Goal: Task Accomplishment & Management: Manage account settings

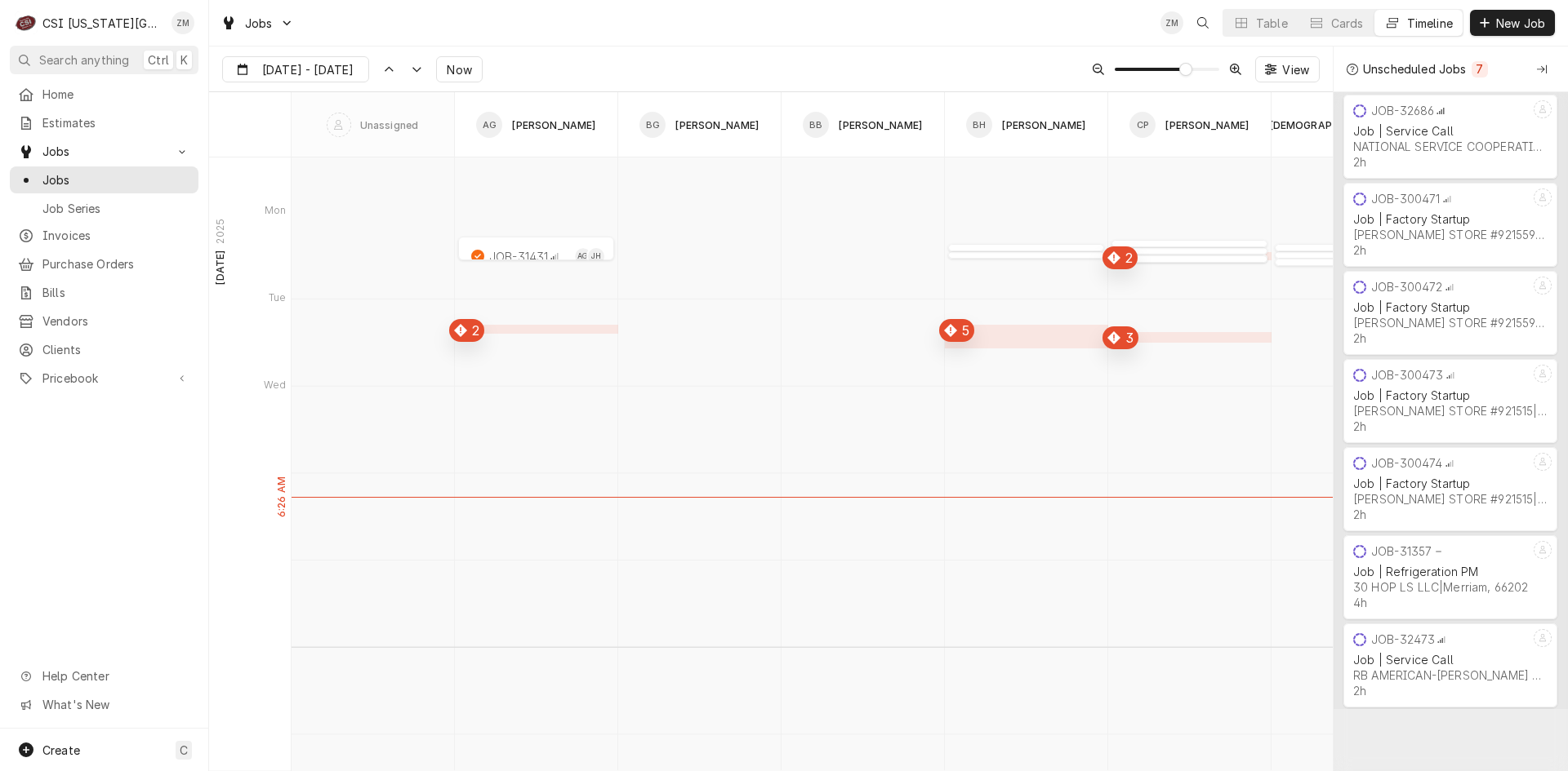
scroll to position [5734, 0]
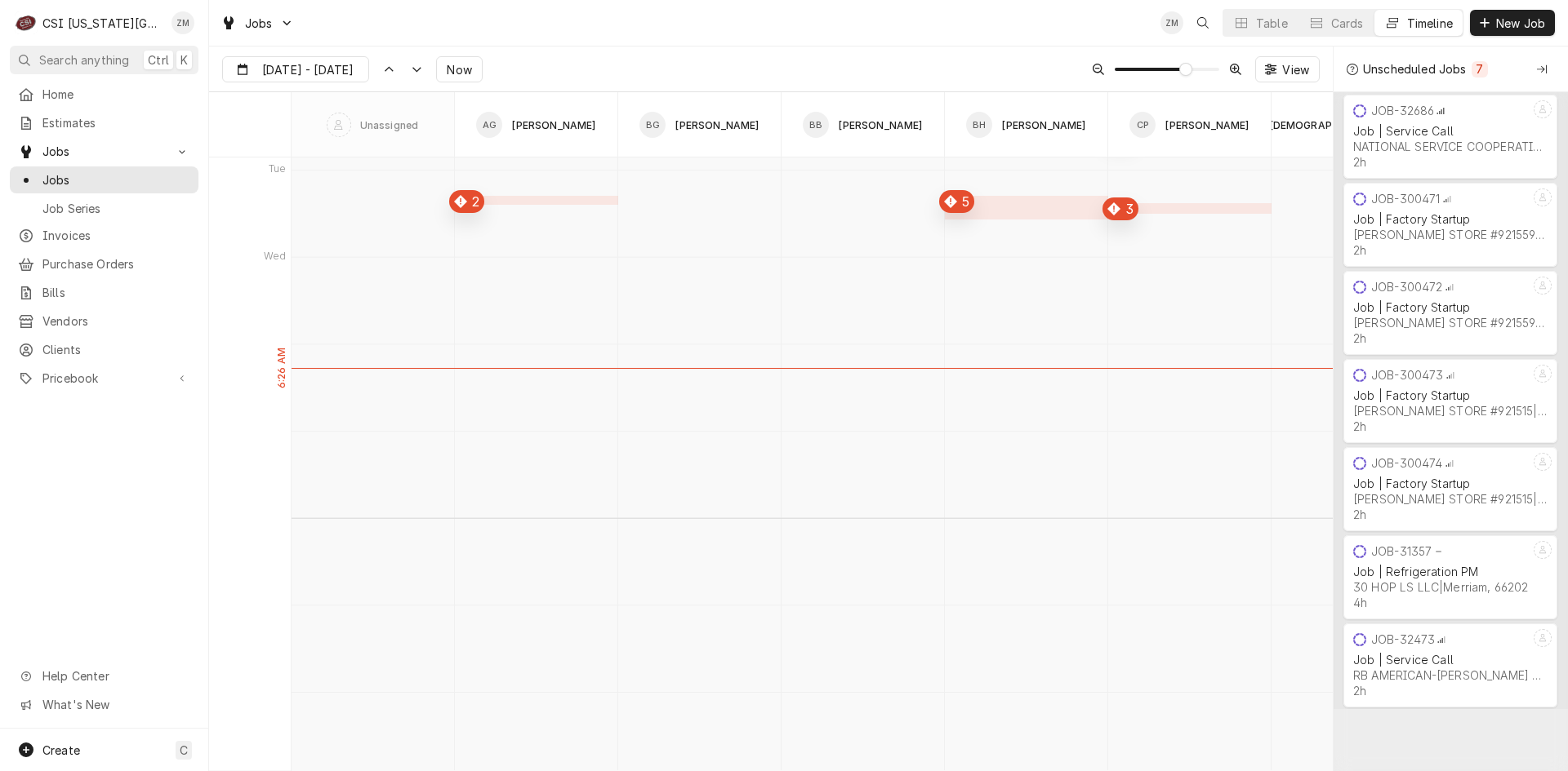
type input "Sep 5"
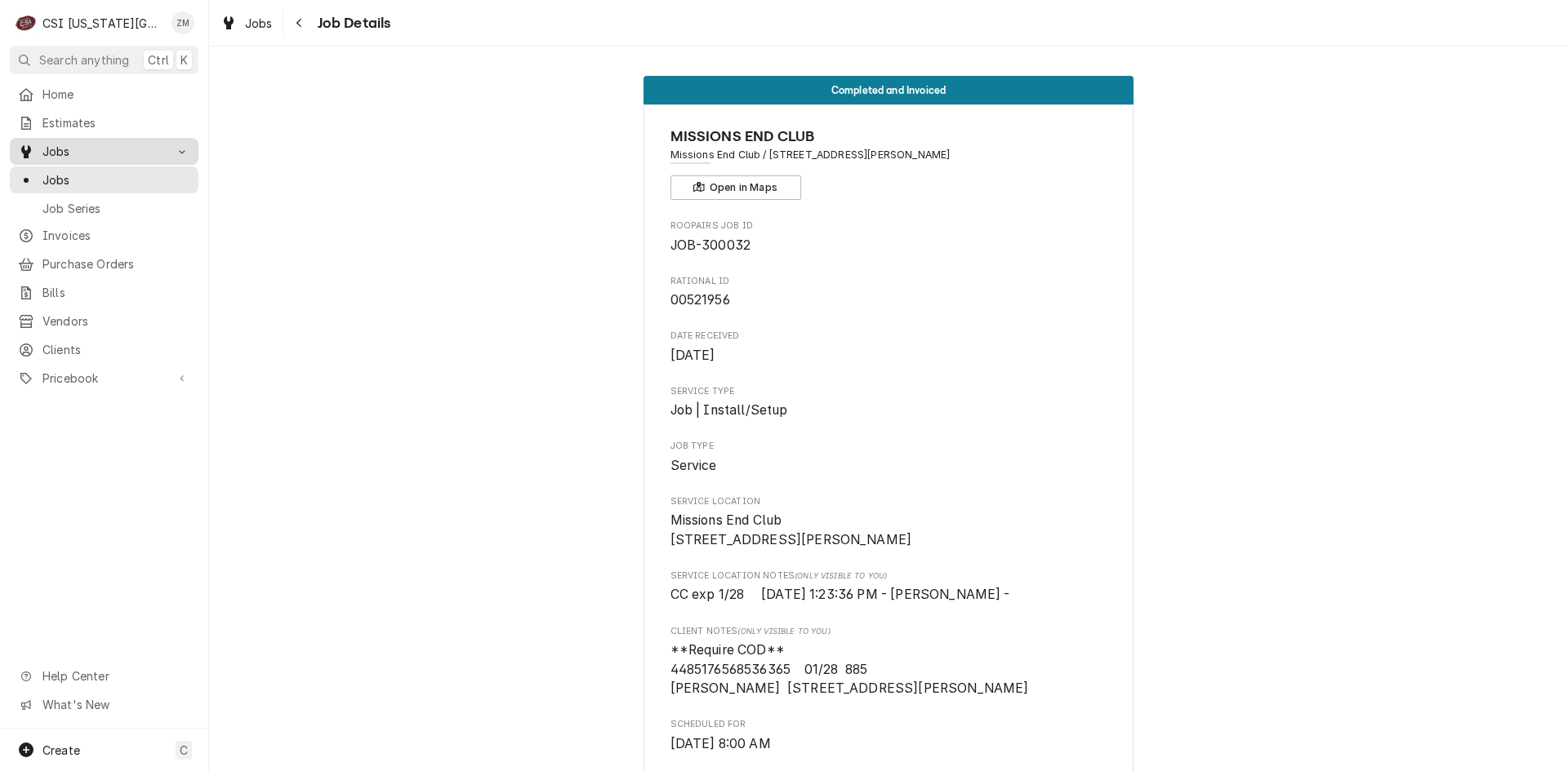
click at [86, 155] on div "Jobs" at bounding box center [104, 152] width 182 height 21
click at [253, 18] on span "Jobs" at bounding box center [259, 24] width 27 height 17
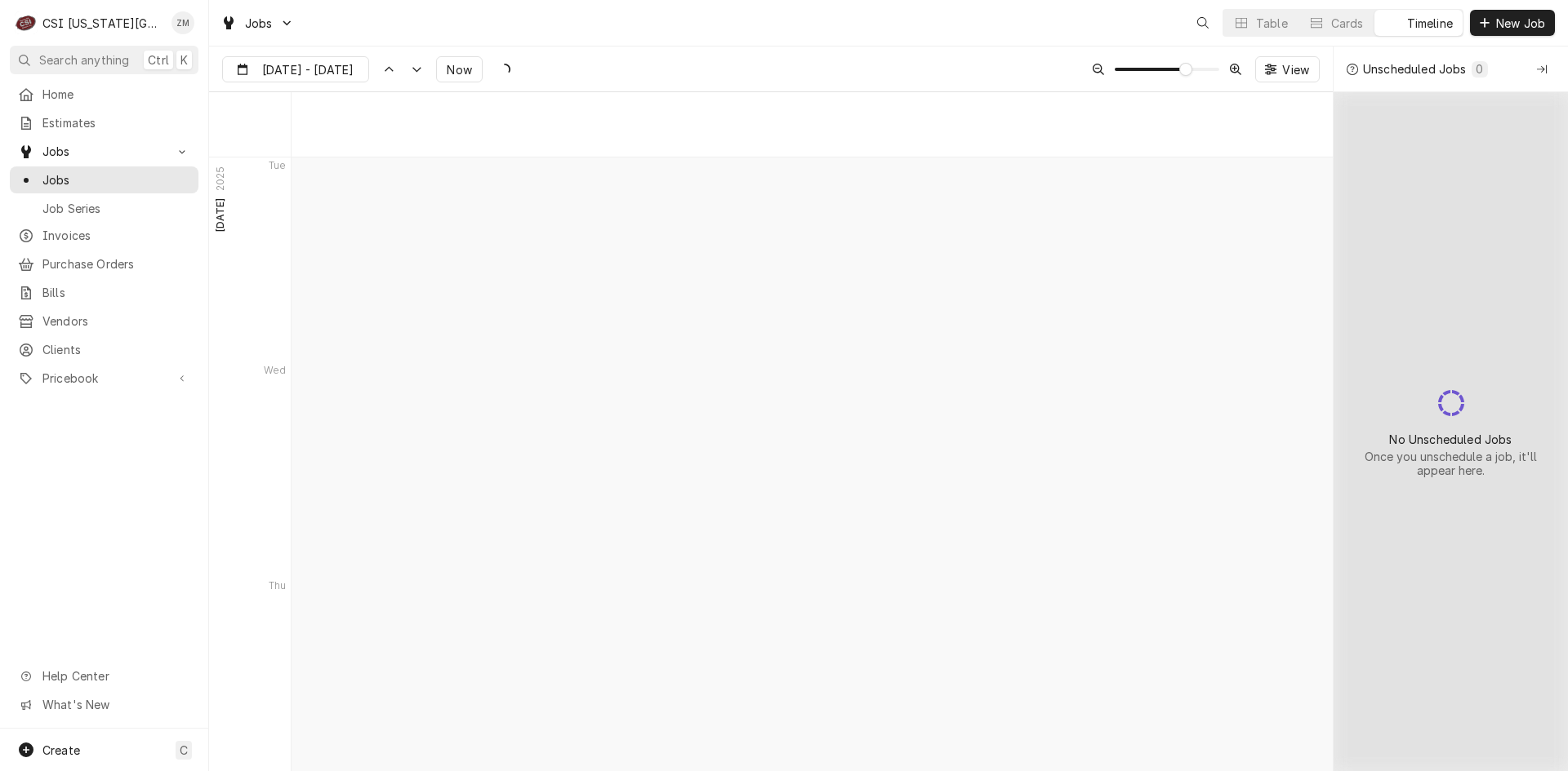
scroll to position [5358, 0]
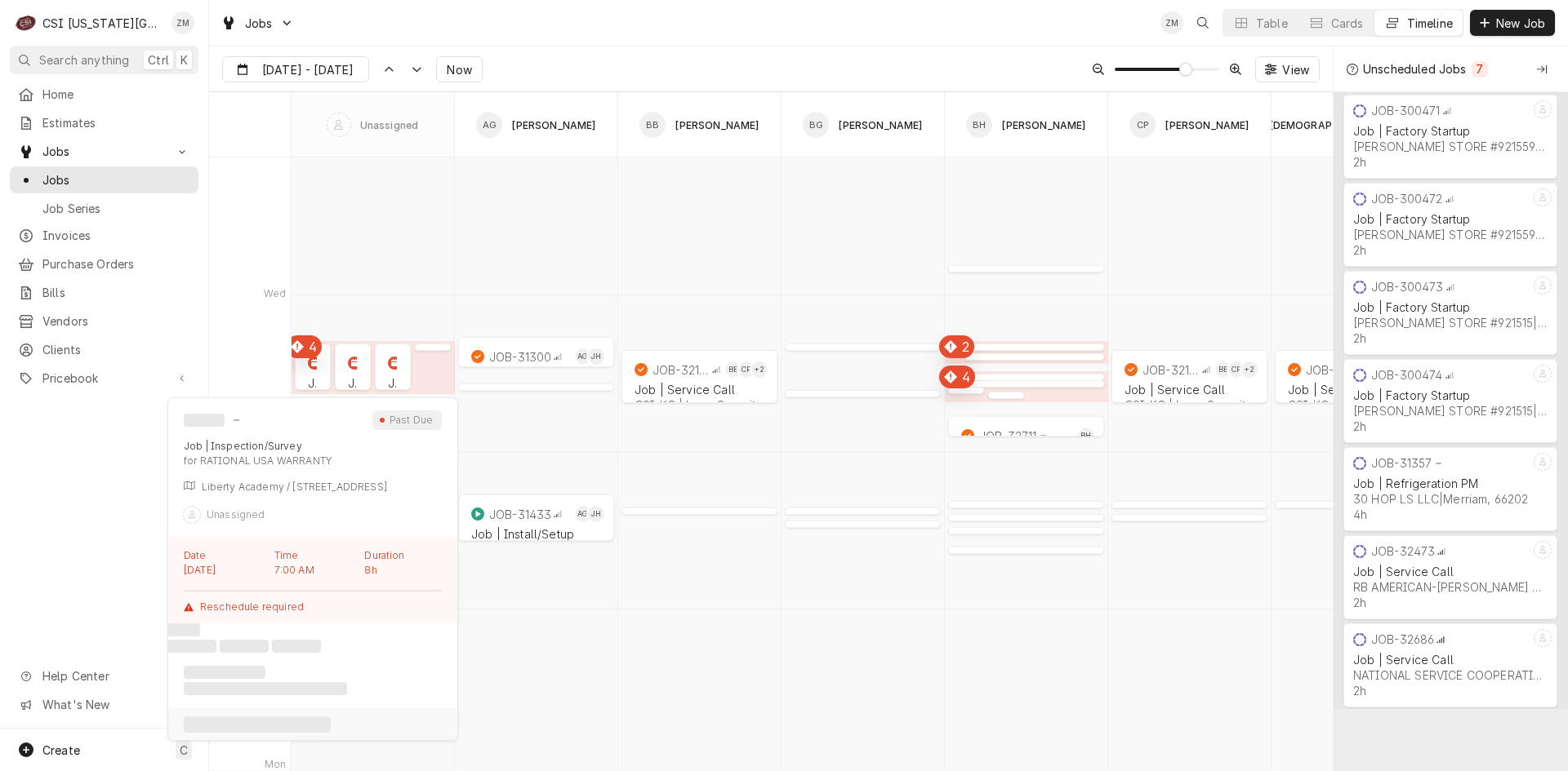
click at [311, 376] on div "normal" at bounding box center [313, 385] width 36 height 20
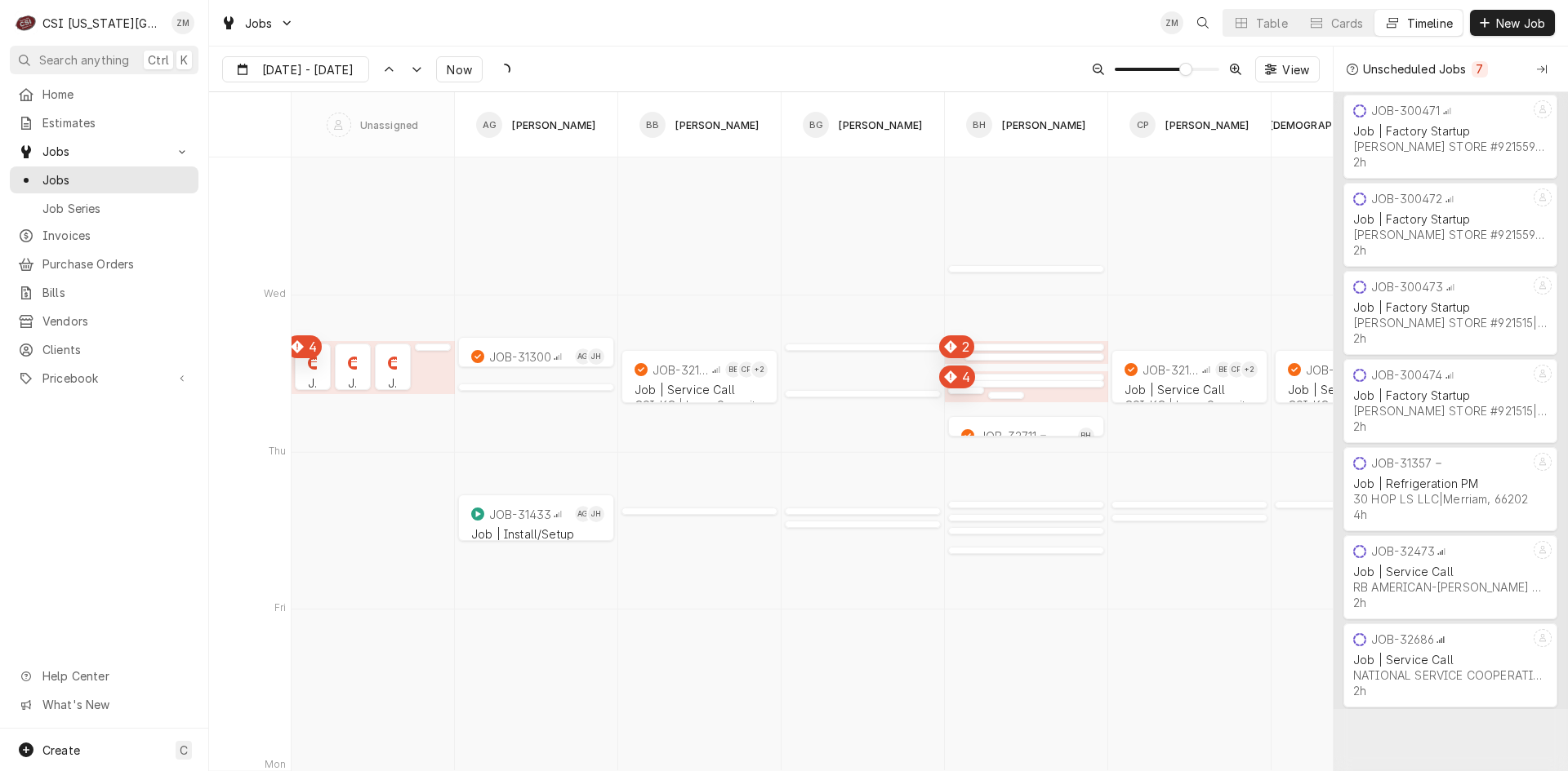
type input "Sep 9"
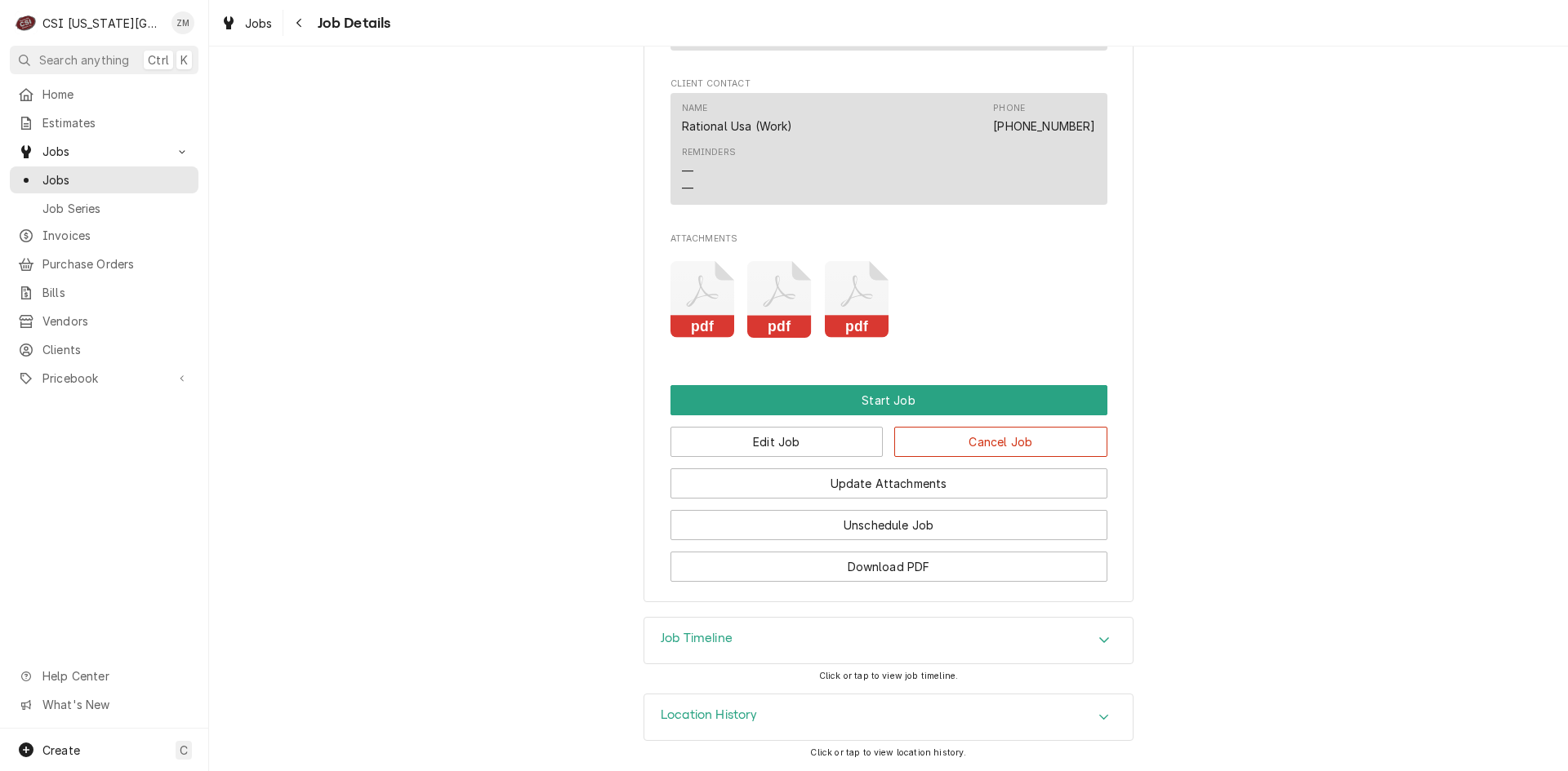
scroll to position [1548, 0]
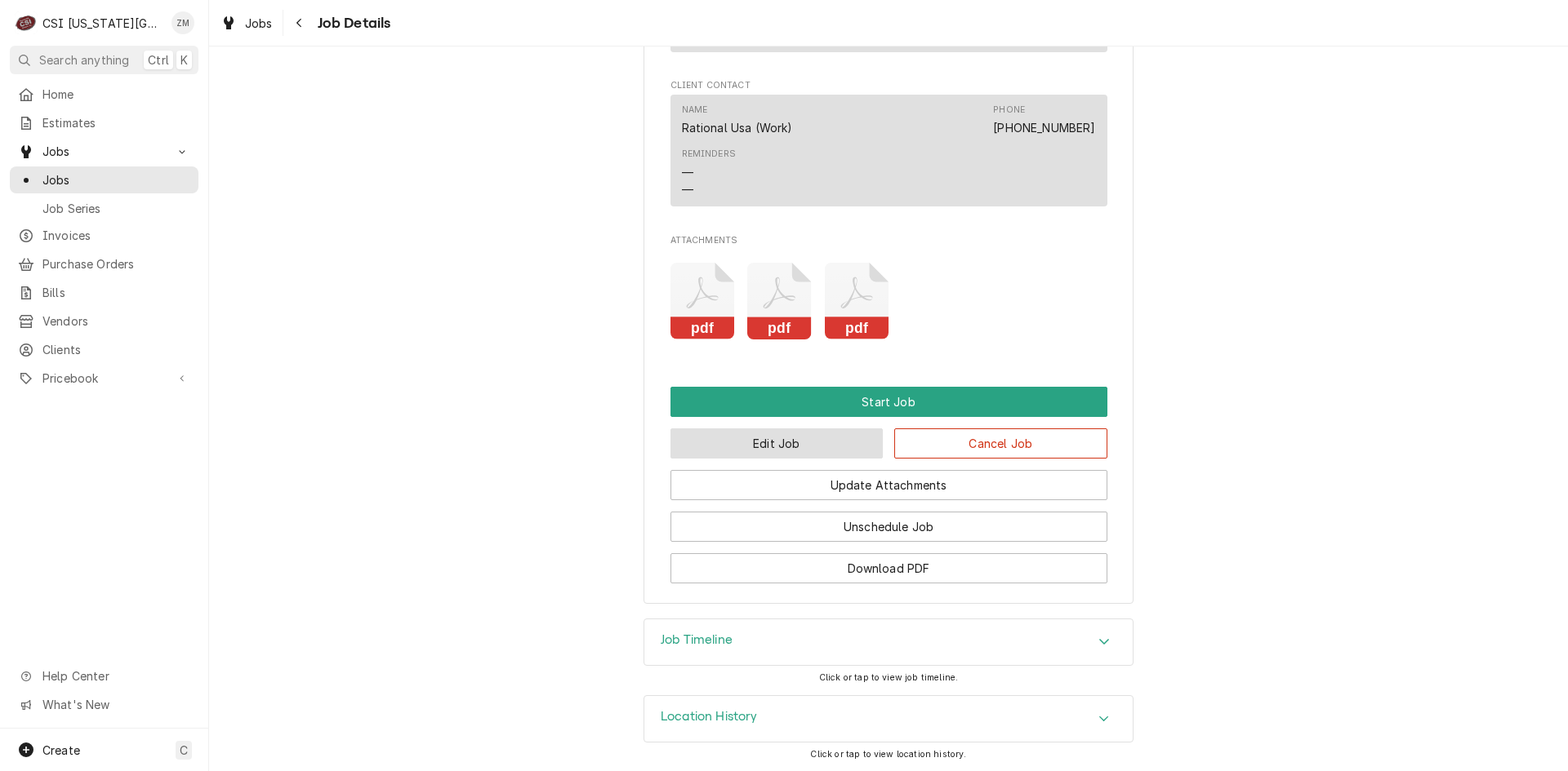
click at [842, 446] on button "Edit Job" at bounding box center [777, 443] width 213 height 30
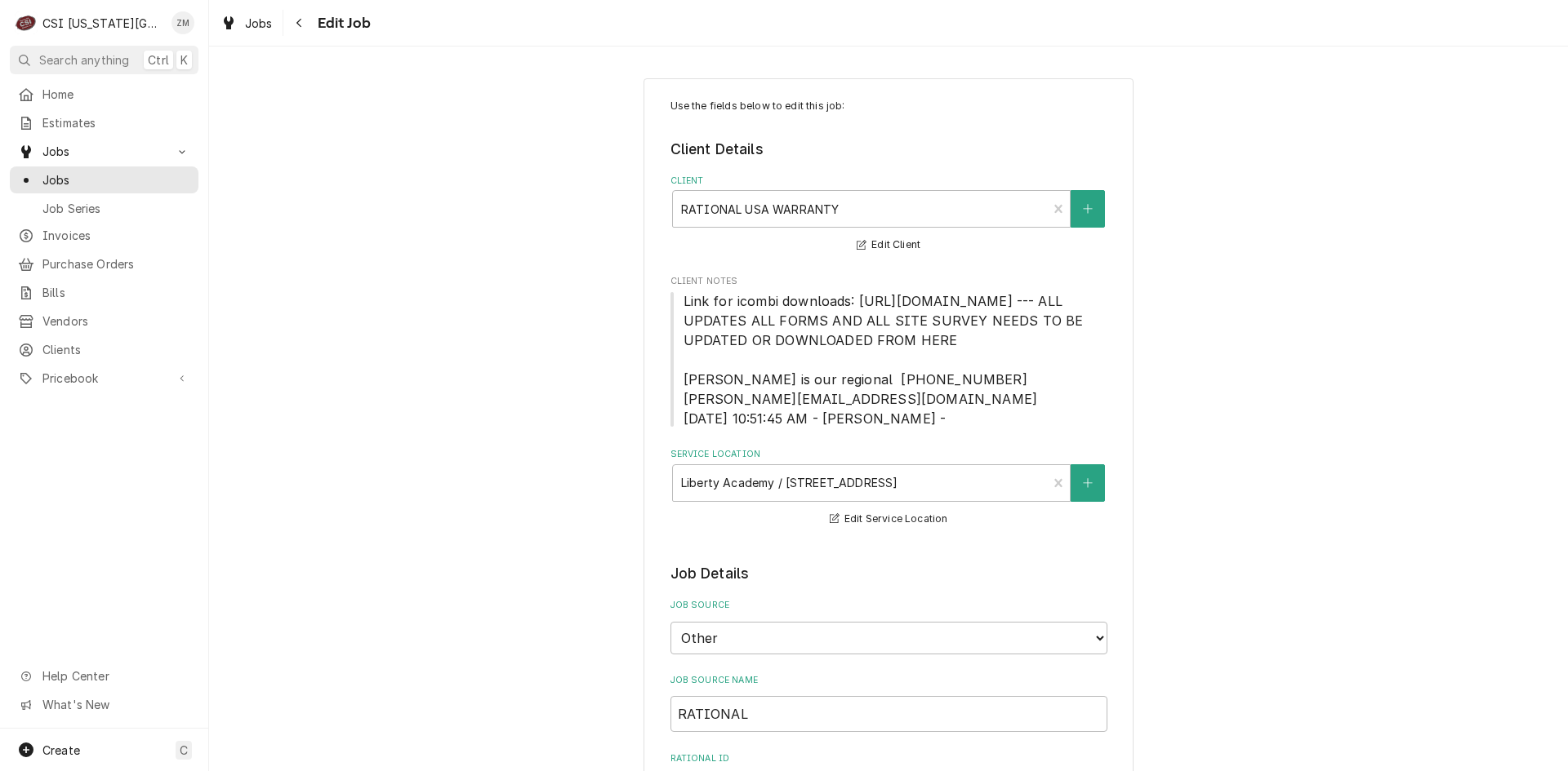
type textarea "x"
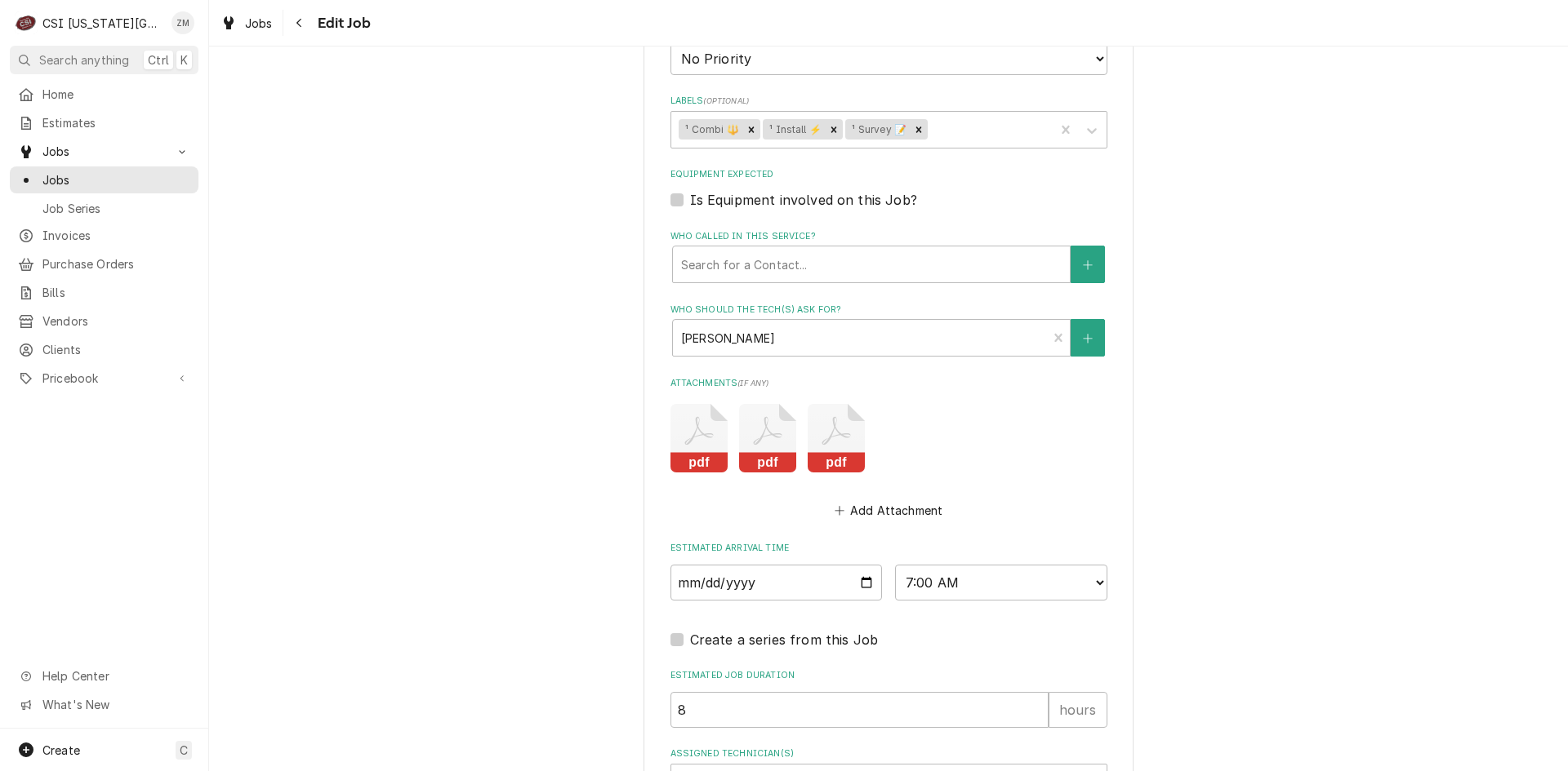
scroll to position [1744, 0]
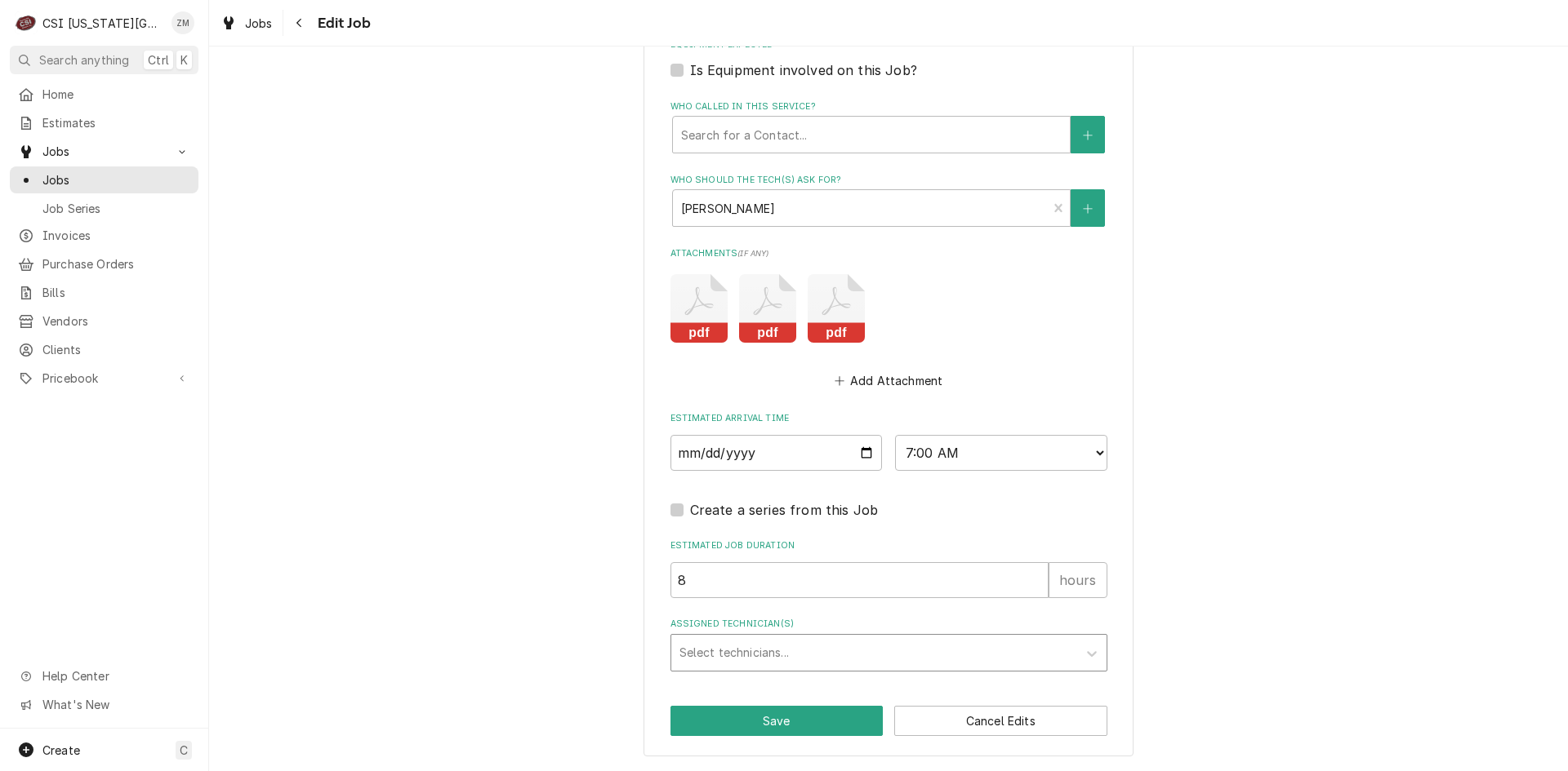
click at [690, 650] on div "Assigned Technician(s)" at bounding box center [874, 653] width 389 height 29
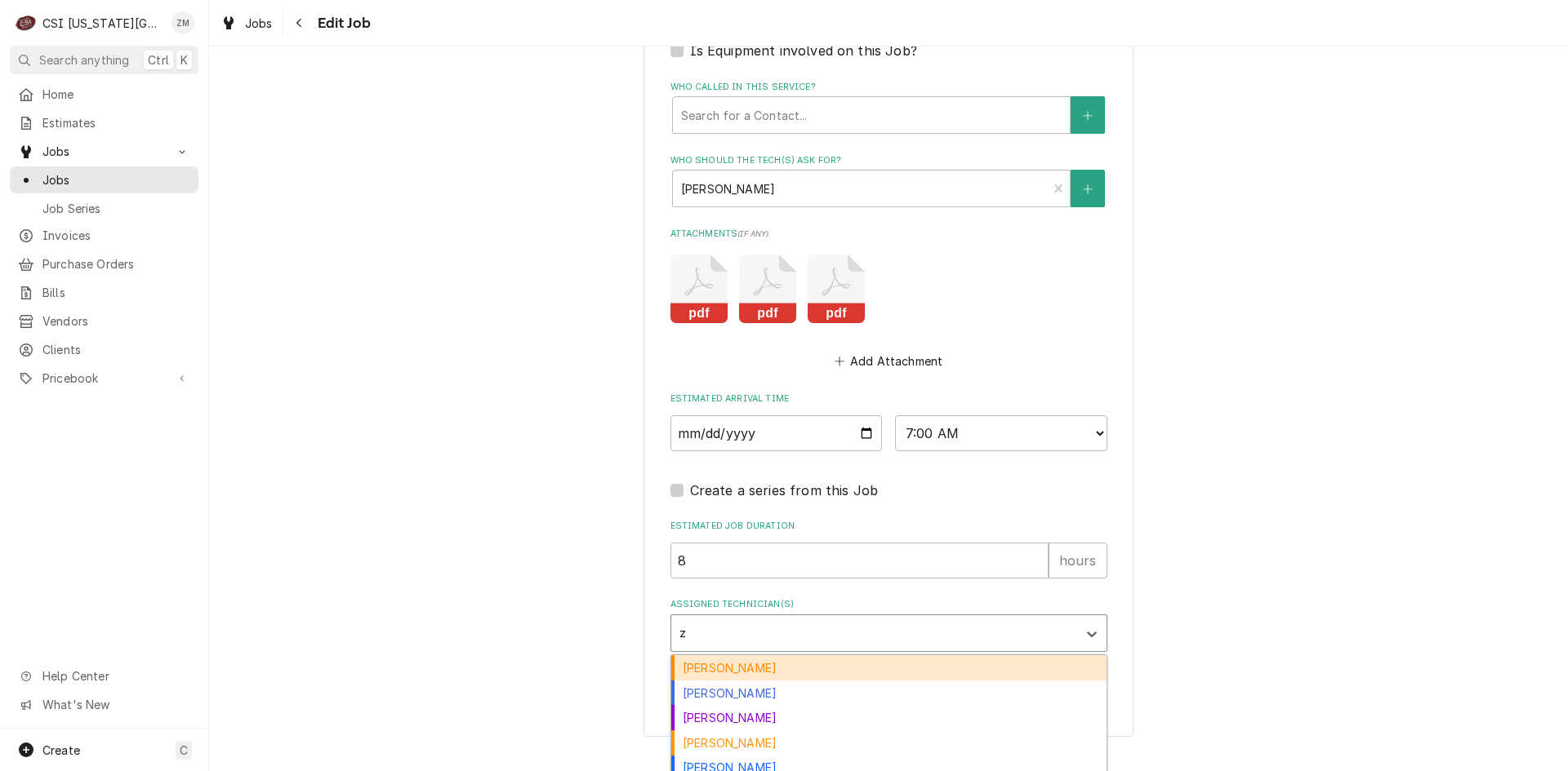
type input "za"
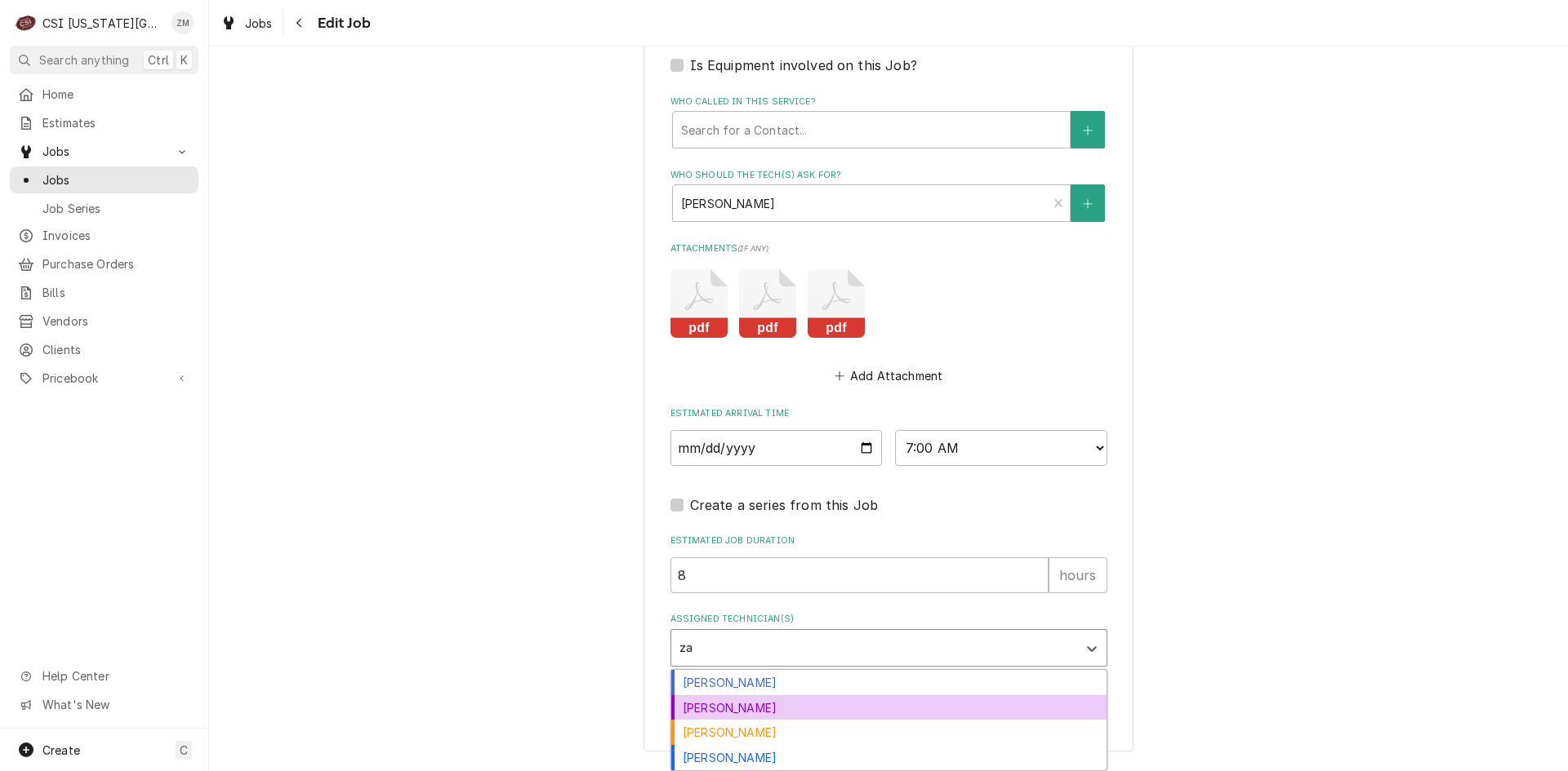
click at [694, 715] on div "Zach Harris" at bounding box center [888, 708] width 435 height 26
type textarea "x"
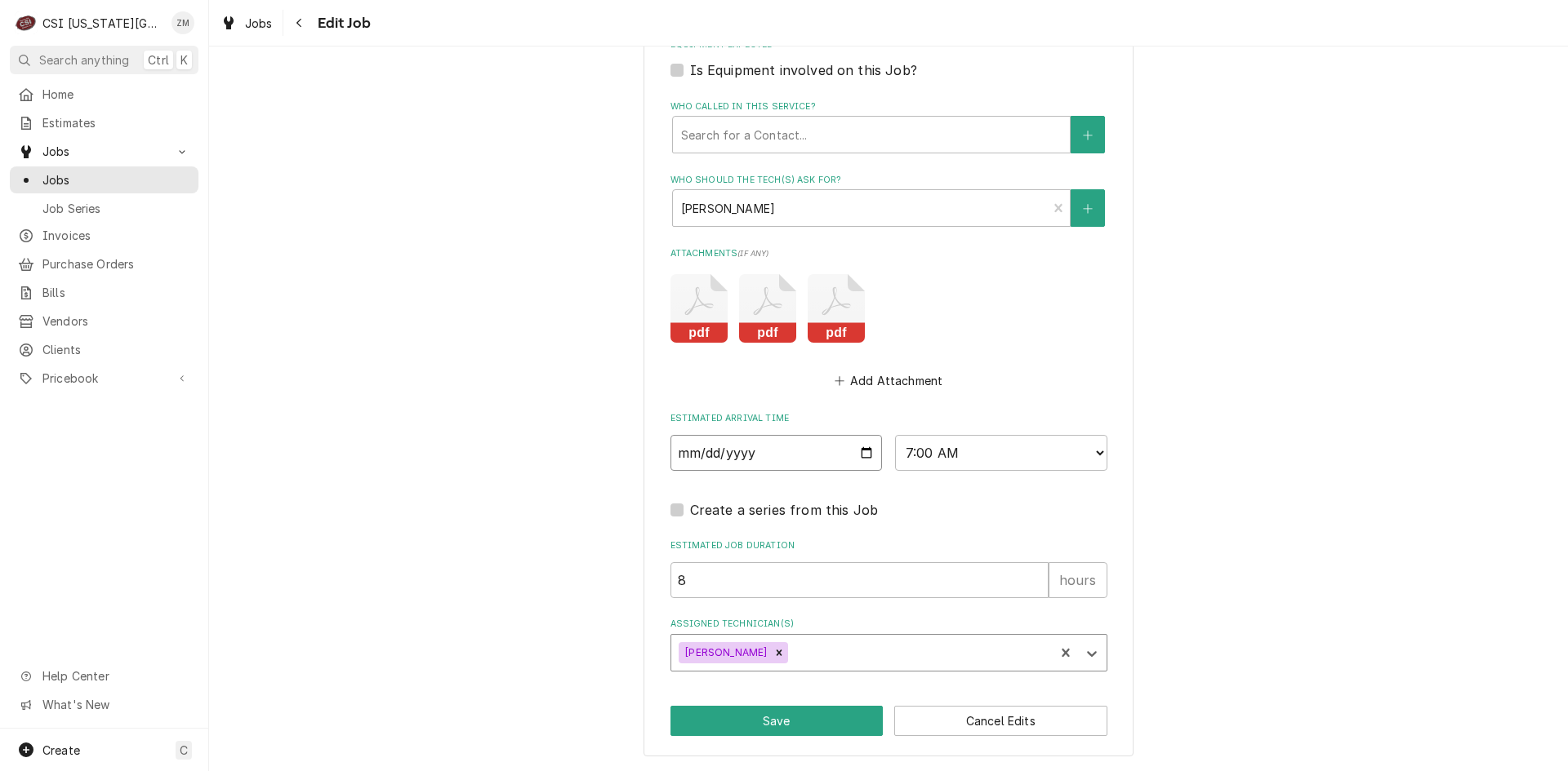
click input "2025-09-10"
type textarea "x"
type input "2025-09-11"
click button "Save"
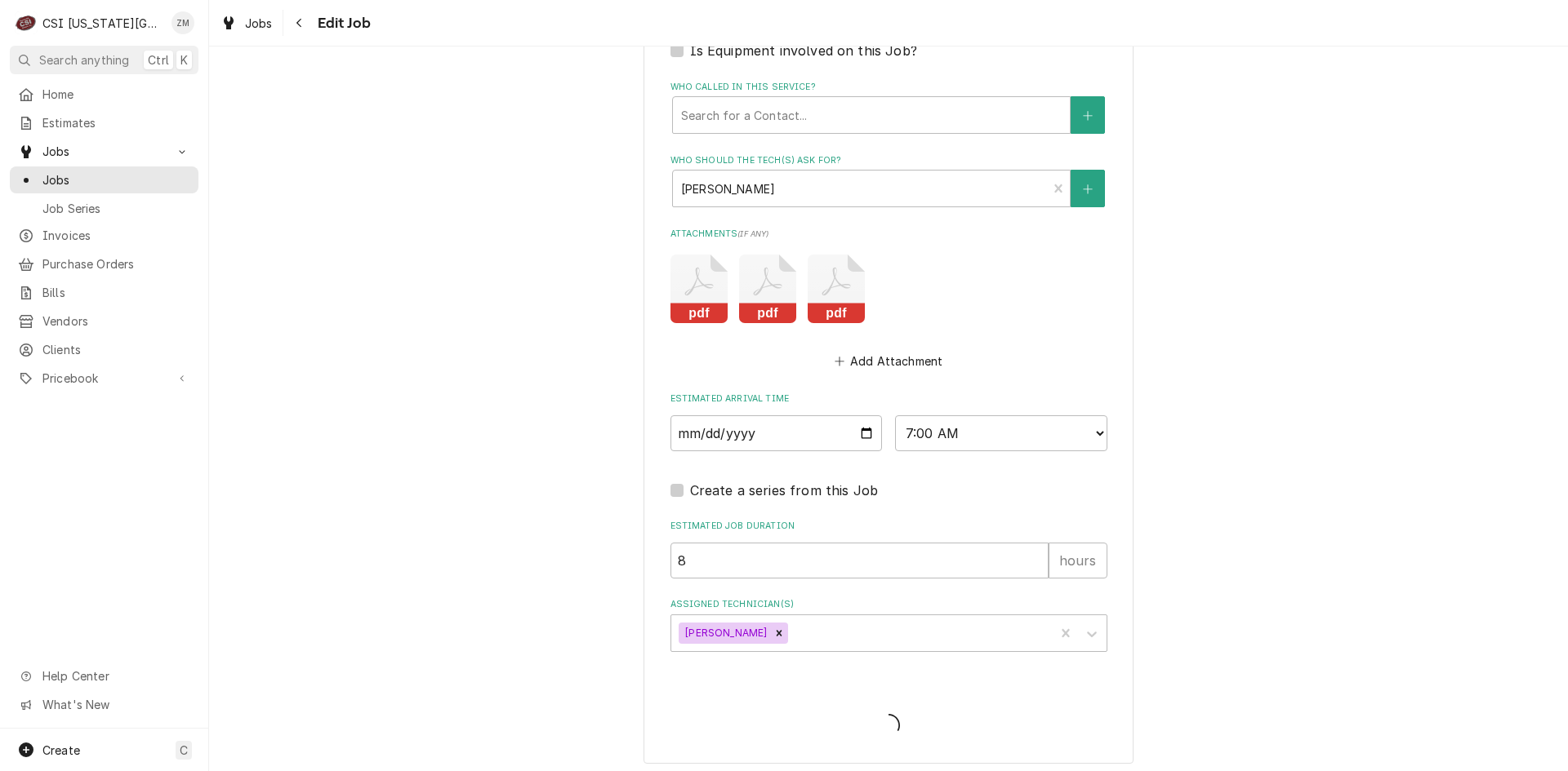
type textarea "x"
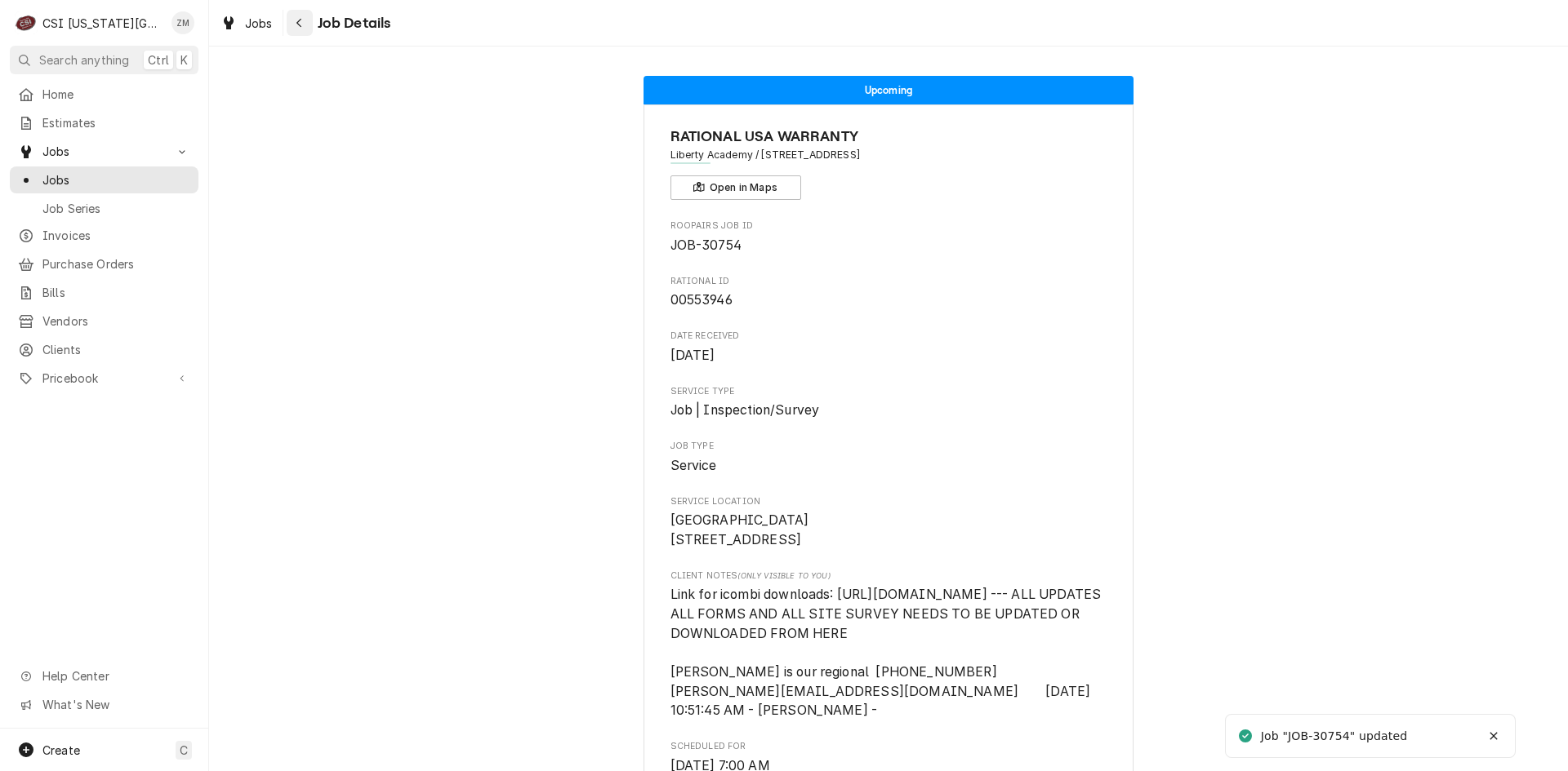
click at [306, 30] on div "Navigate back" at bounding box center [299, 23] width 16 height 16
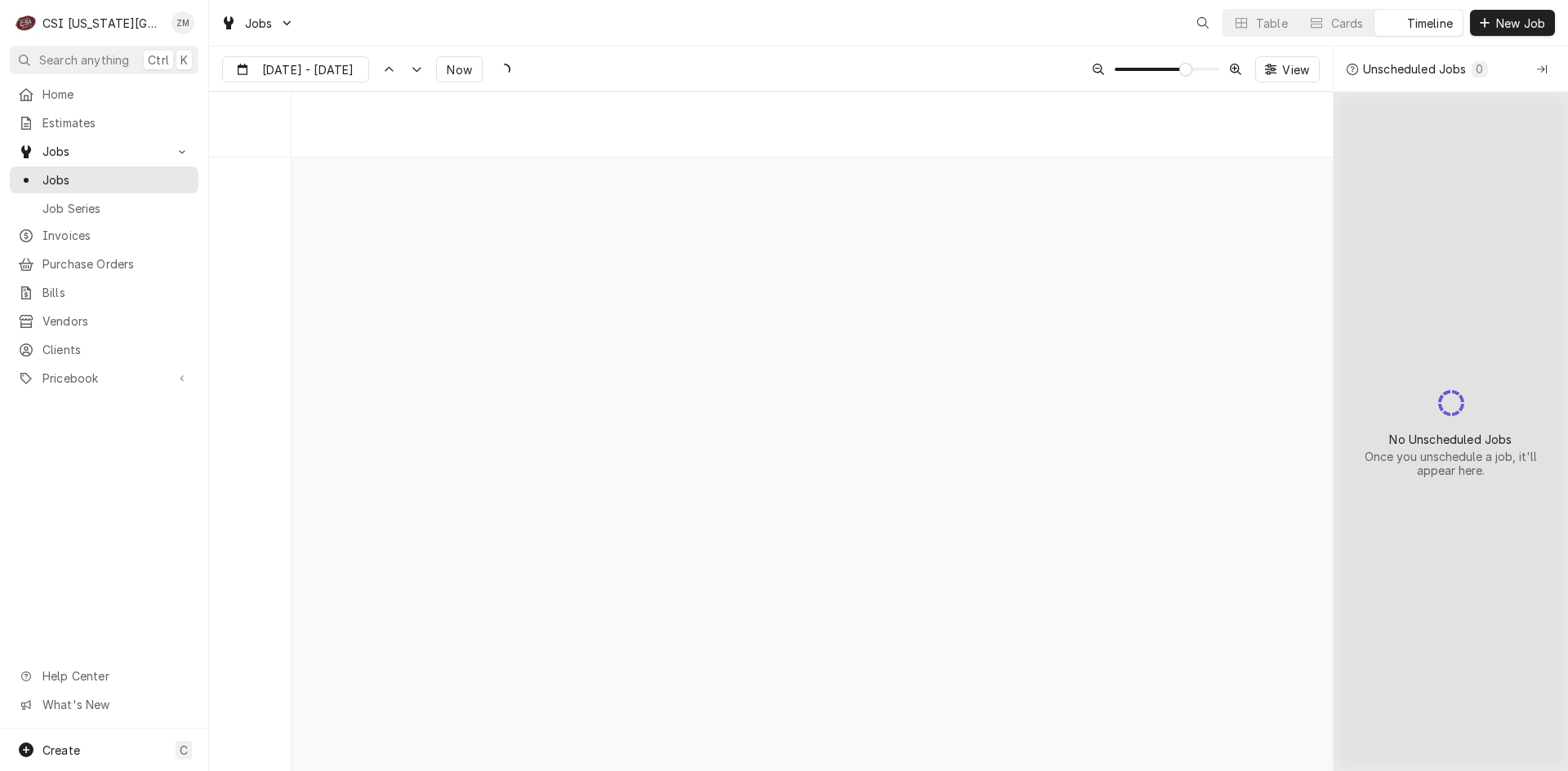
scroll to position [10698, 0]
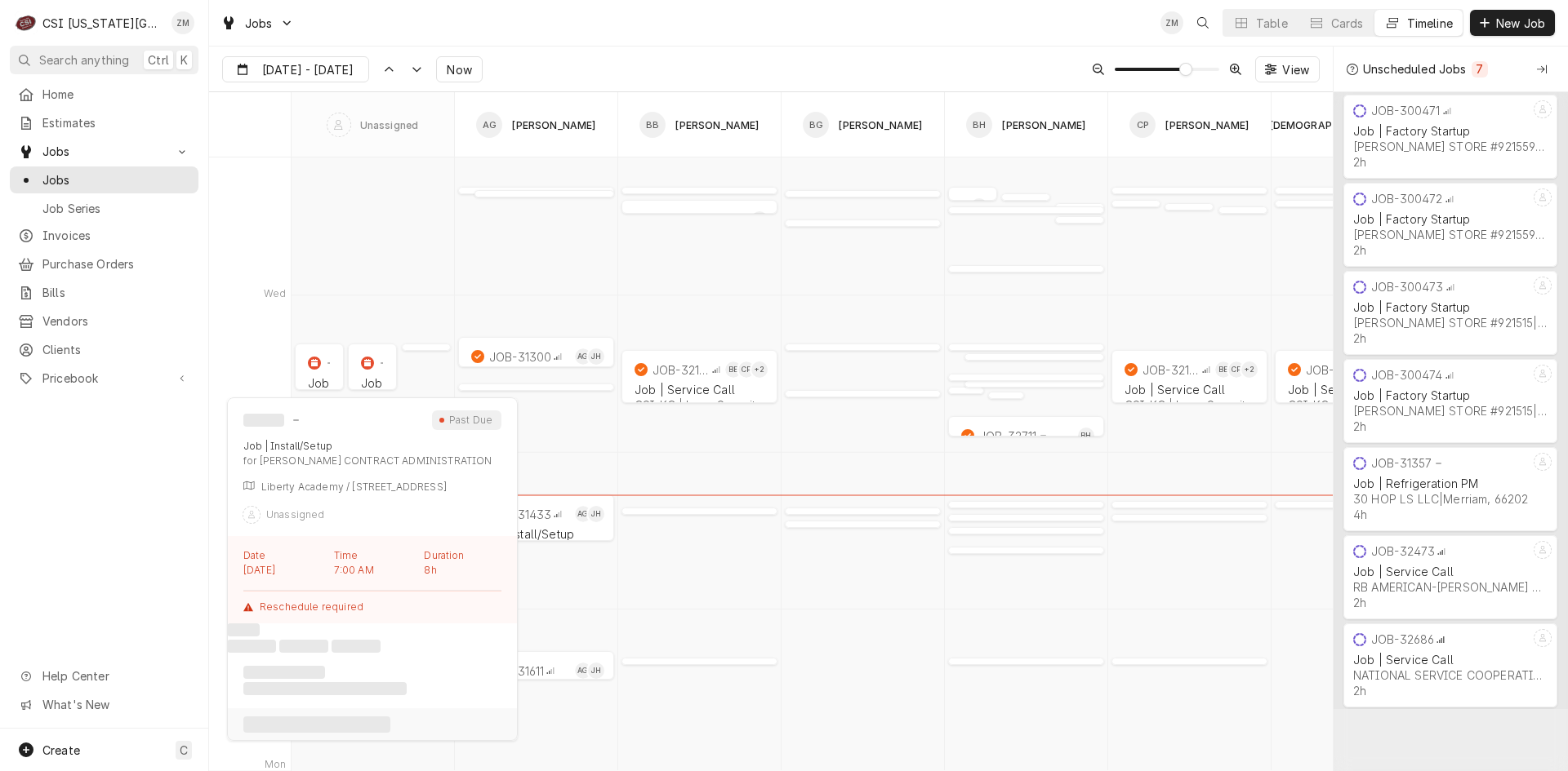
click at [358, 377] on div "7:00 AM 9:00 AM JOB-32388 AG JH Job | Service Call HOCKENBERGS TRIMARK | Lawren…" at bounding box center [812, 452] width 1041 height 21987
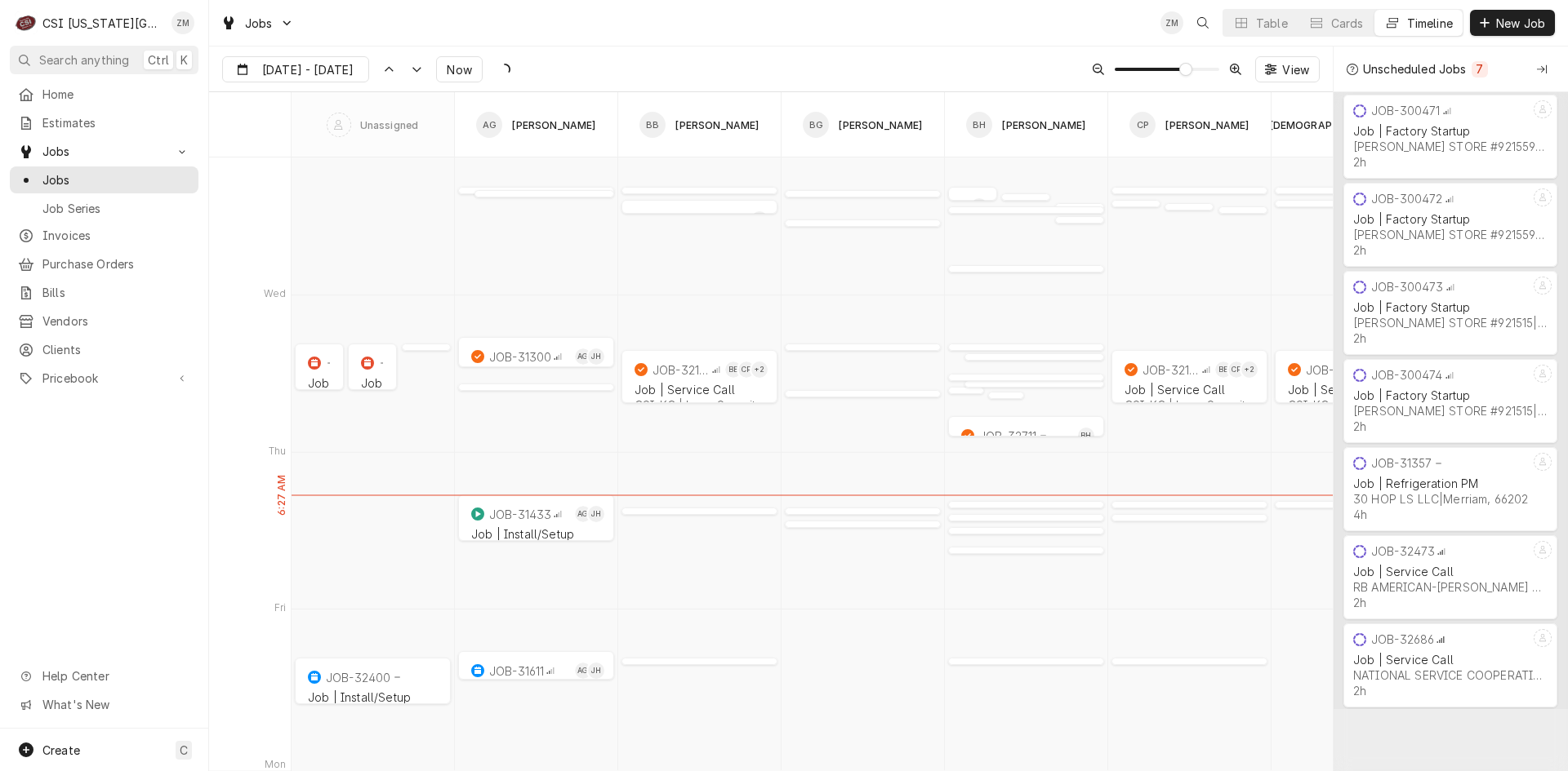
type input "Sep 9"
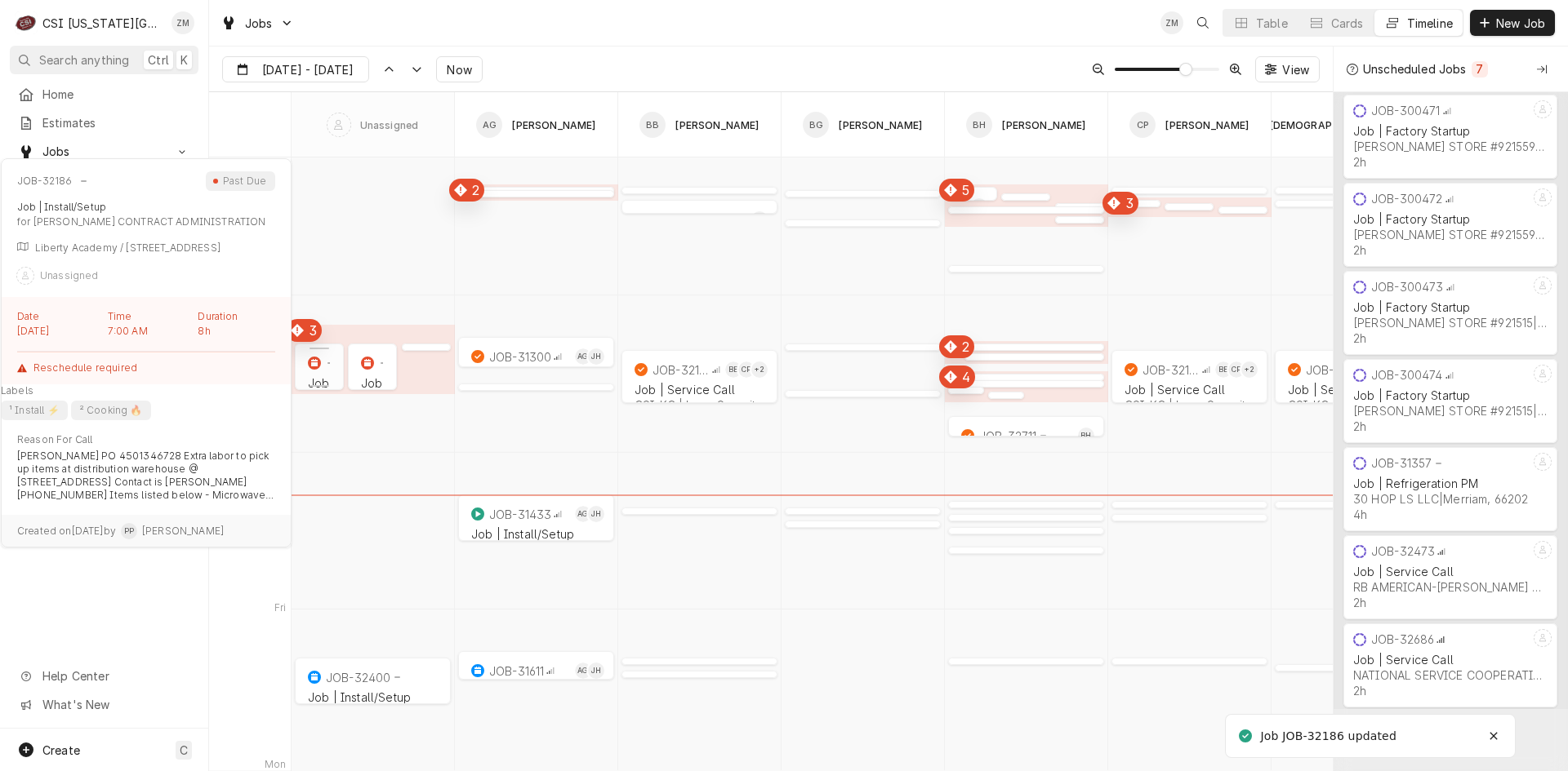
click at [314, 365] on icon "Dynamic Content Wrapper" at bounding box center [315, 364] width 13 height 13
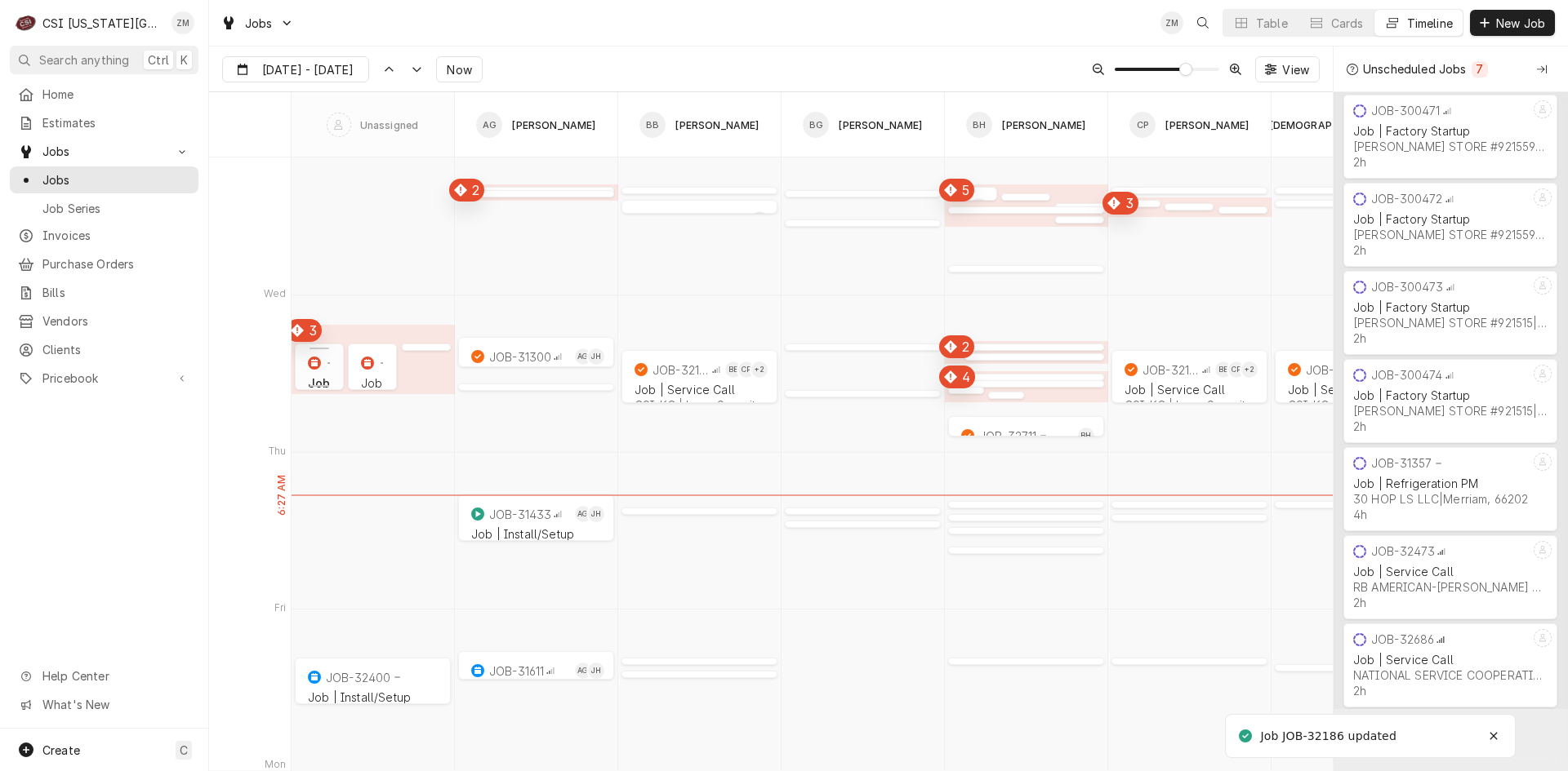
click at [314, 365] on icon "Dynamic Content Wrapper" at bounding box center [315, 364] width 13 height 13
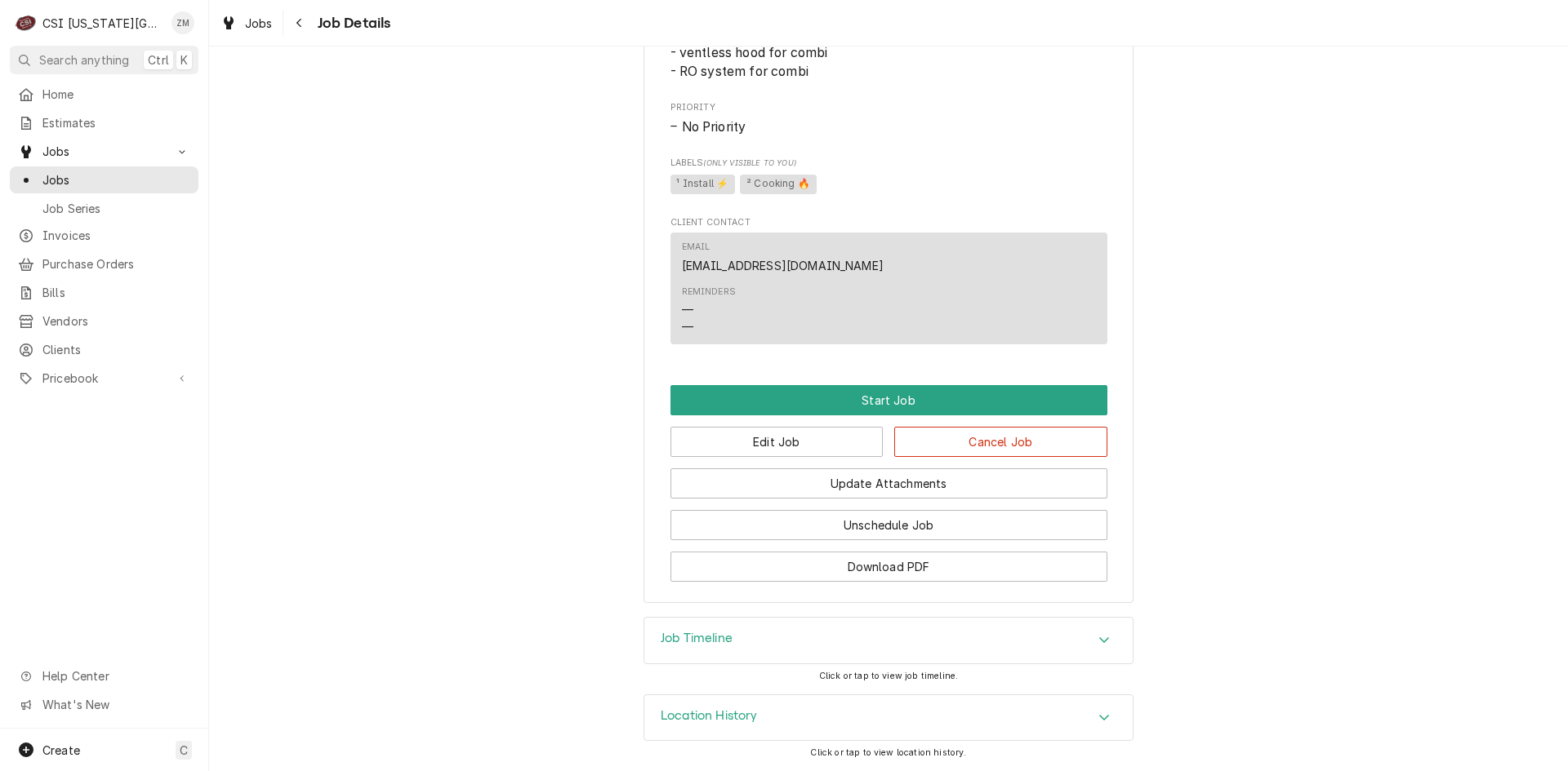
scroll to position [1036, 0]
click at [708, 446] on button "Edit Job" at bounding box center [777, 442] width 213 height 30
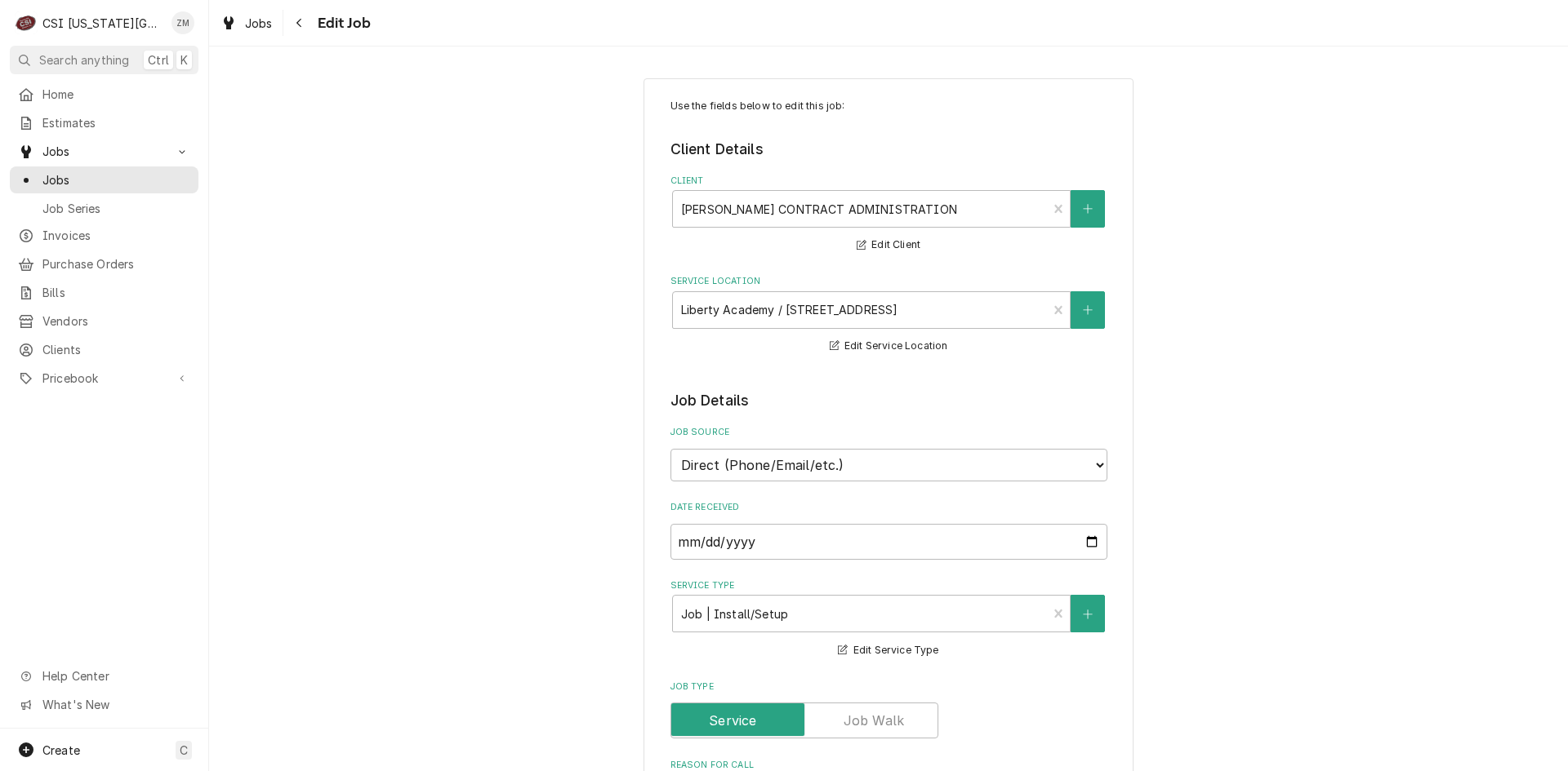
type textarea "x"
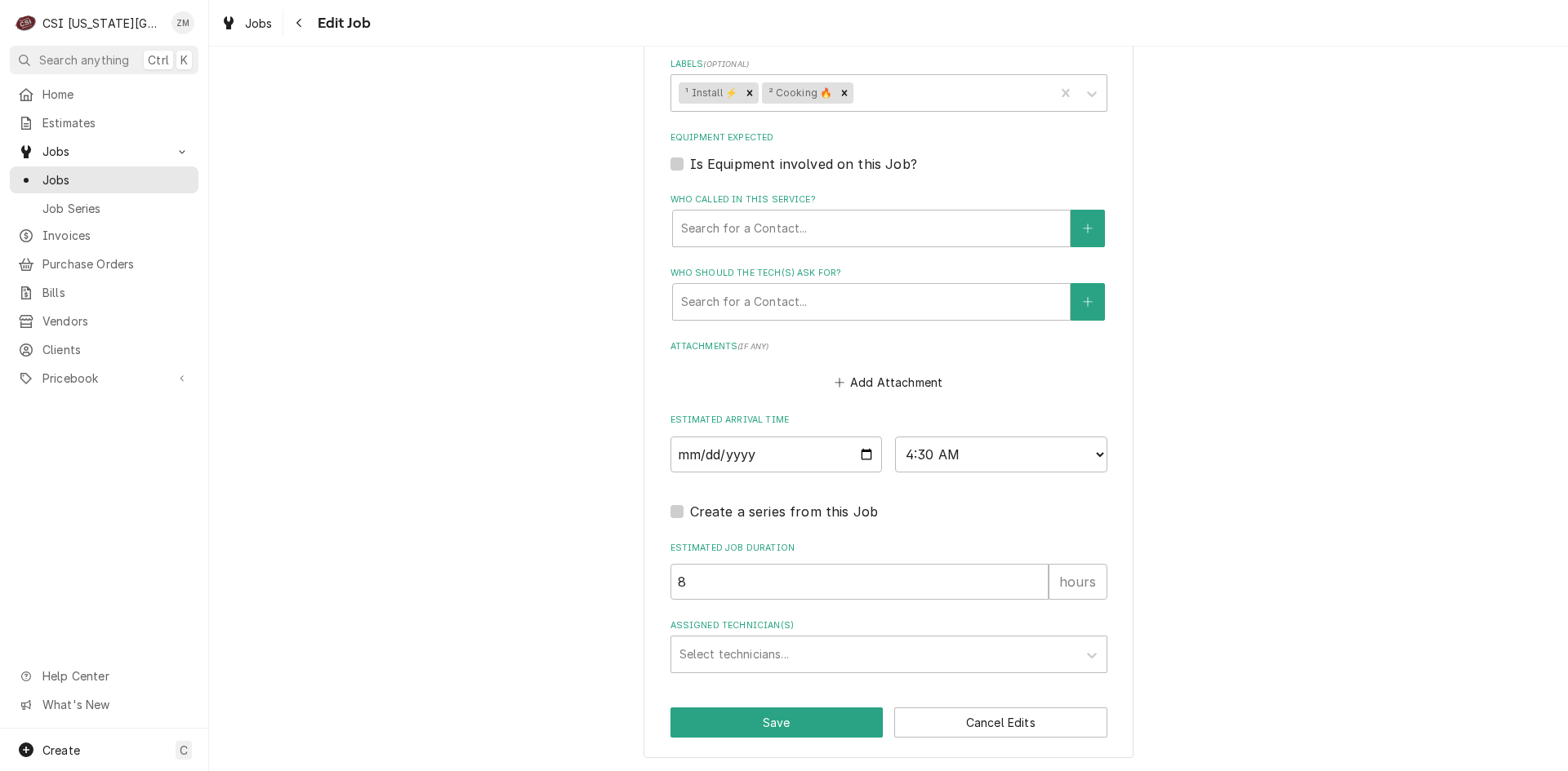
scroll to position [1301, 0]
click at [855, 456] on input "2025-09-10" at bounding box center [777, 455] width 212 height 36
type input "2025-09-11"
type textarea "x"
click at [712, 655] on div "Assigned Technician(s)" at bounding box center [874, 654] width 389 height 29
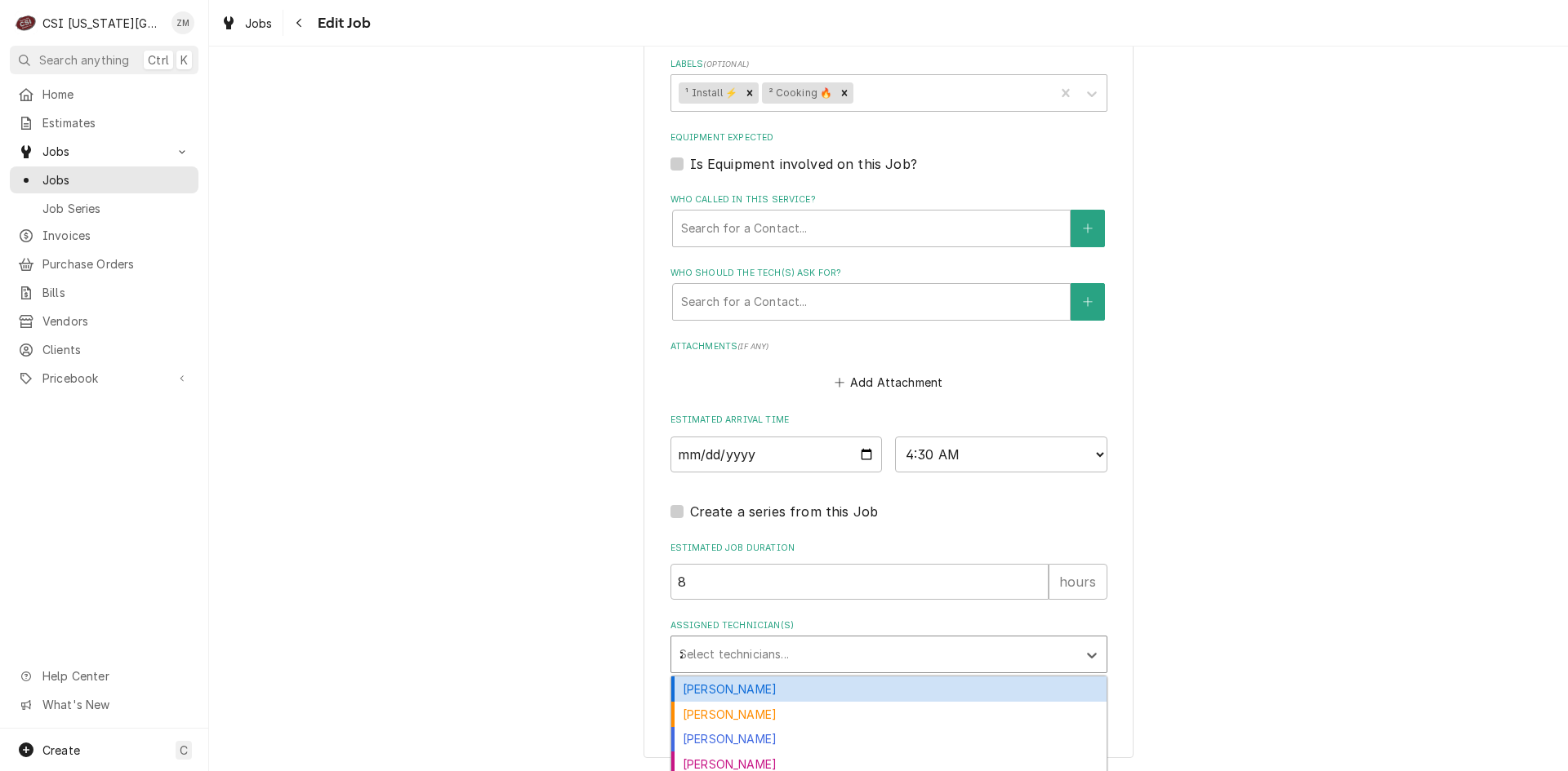
type input "za"
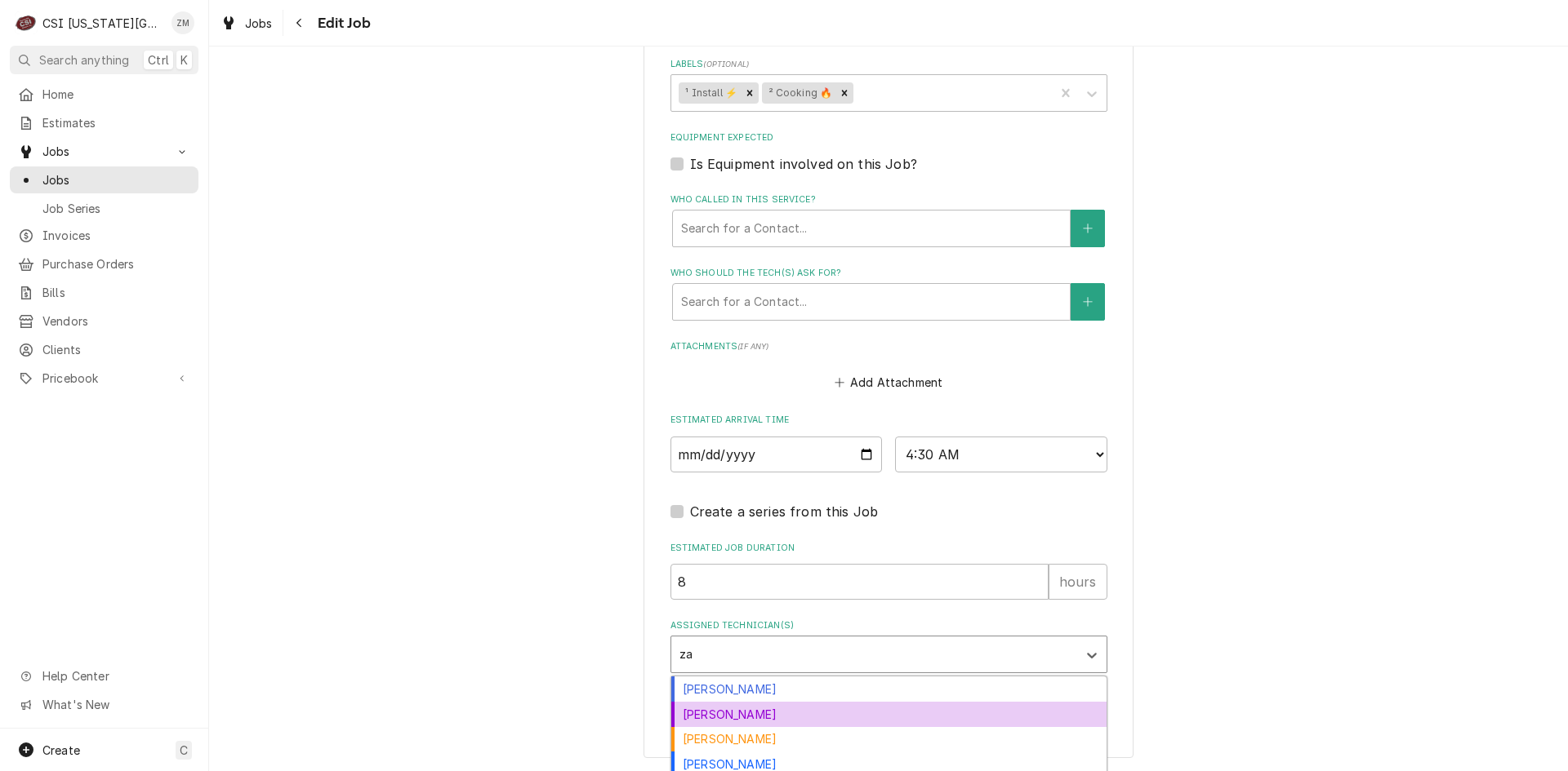
drag, startPoint x: 686, startPoint y: 728, endPoint x: 689, endPoint y: 717, distance: 11.4
click at [689, 717] on div "Brian Gonzalez Zach Harris Zach Masters Zach Wilson" at bounding box center [888, 727] width 435 height 100
click at [689, 717] on div "Zach Harris" at bounding box center [888, 714] width 435 height 26
type textarea "x"
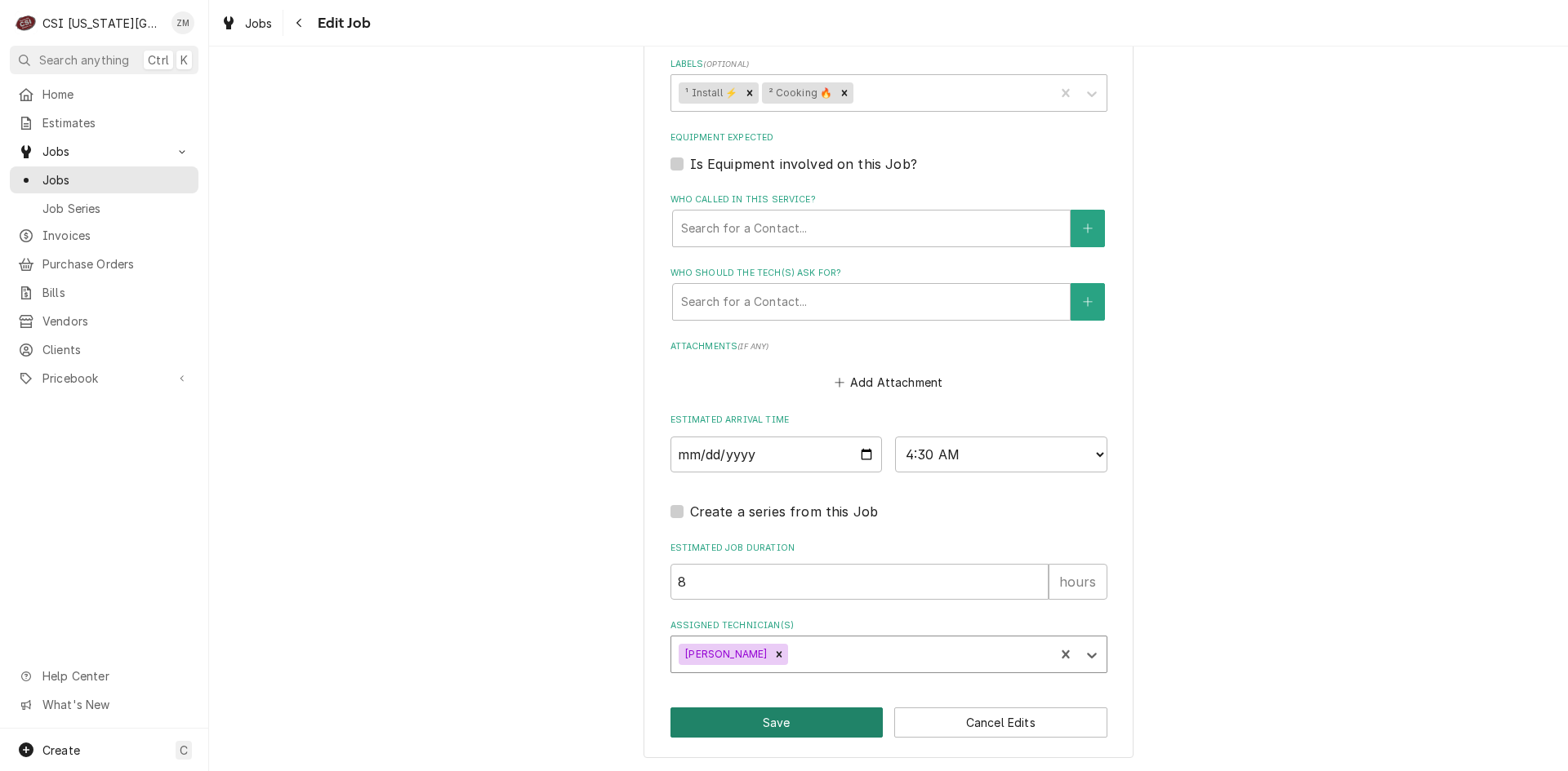
click at [688, 718] on button "Save" at bounding box center [777, 723] width 213 height 30
type textarea "x"
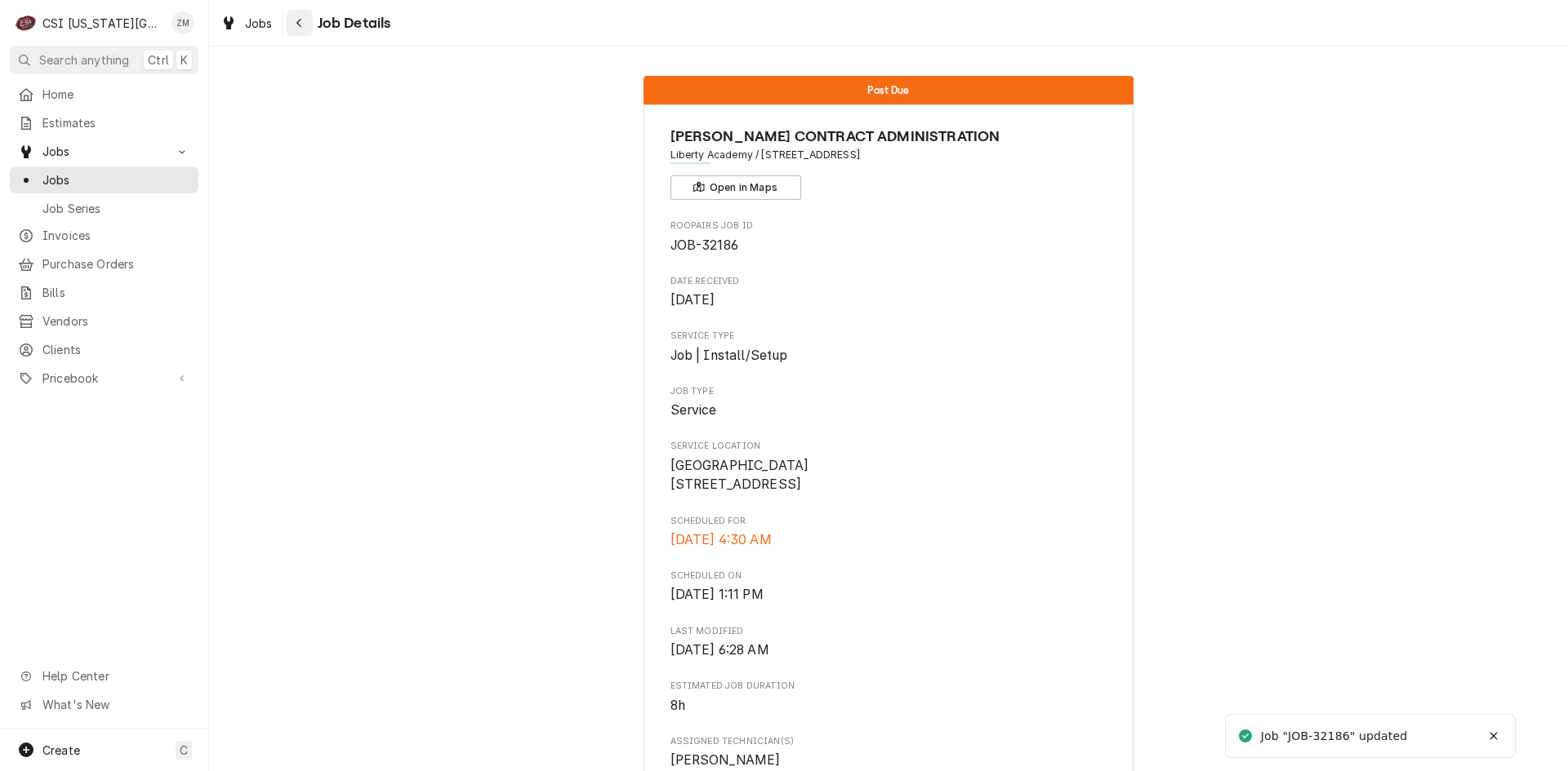
click at [310, 24] on button "Navigate back" at bounding box center [300, 23] width 27 height 27
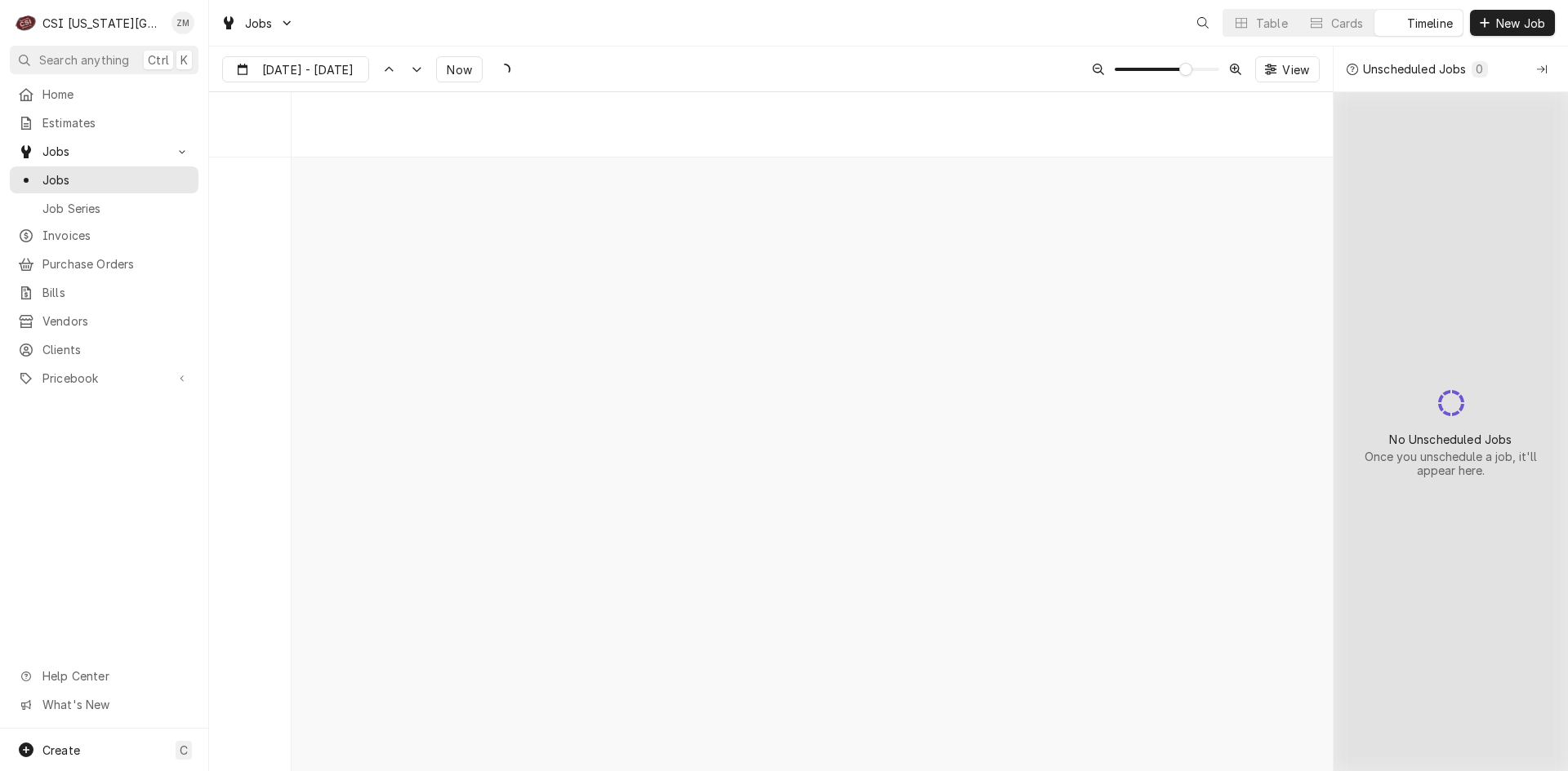
scroll to position [10698, 0]
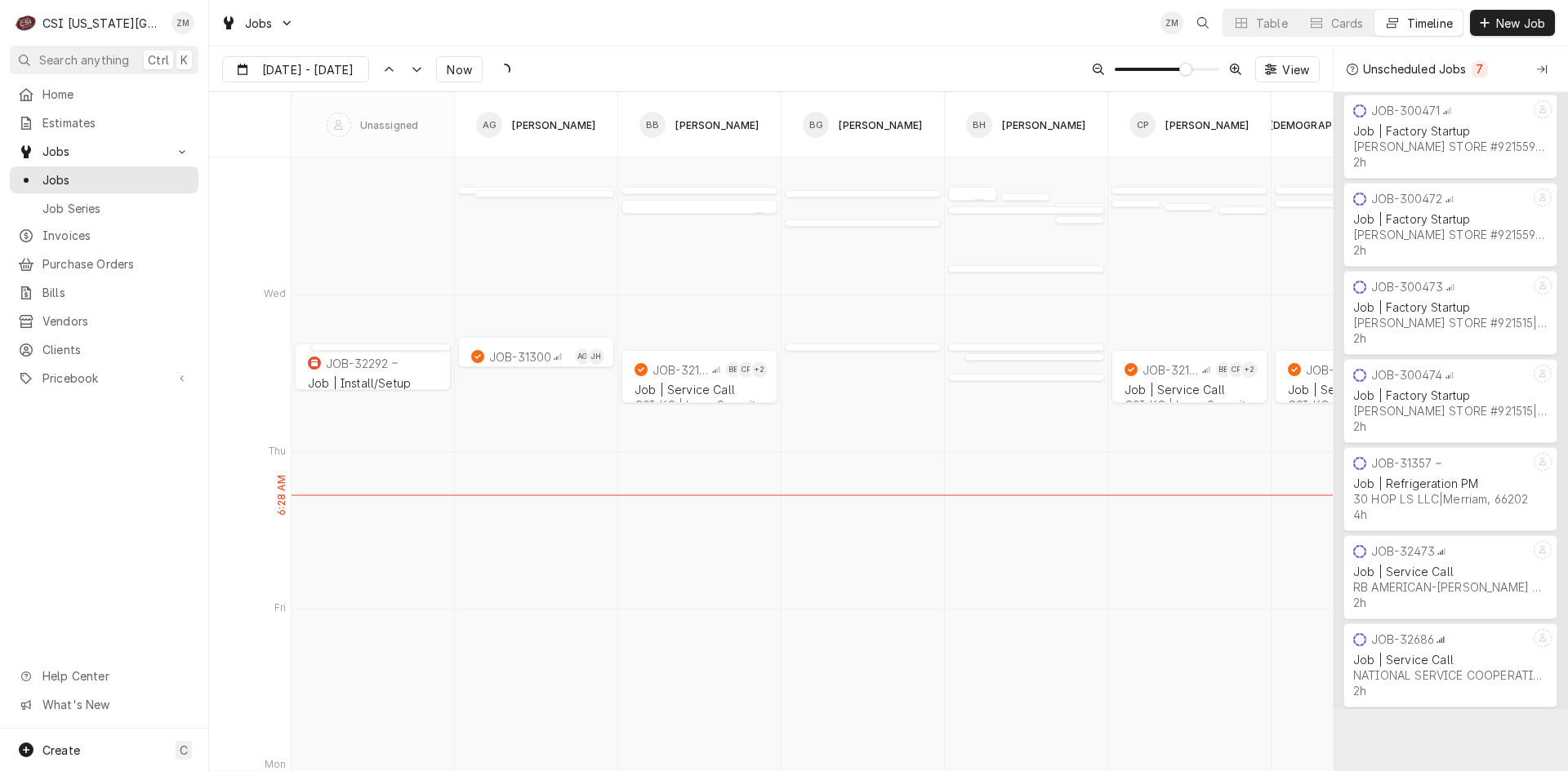
type input "[DATE]"
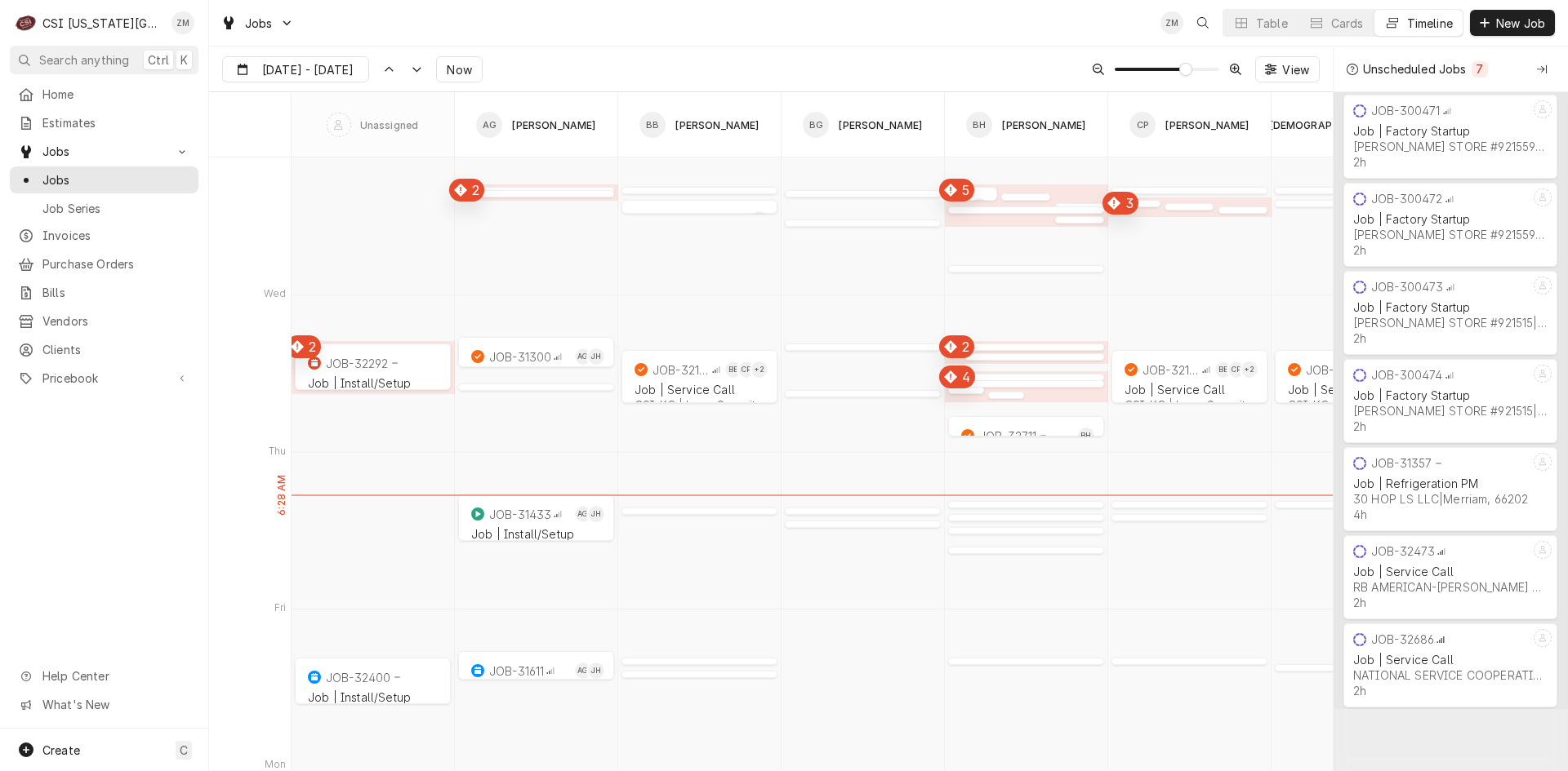
click at [375, 380] on div "normal" at bounding box center [372, 385] width 156 height 20
click at [306, 352] on div "normal" at bounding box center [372, 350] width 156 height 20
click at [307, 355] on div "Dynamic Content Wrapper" at bounding box center [372, 350] width 156 height 20
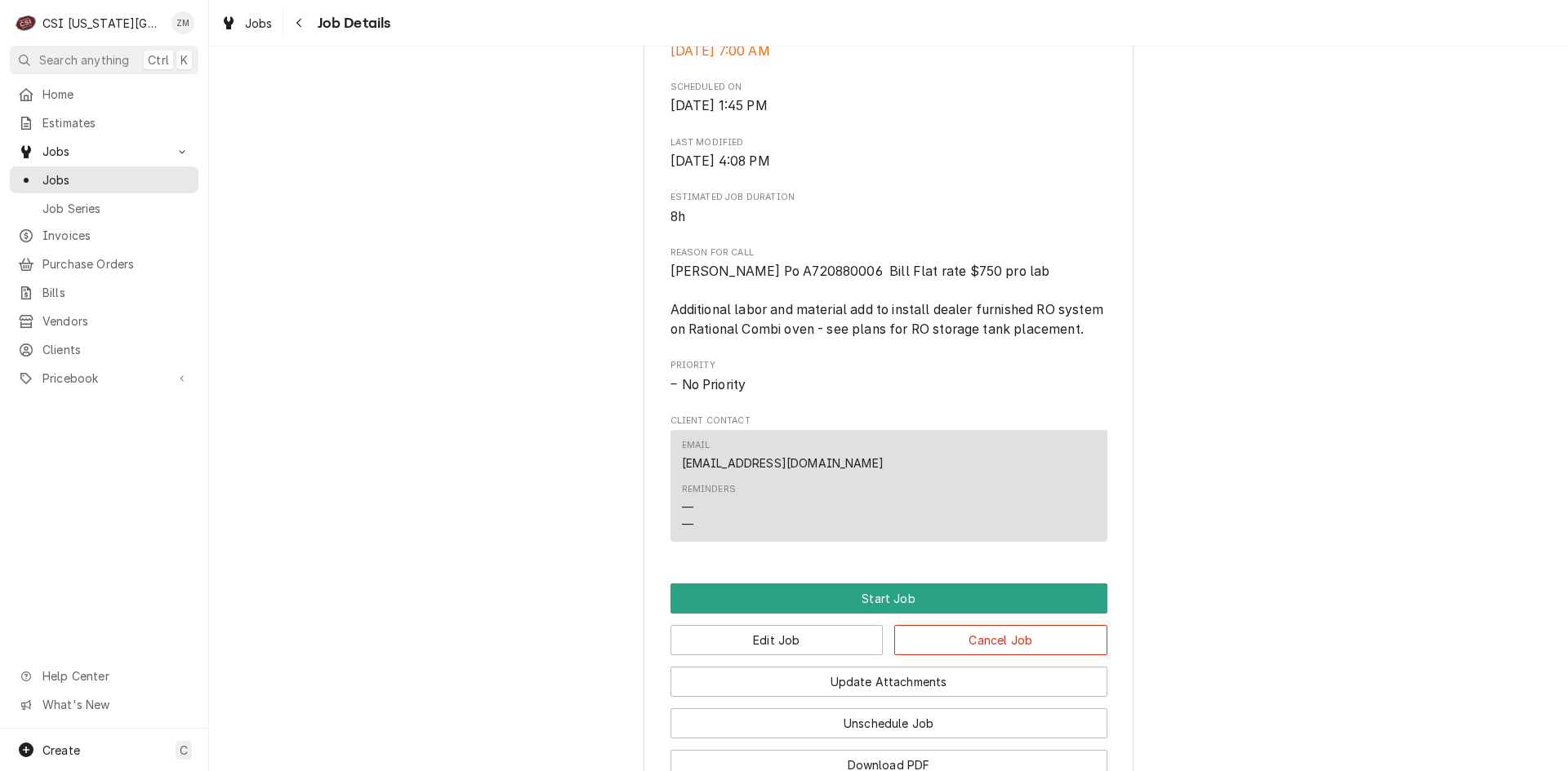
scroll to position [726, 0]
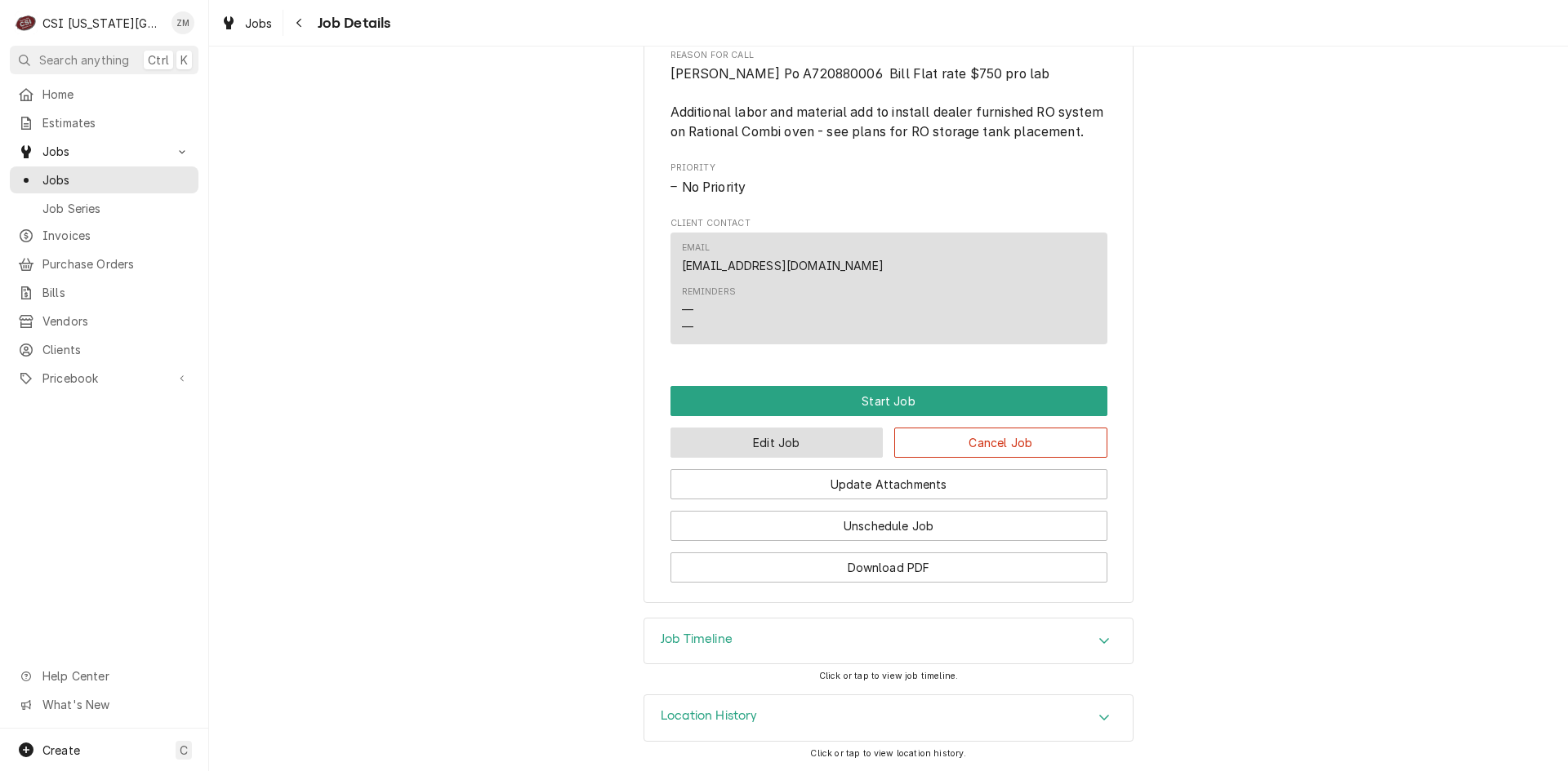
click at [766, 452] on button "Edit Job" at bounding box center [777, 443] width 213 height 30
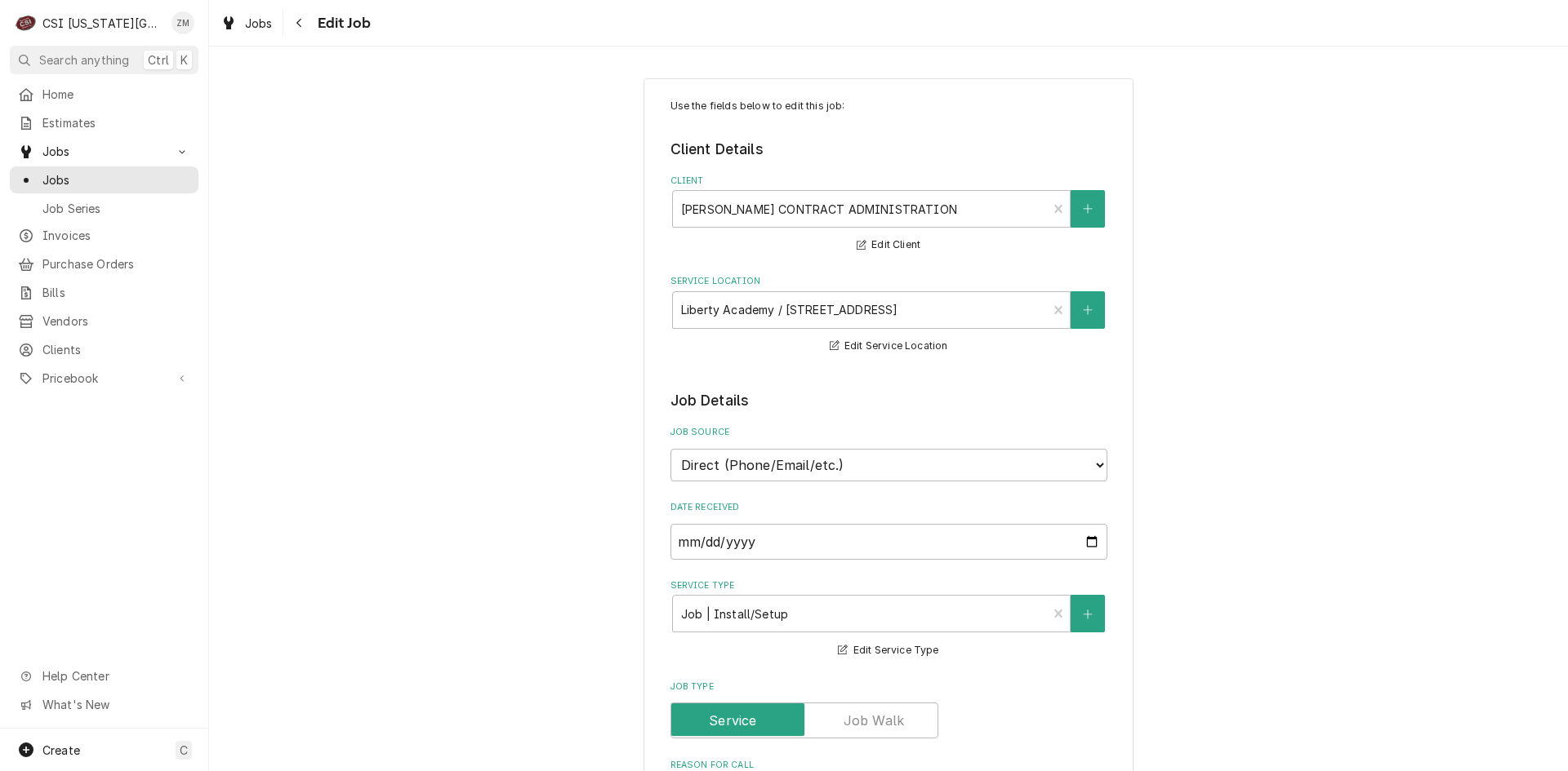
type textarea "x"
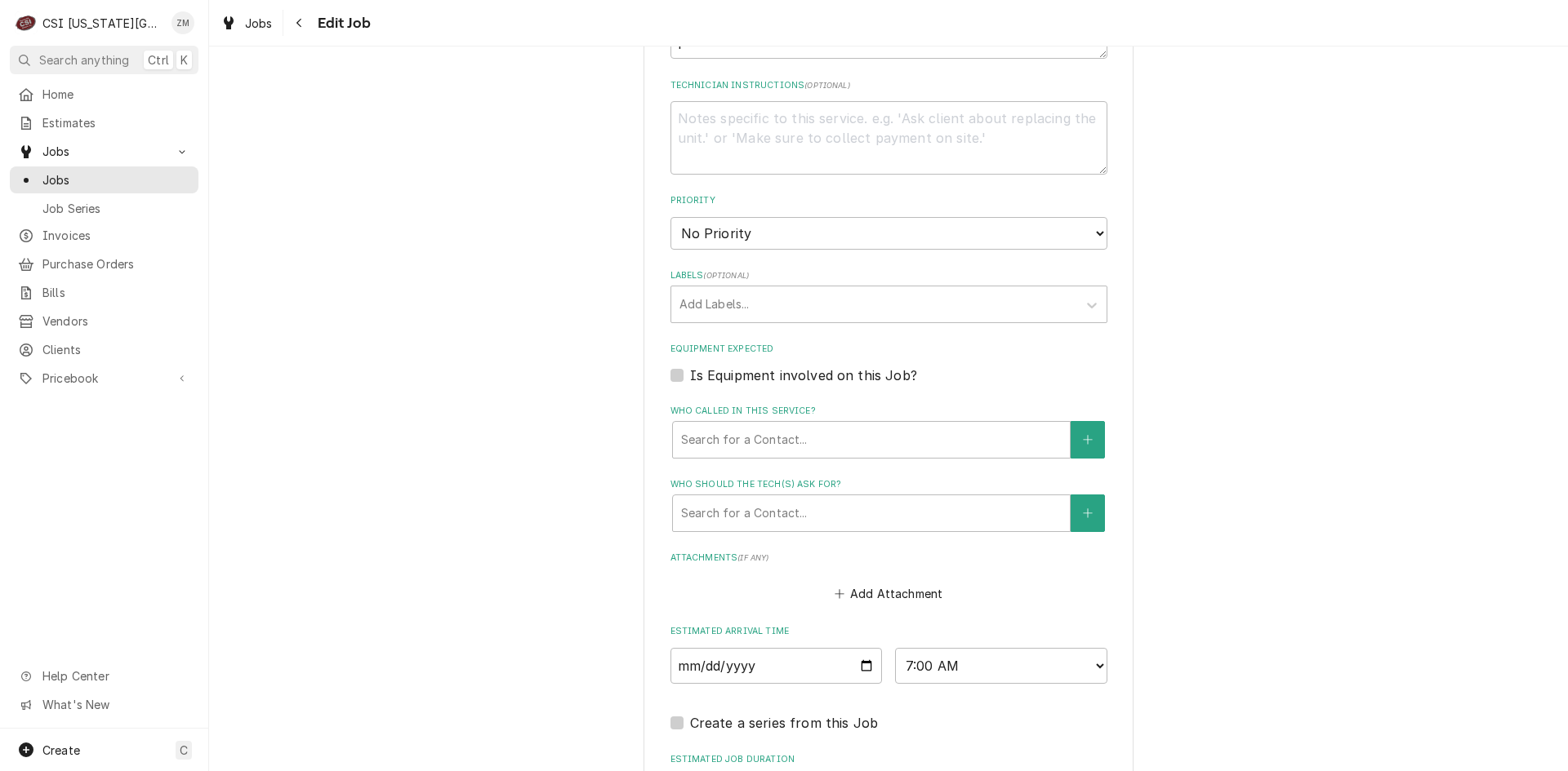
scroll to position [879, 0]
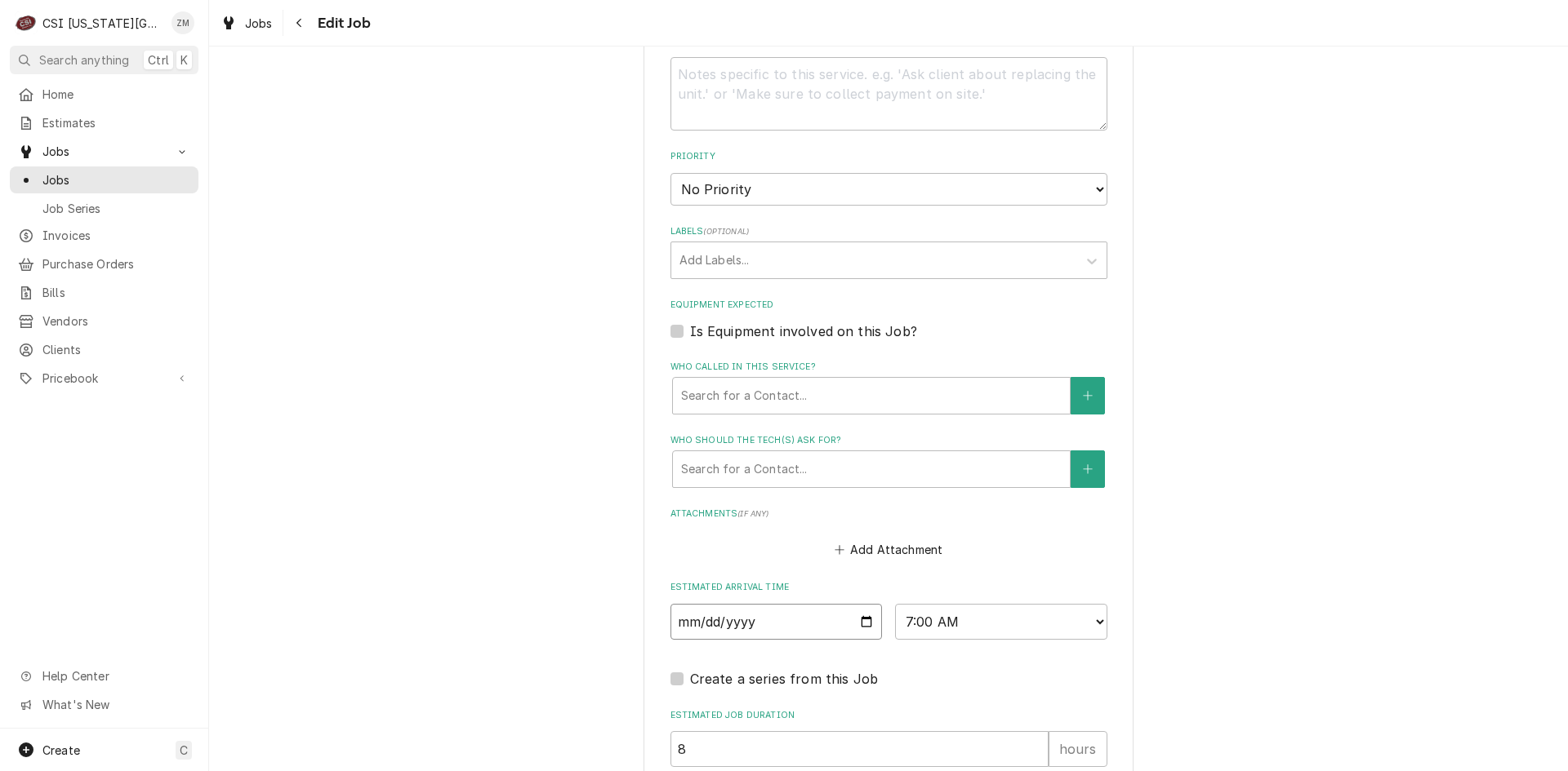
click at [858, 628] on input "[DATE]" at bounding box center [777, 622] width 212 height 36
type input "[DATE]"
type textarea "x"
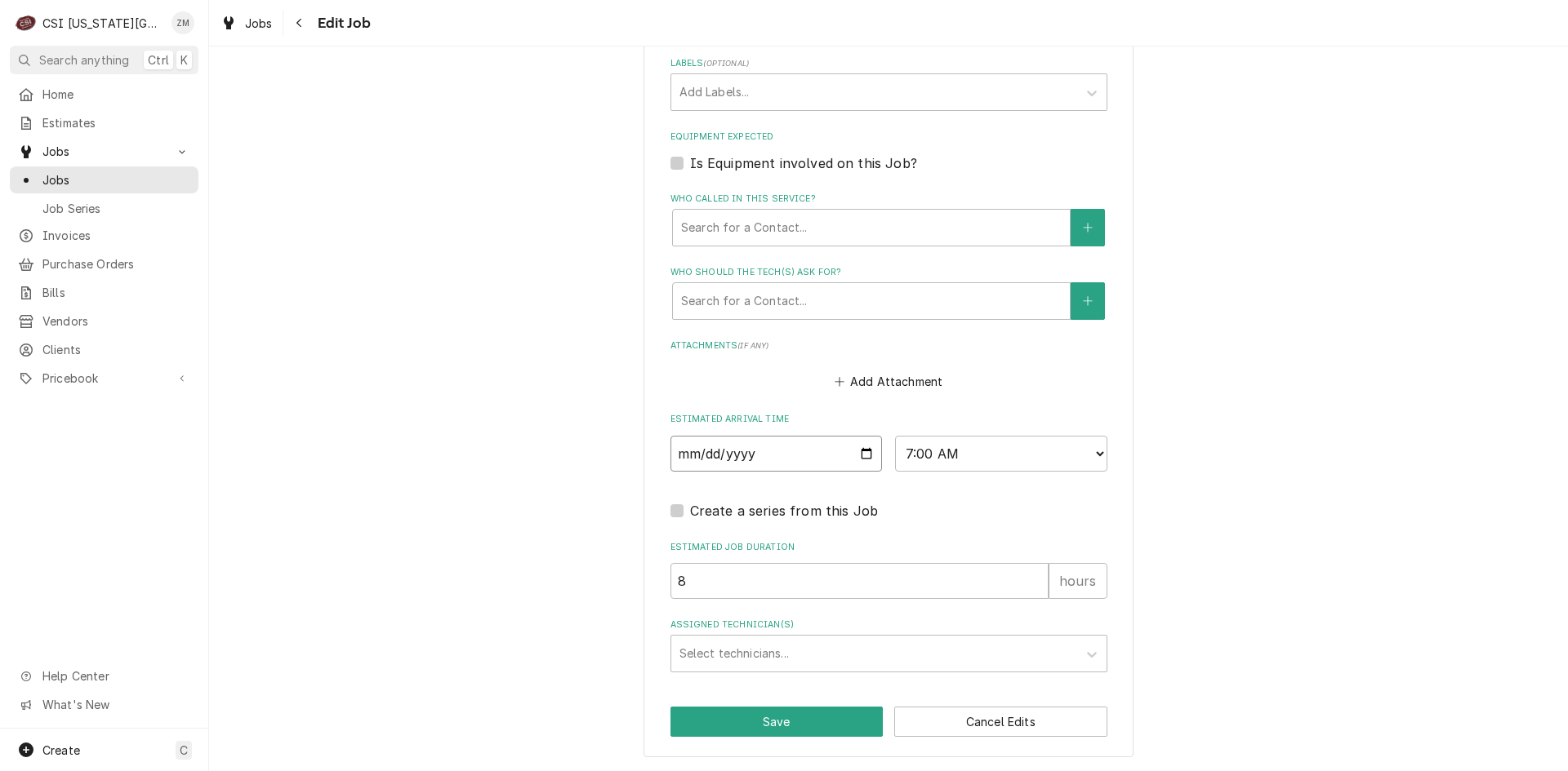
scroll to position [1048, 0]
click at [756, 661] on div "Assigned Technician(s)" at bounding box center [874, 654] width 389 height 29
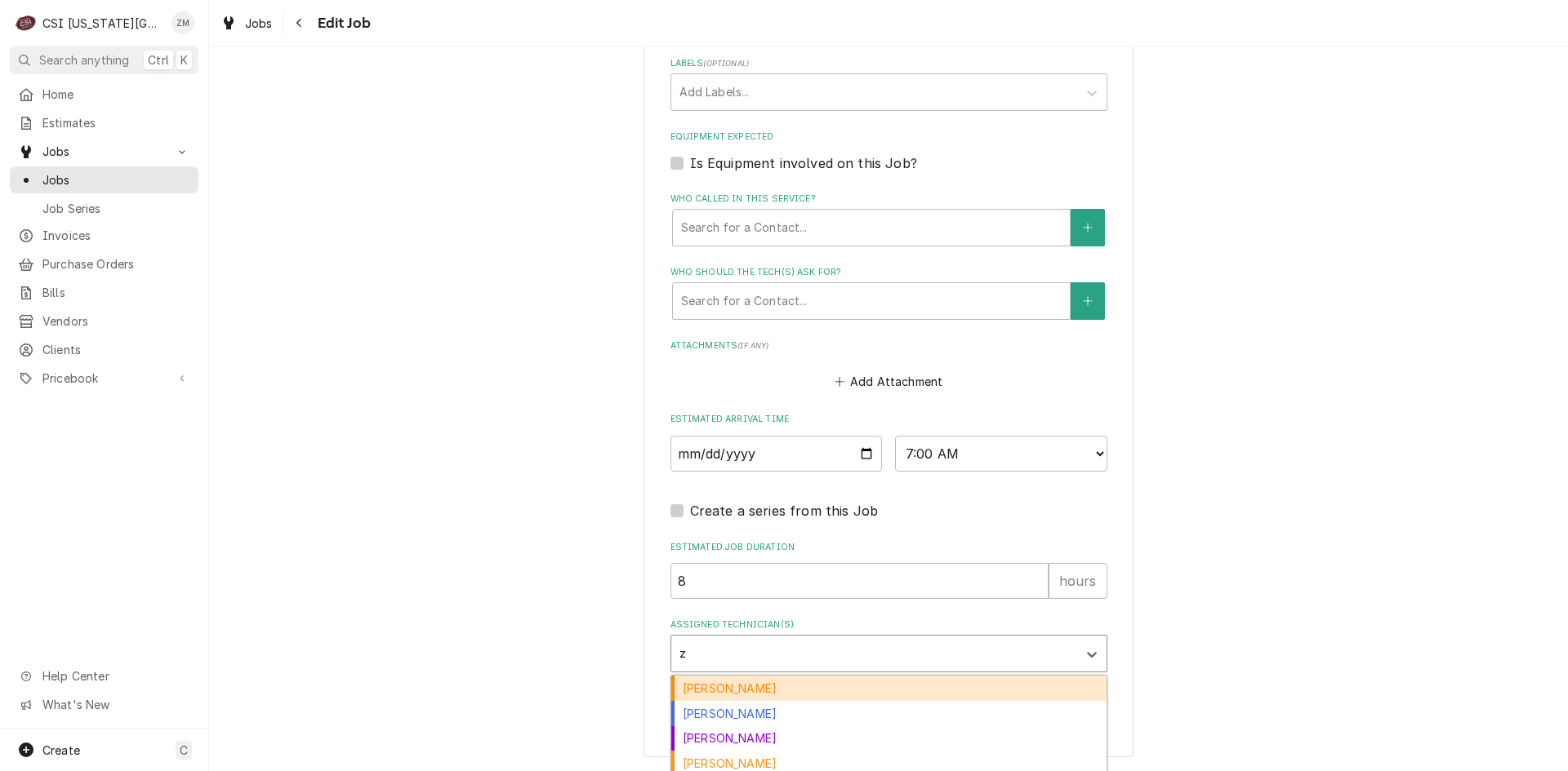
type input "za"
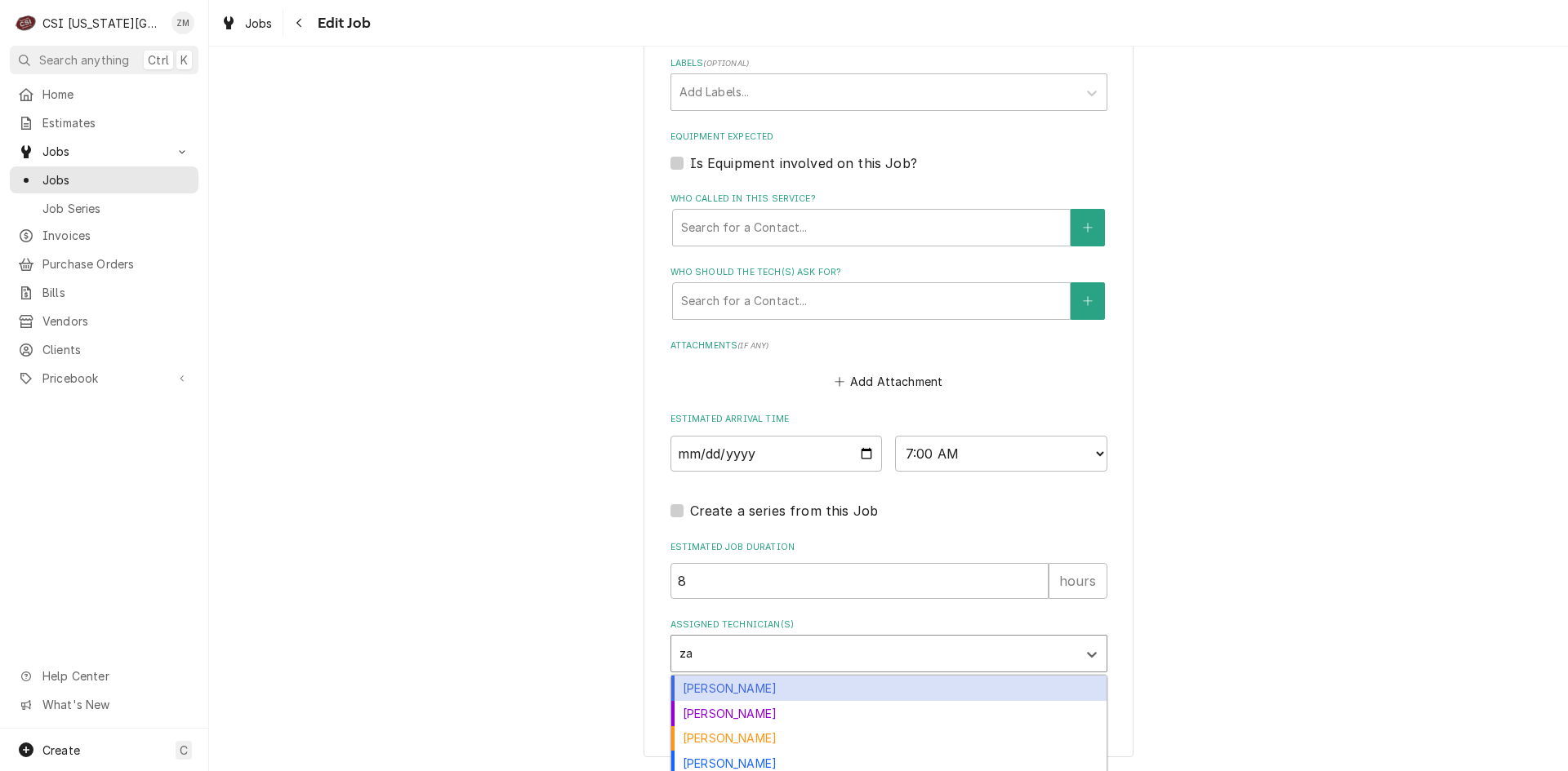
click at [736, 700] on div "[PERSON_NAME]" at bounding box center [888, 689] width 435 height 26
type textarea "x"
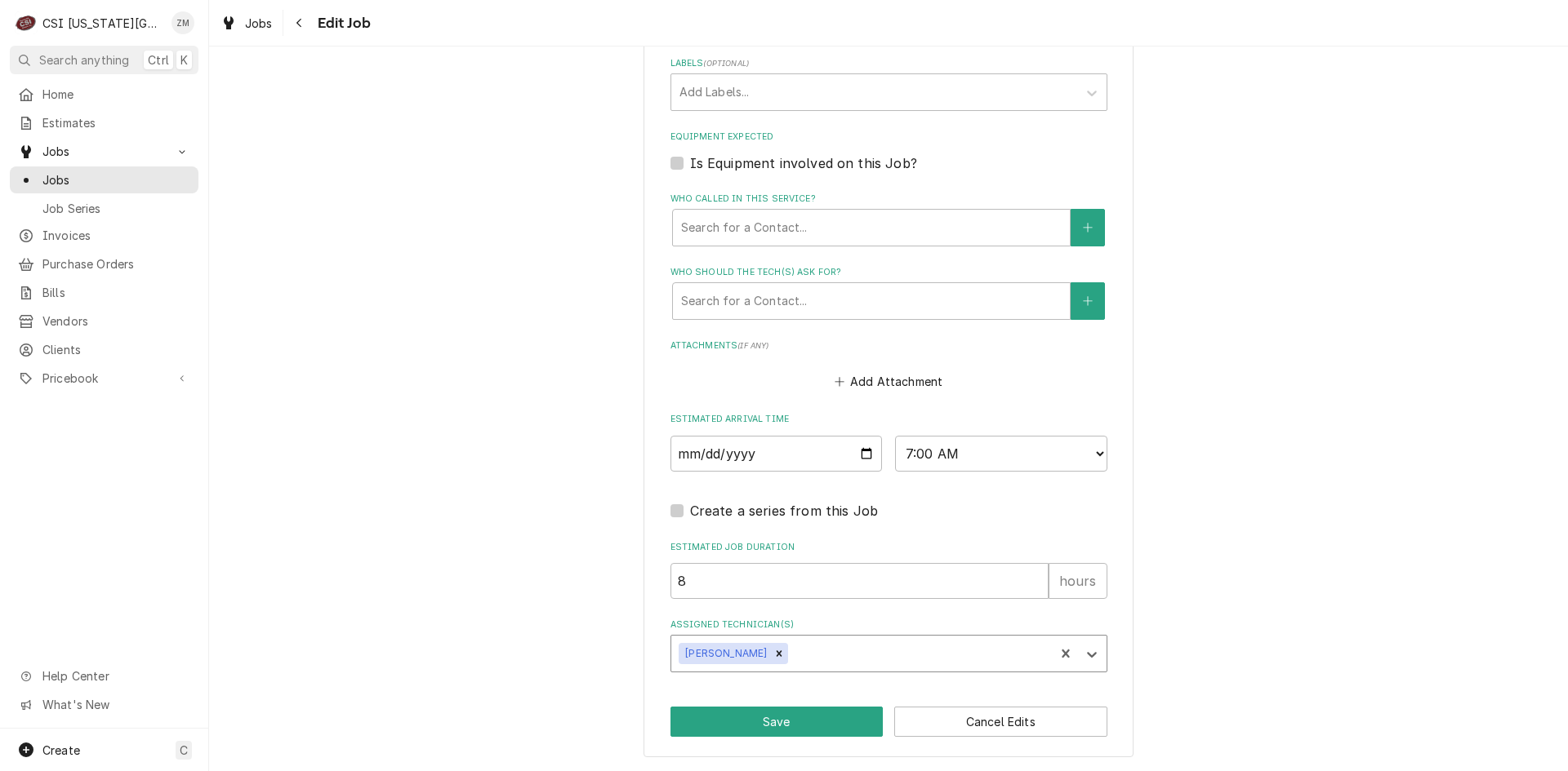
click at [773, 659] on icon "Remove Brian Gonzalez" at bounding box center [779, 654] width 11 height 11
click at [761, 661] on div "Assigned Technician(s)" at bounding box center [874, 654] width 389 height 29
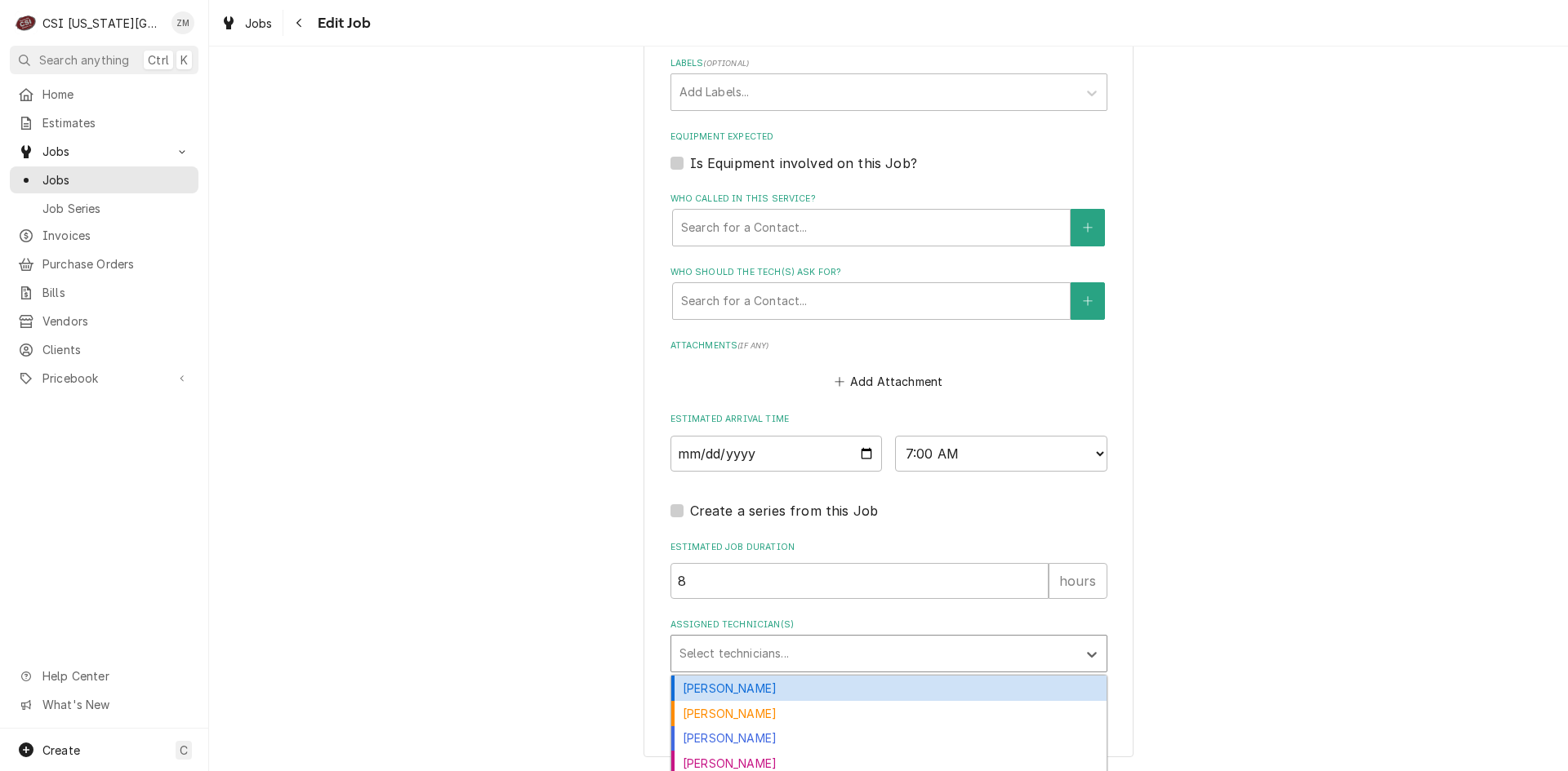
type textarea "x"
type input "za"
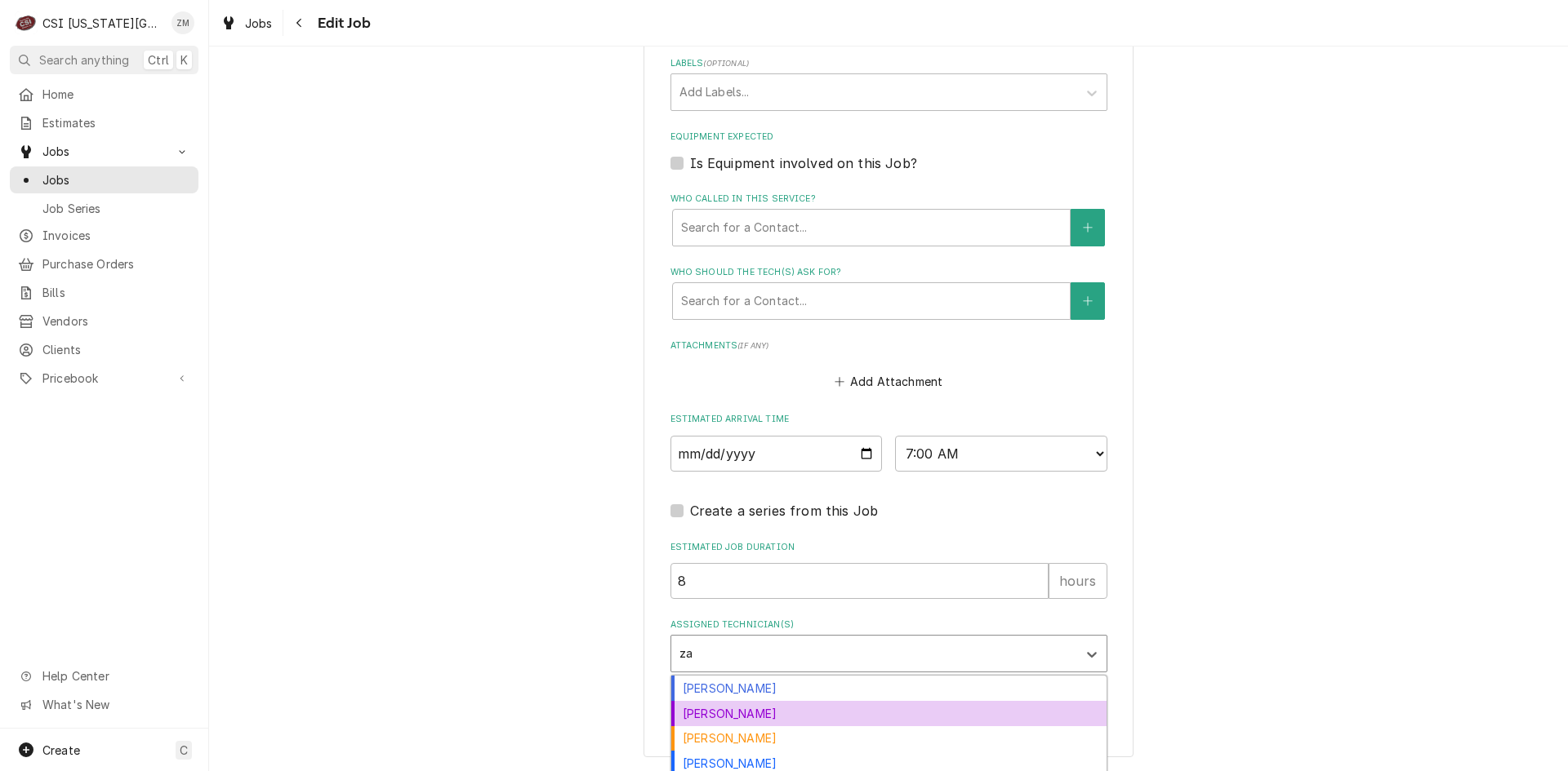
click at [729, 705] on div "[PERSON_NAME]" at bounding box center [888, 713] width 435 height 26
type textarea "x"
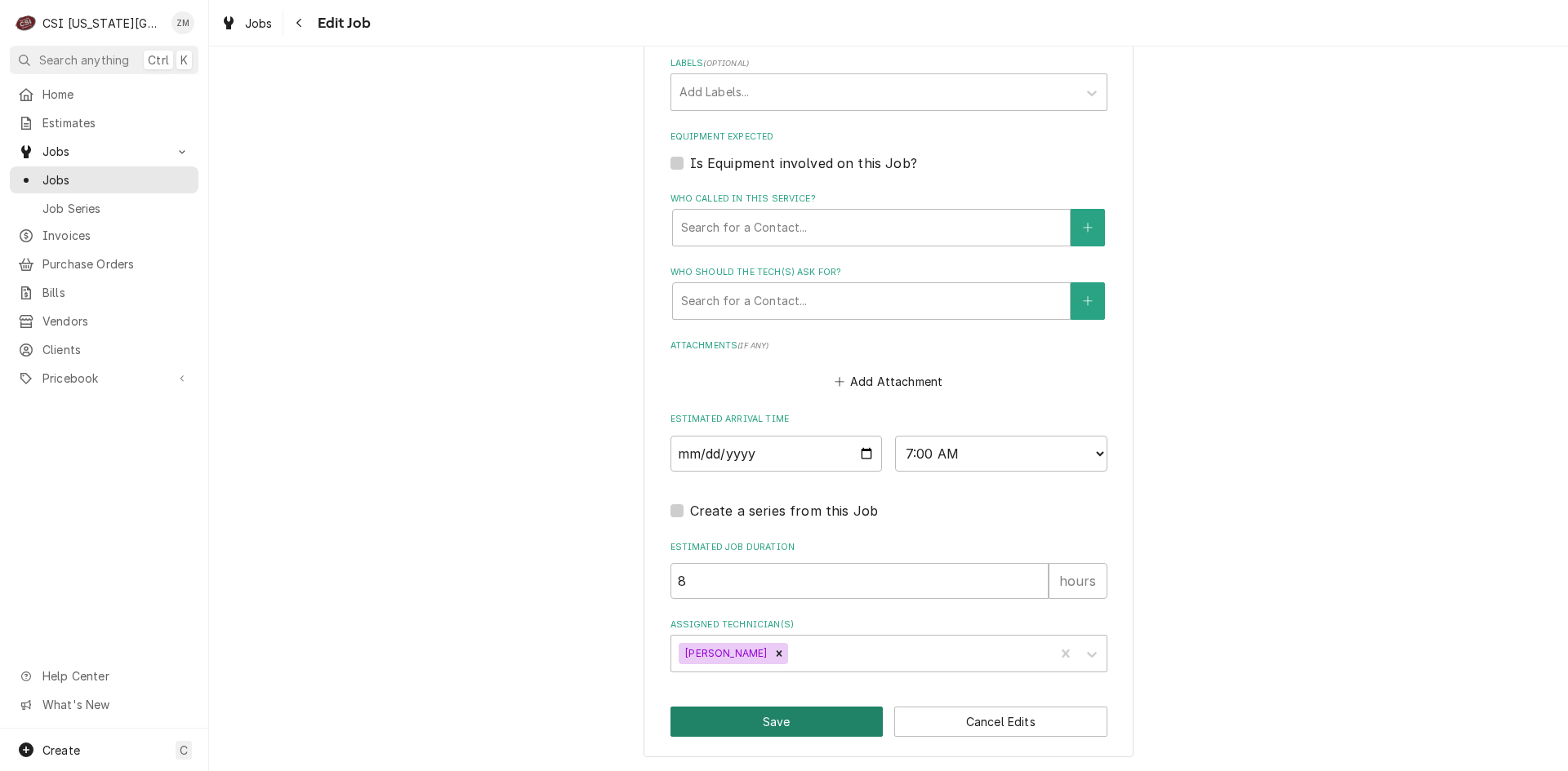
click at [723, 731] on button "Save" at bounding box center [777, 722] width 213 height 30
type textarea "x"
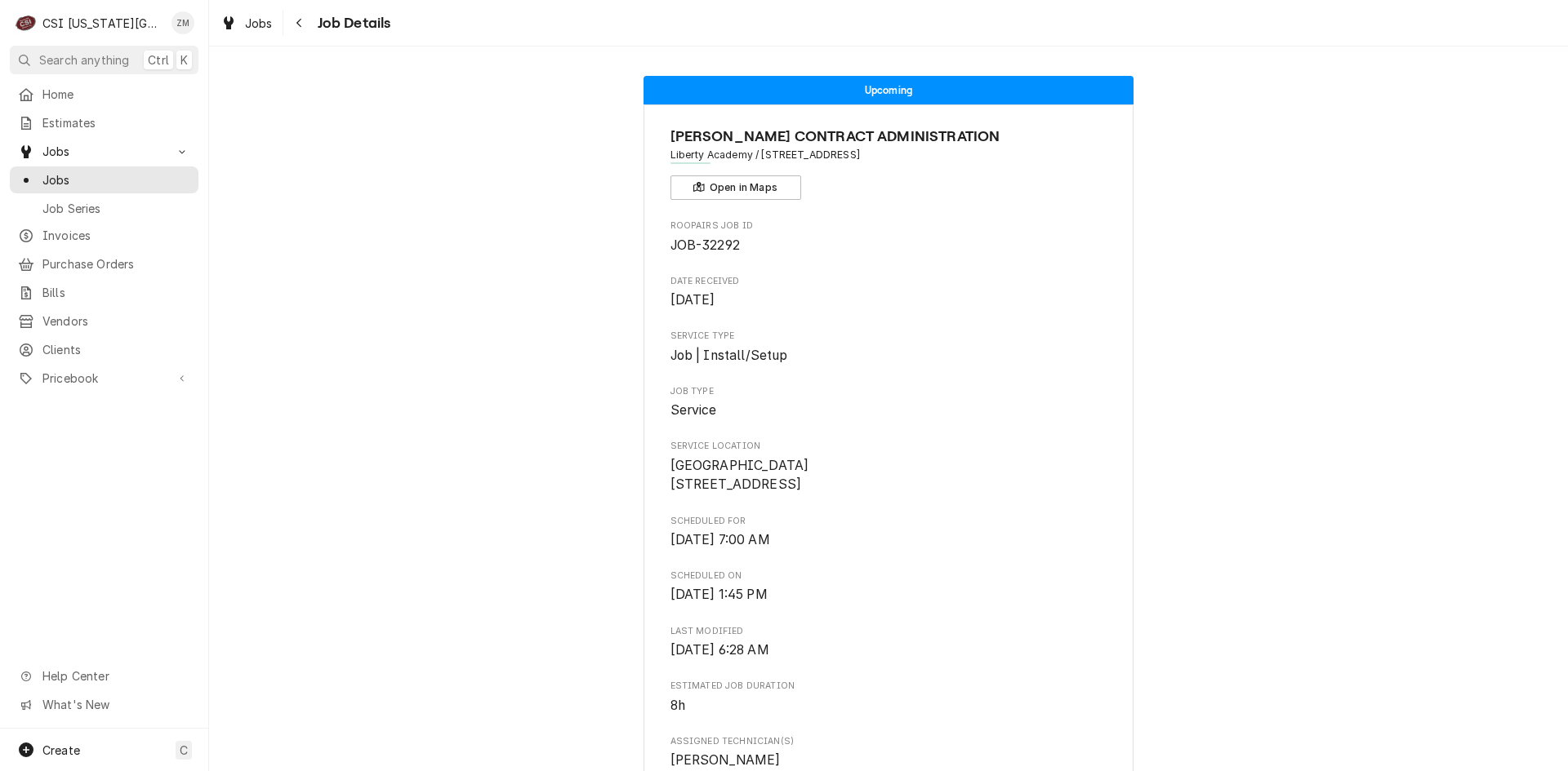
click at [304, 37] on div "Jobs Job Details" at bounding box center [889, 23] width 1359 height 45
click at [298, 27] on icon "Navigate back" at bounding box center [299, 23] width 8 height 11
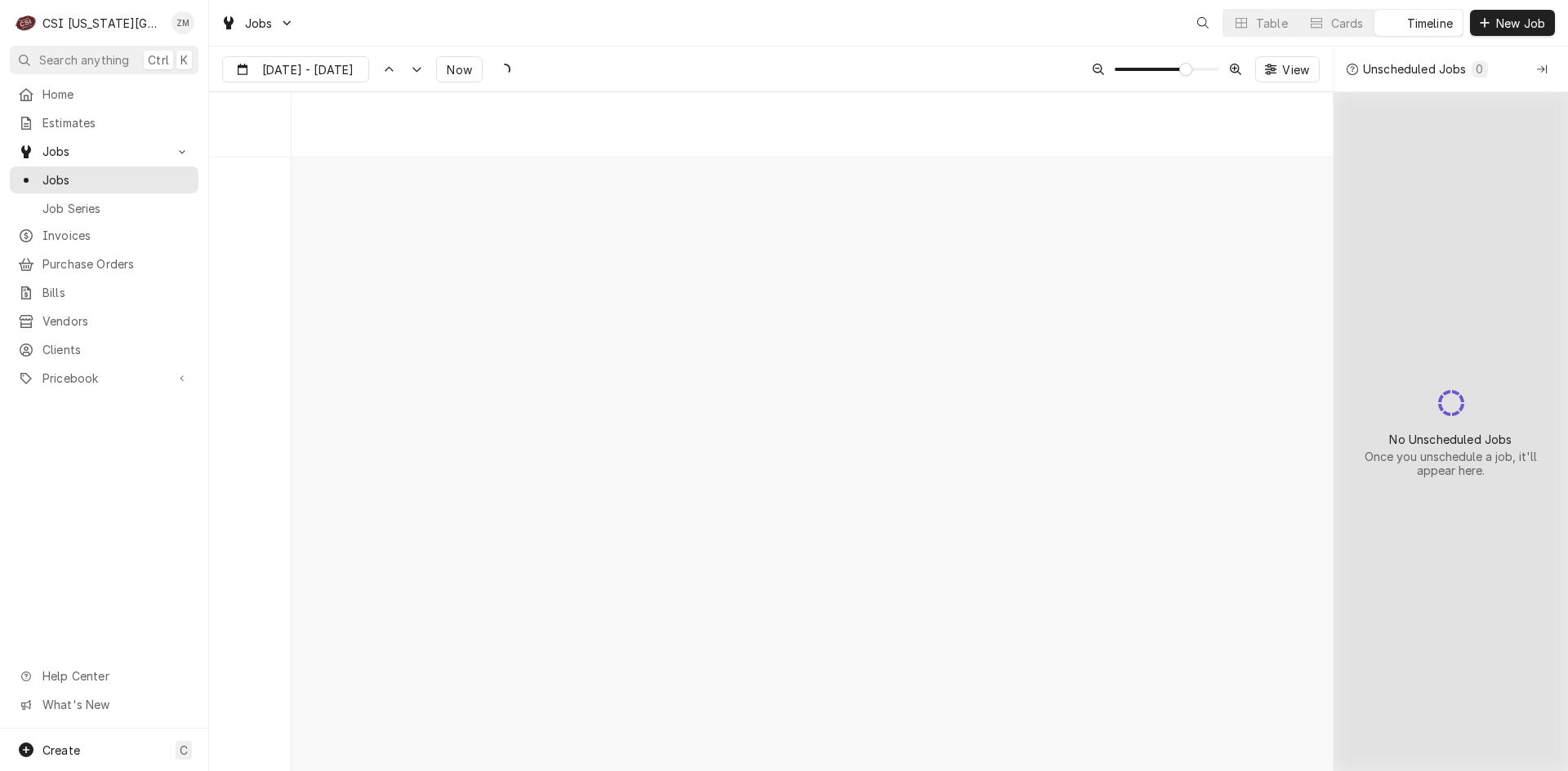
scroll to position [10698, 0]
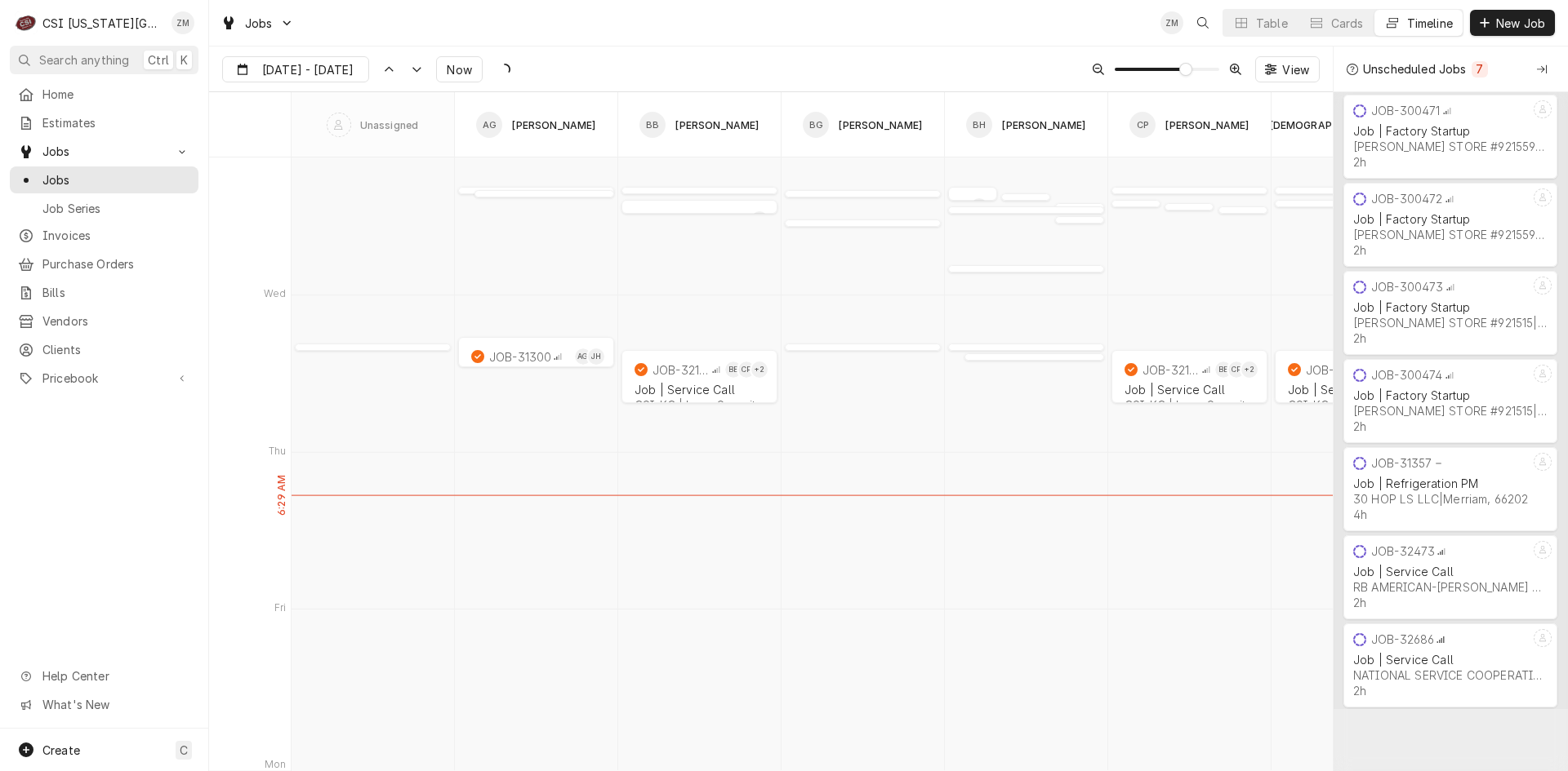
type input "[DATE]"
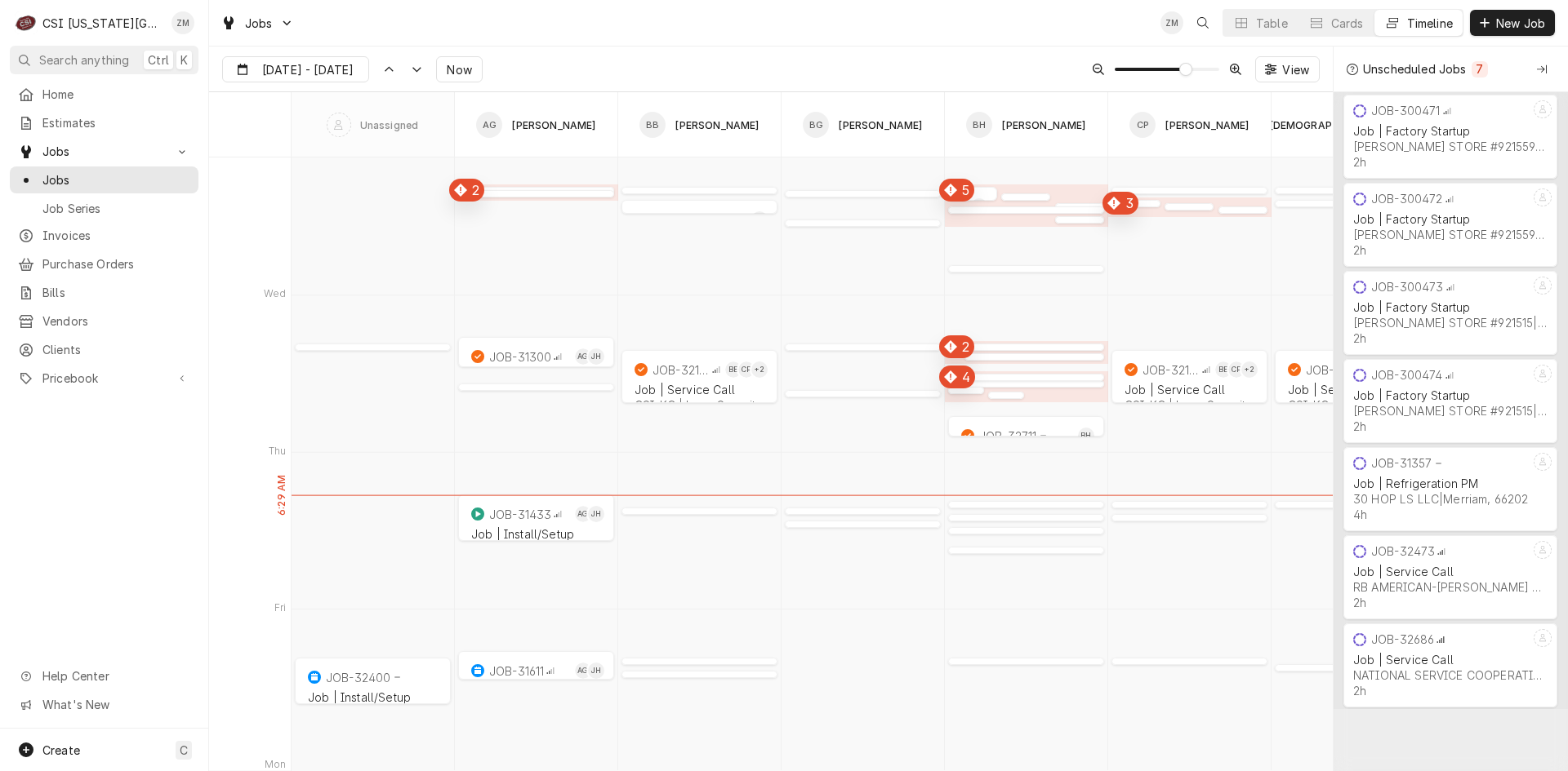
click at [380, 353] on div "Dynamic Content Wrapper" at bounding box center [372, 344] width 156 height 20
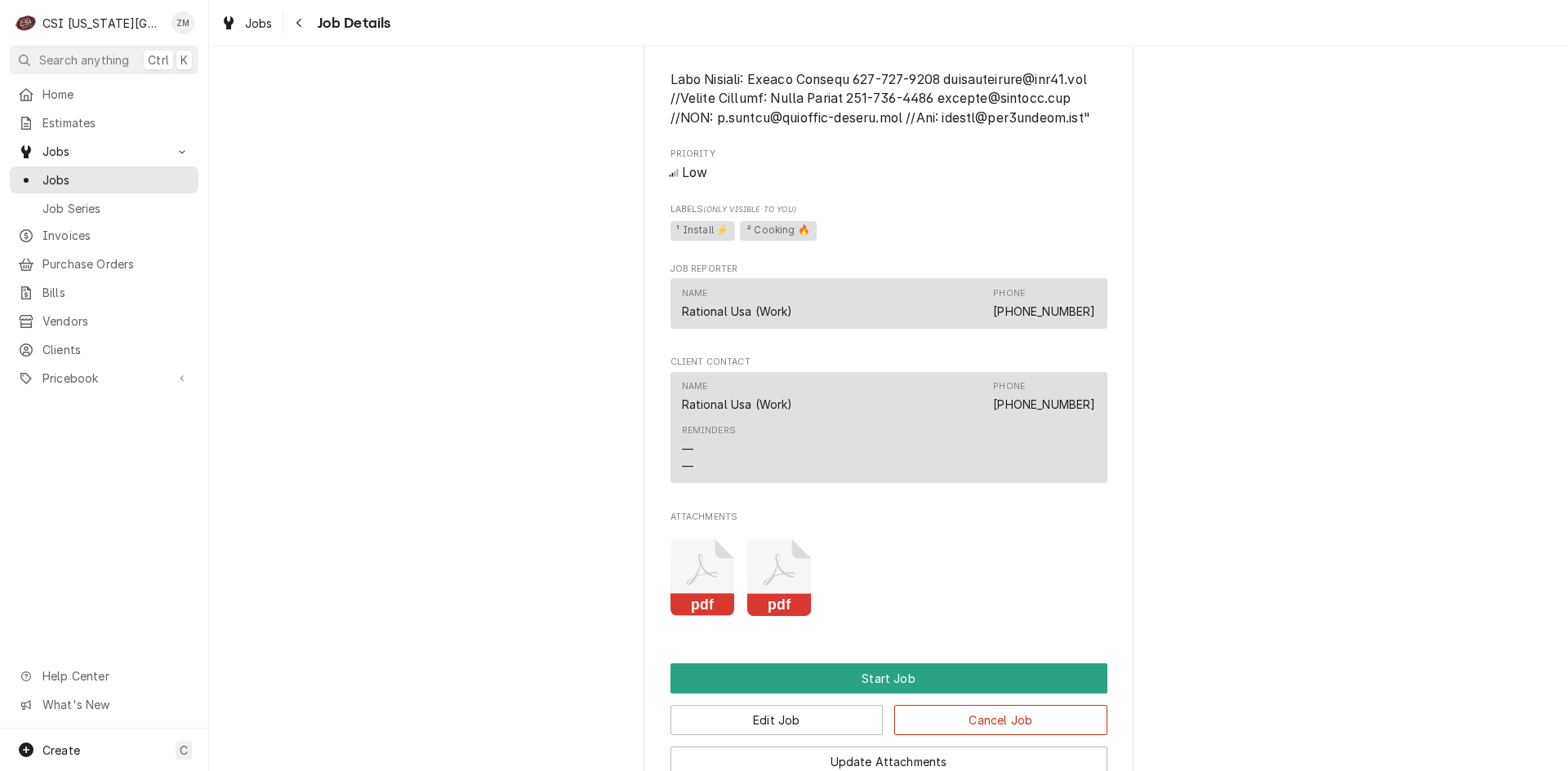
scroll to position [1778, 0]
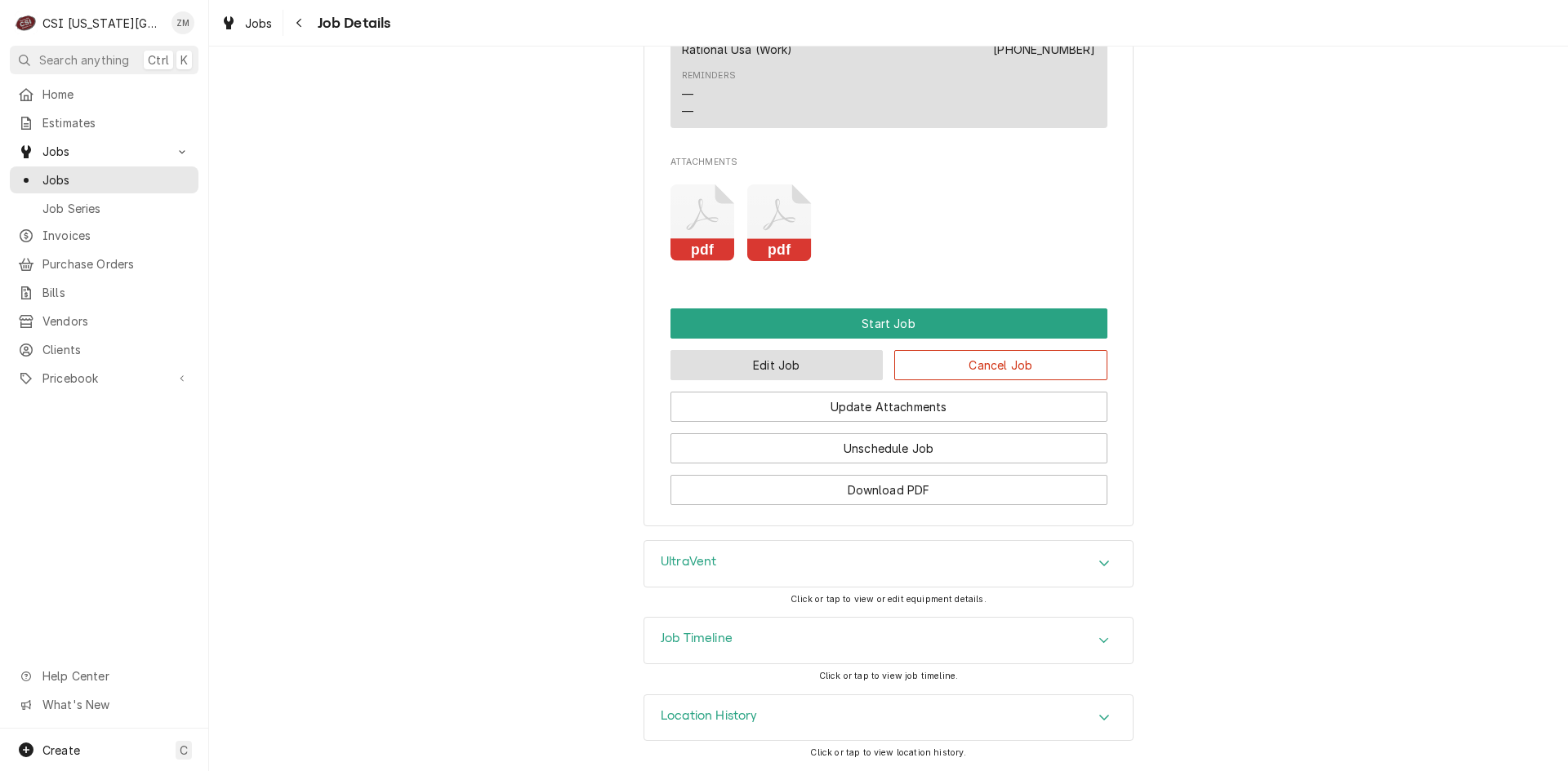
click at [718, 366] on button "Edit Job" at bounding box center [777, 366] width 213 height 30
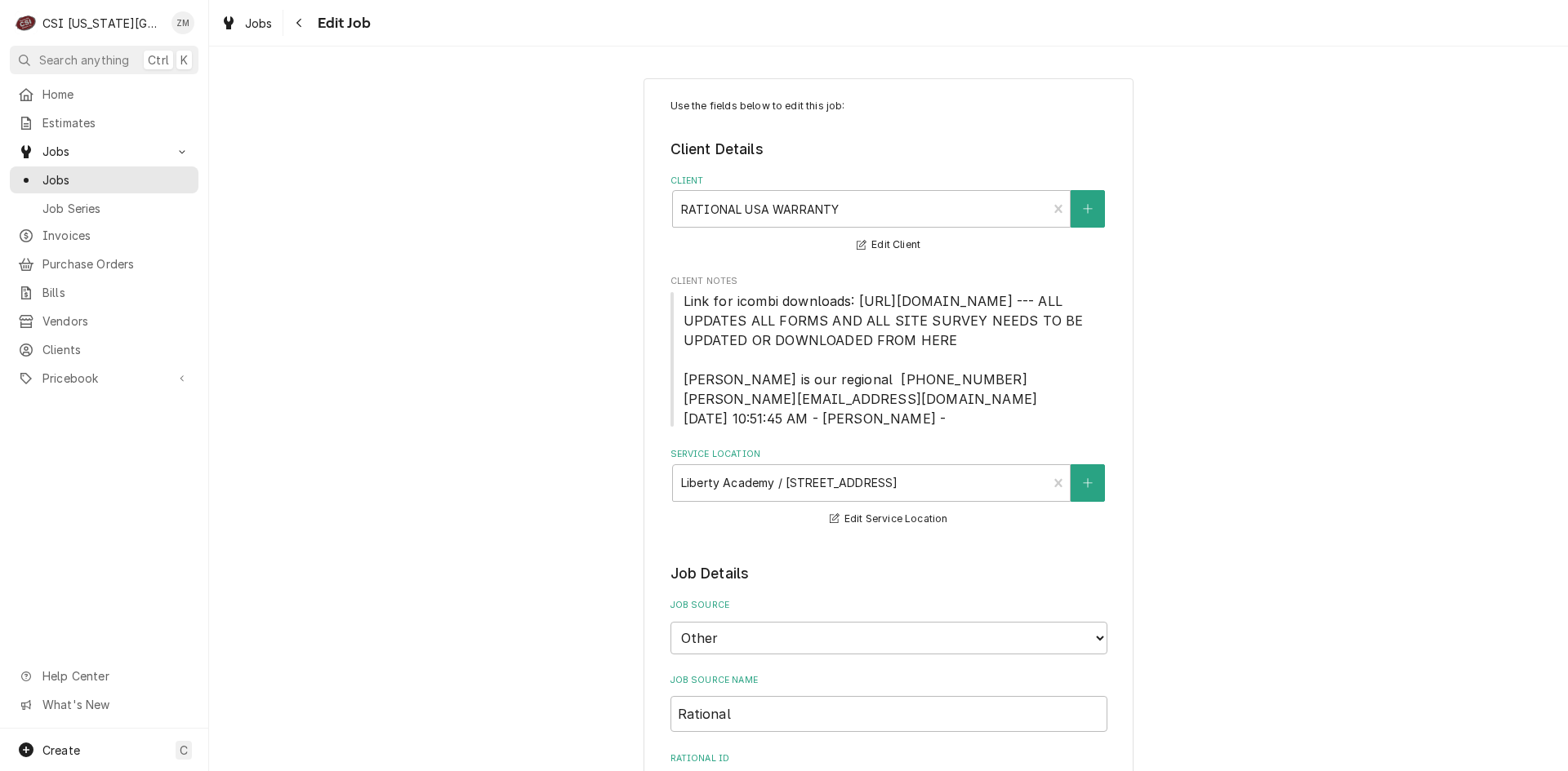
type textarea "x"
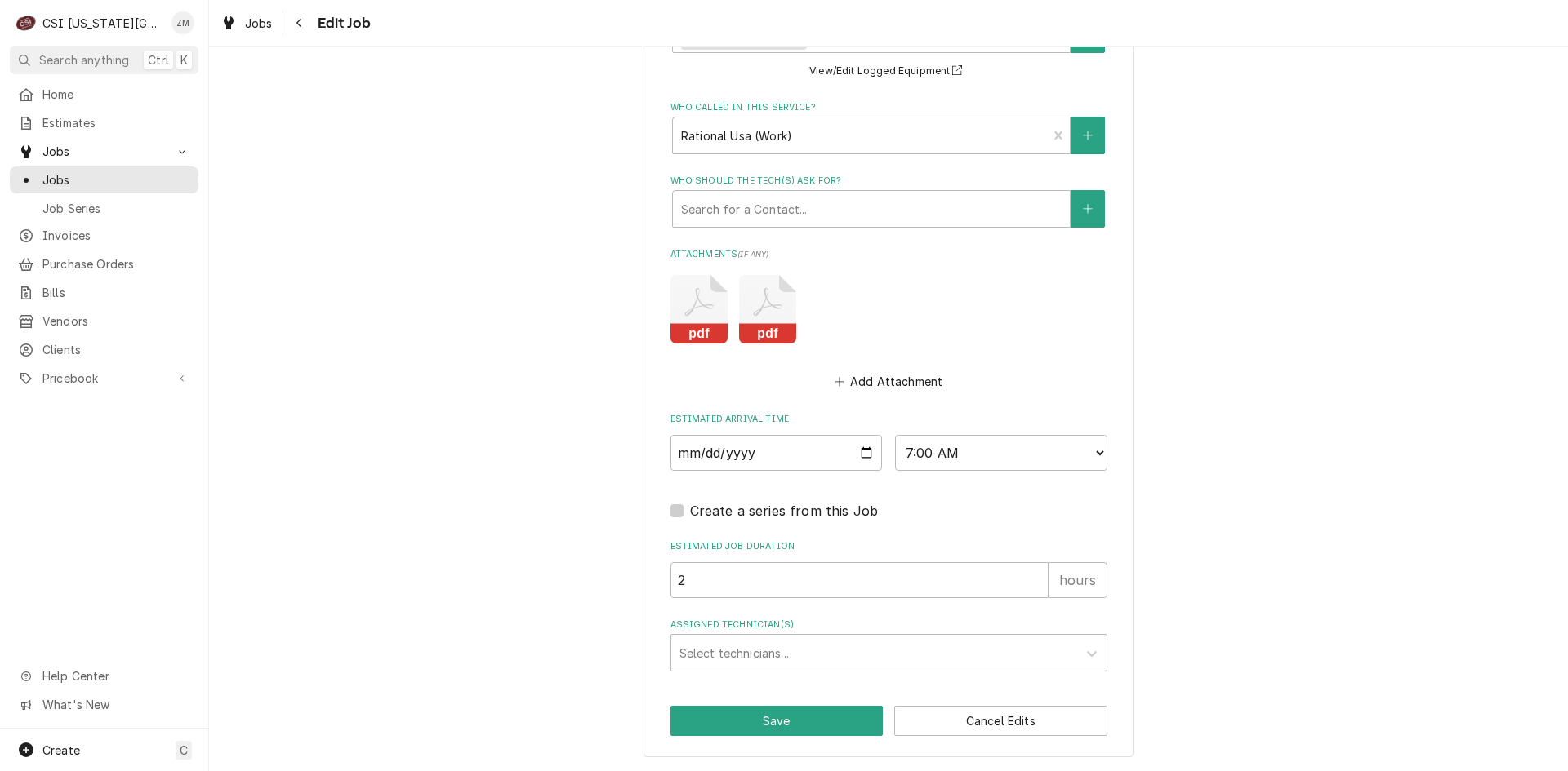
scroll to position [2000, 0]
click at [858, 456] on input "[DATE]" at bounding box center [777, 453] width 212 height 36
type input "[DATE]"
type textarea "x"
click at [729, 660] on div "Assigned Technician(s)" at bounding box center [874, 653] width 389 height 29
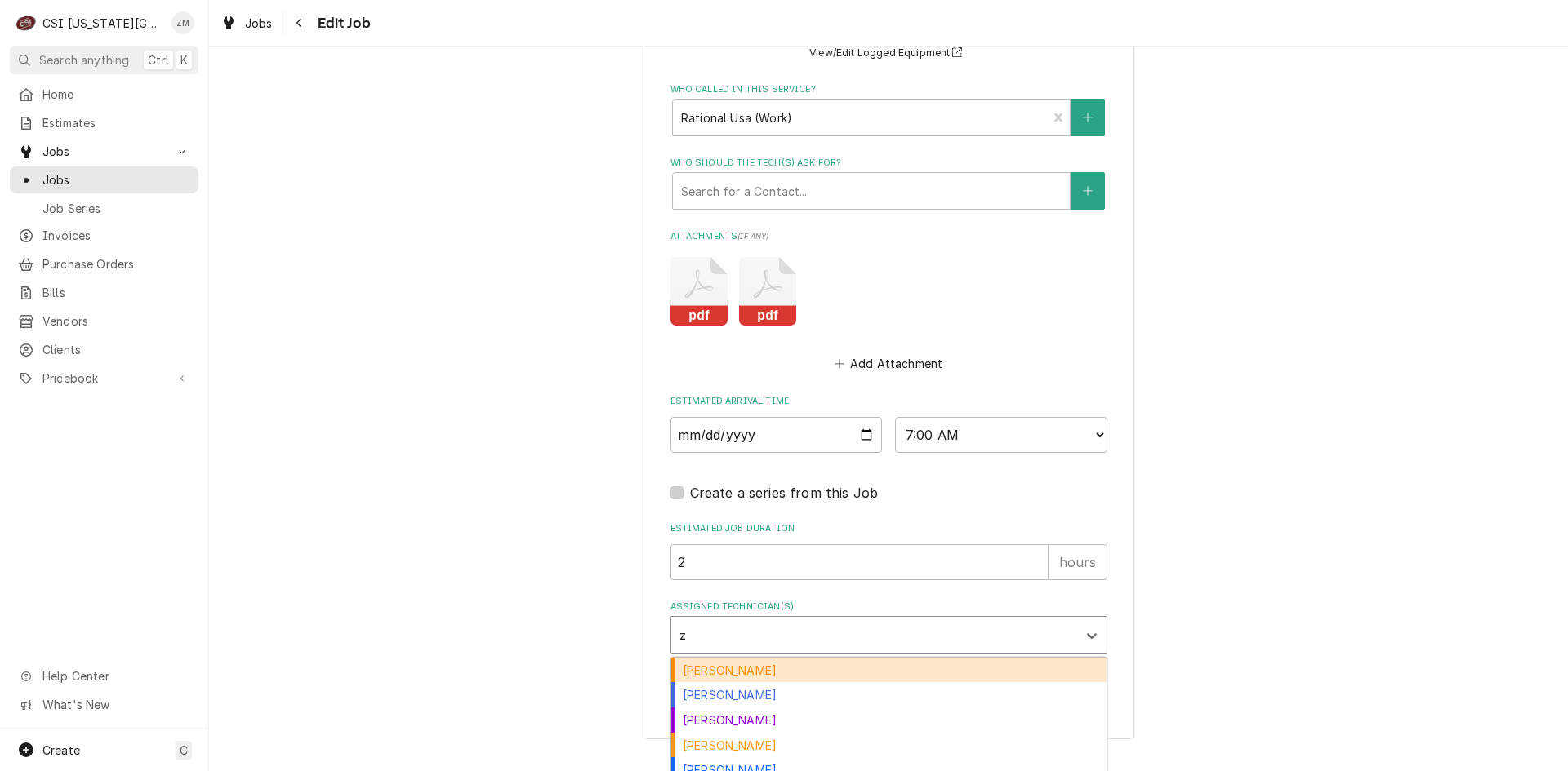
type input "za"
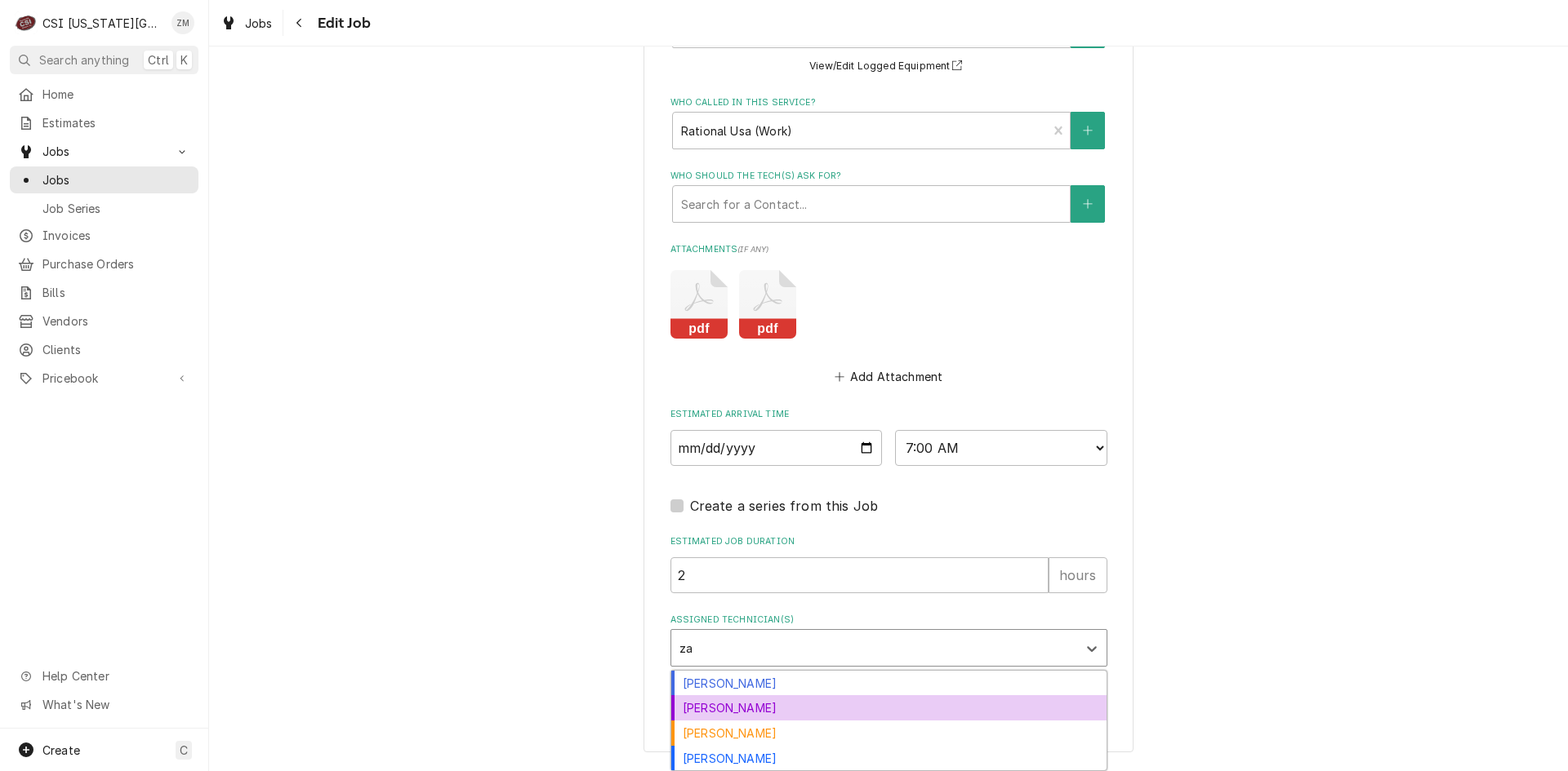
click at [738, 709] on div "[PERSON_NAME]" at bounding box center [888, 708] width 435 height 26
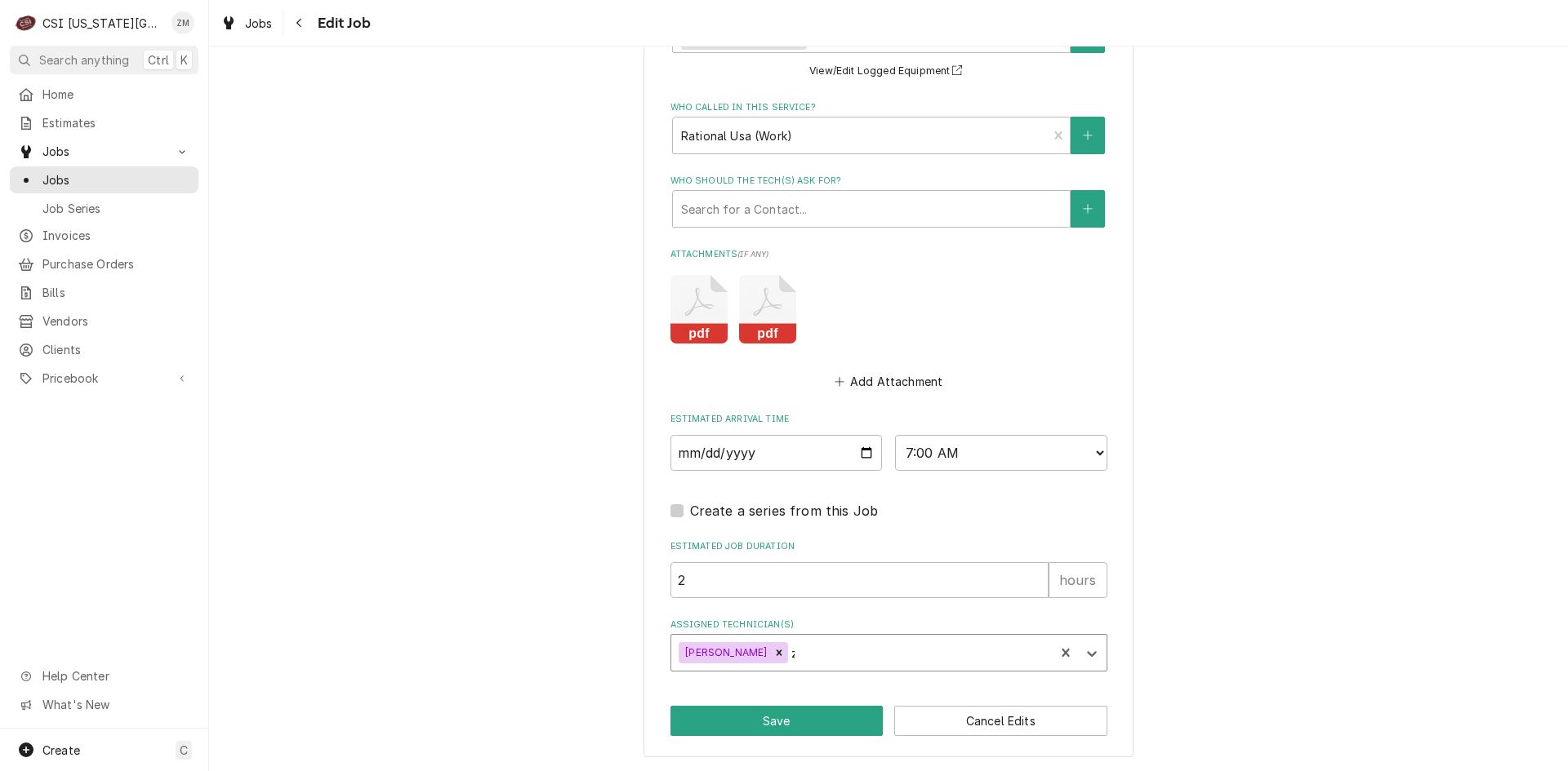
type textarea "x"
click at [725, 721] on button "Save" at bounding box center [777, 722] width 213 height 30
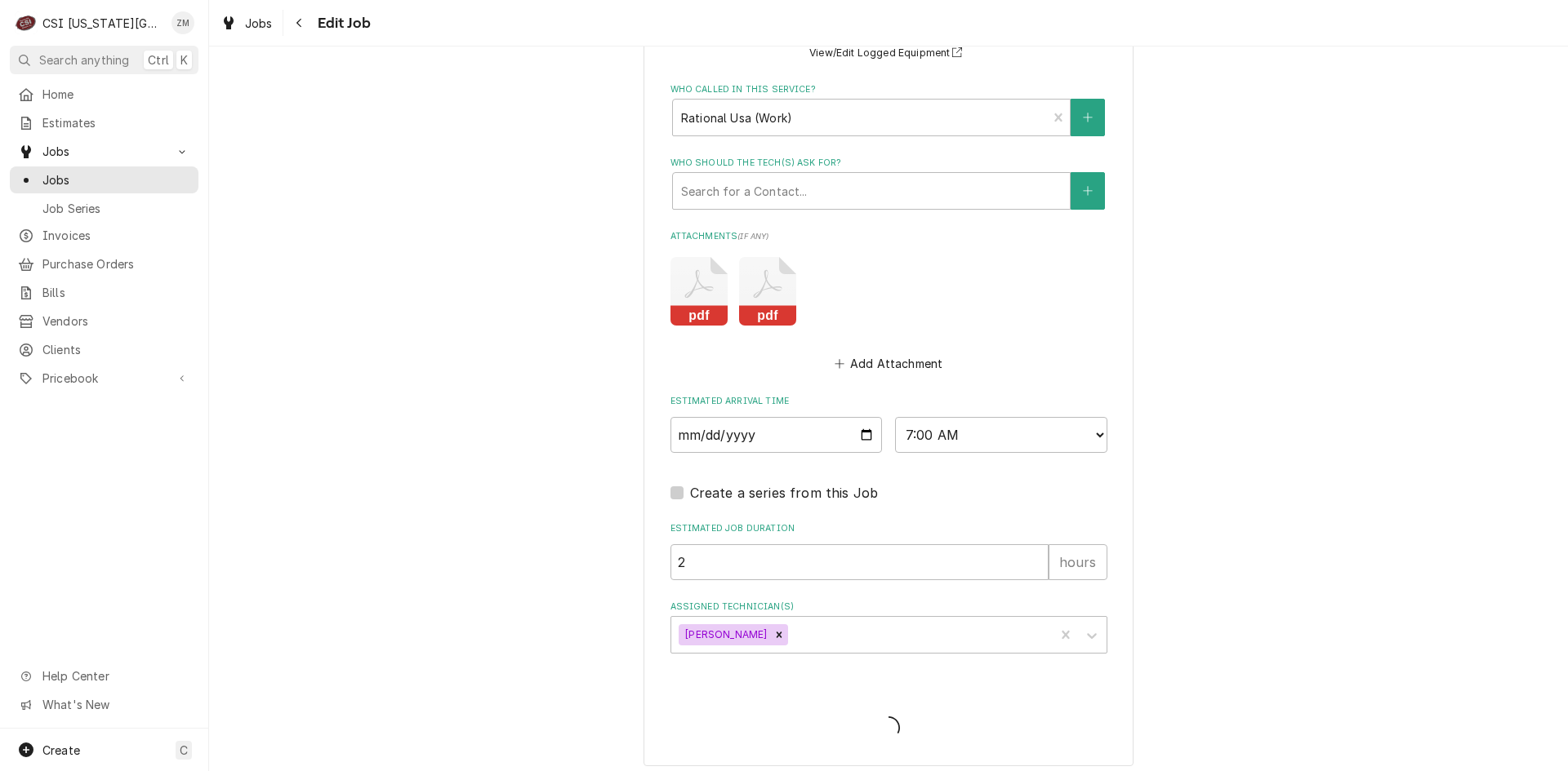
type textarea "x"
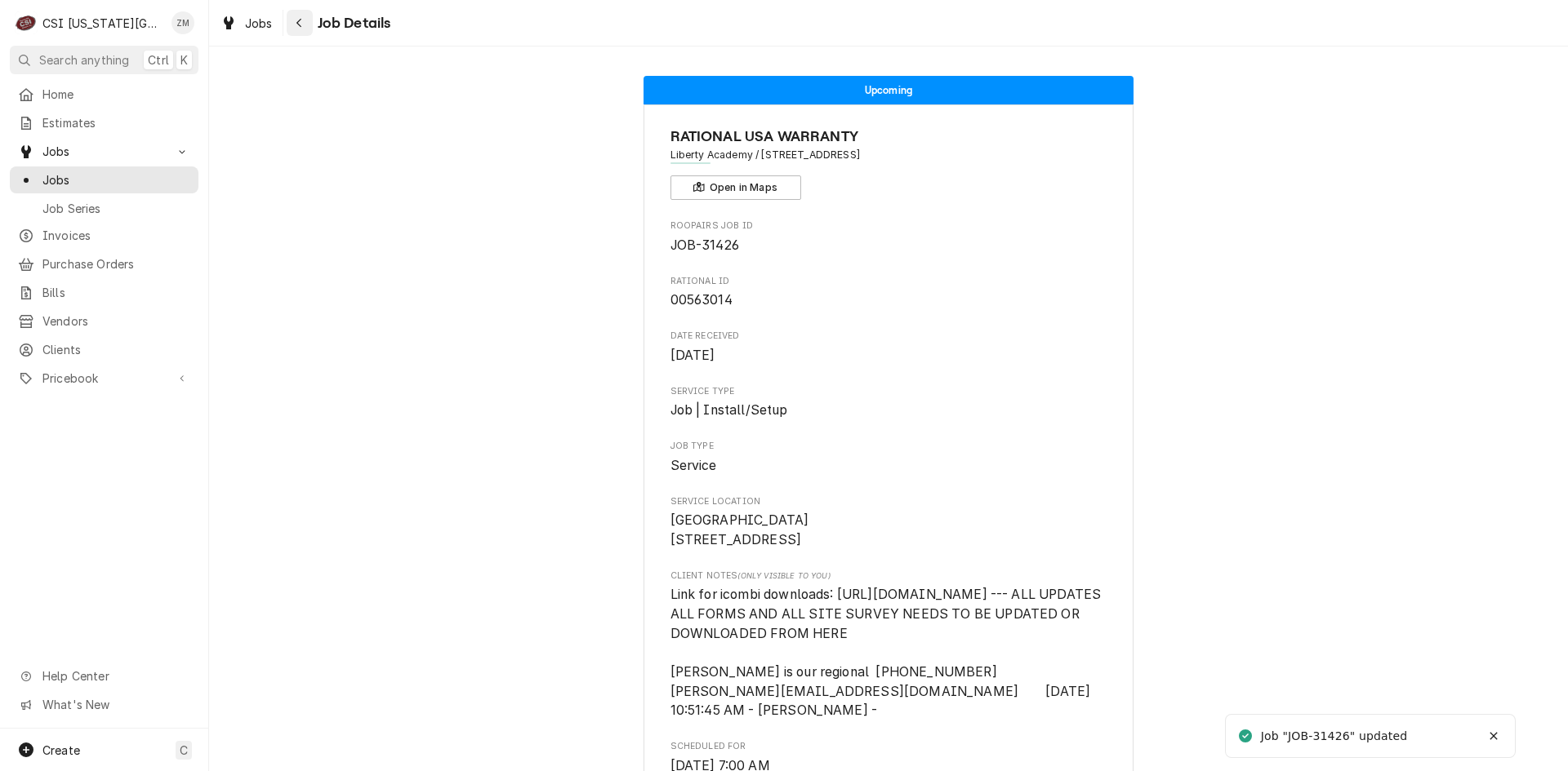
click at [308, 27] on button "Navigate back" at bounding box center [300, 23] width 27 height 27
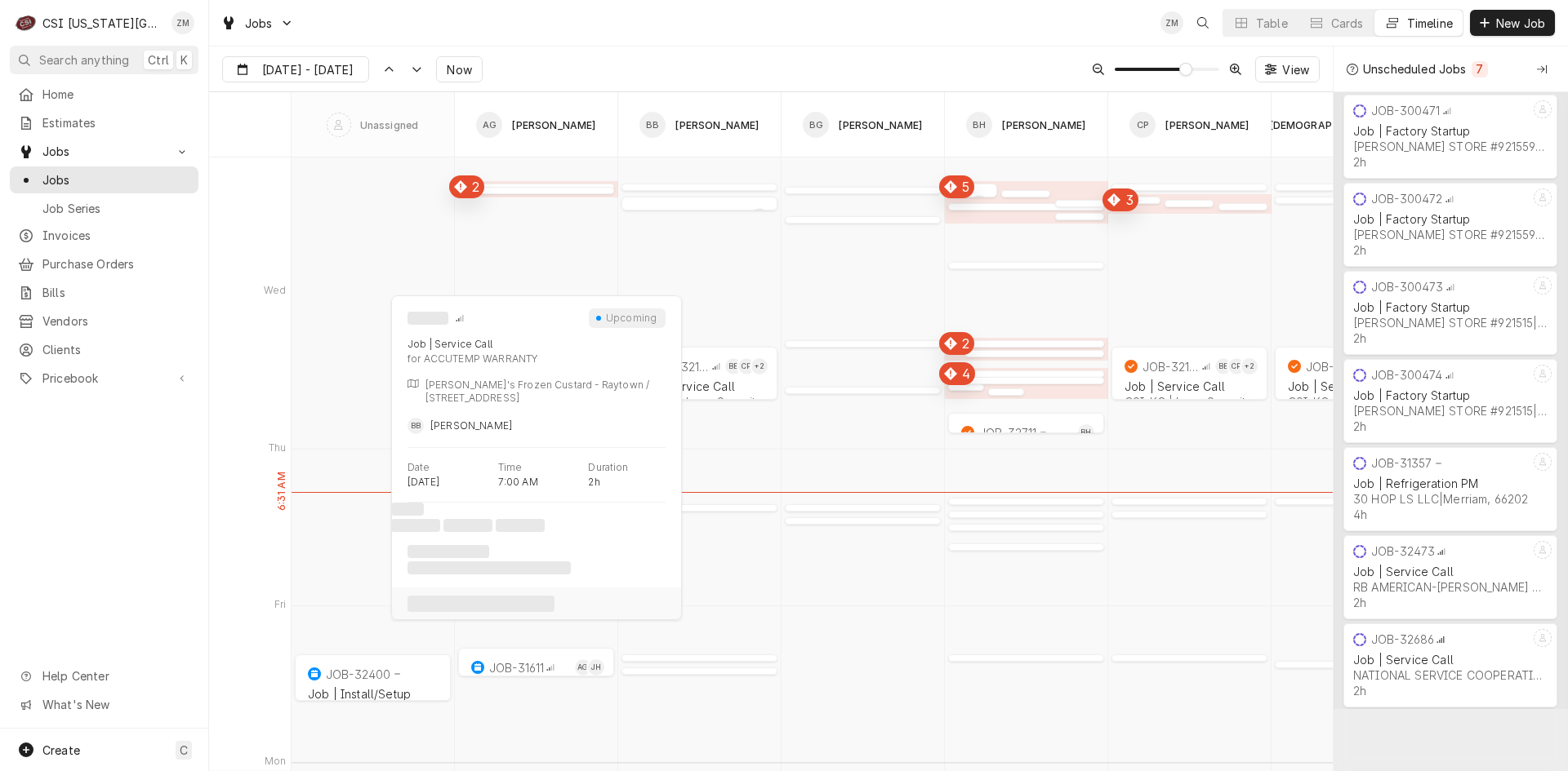
scroll to position [10865, 0]
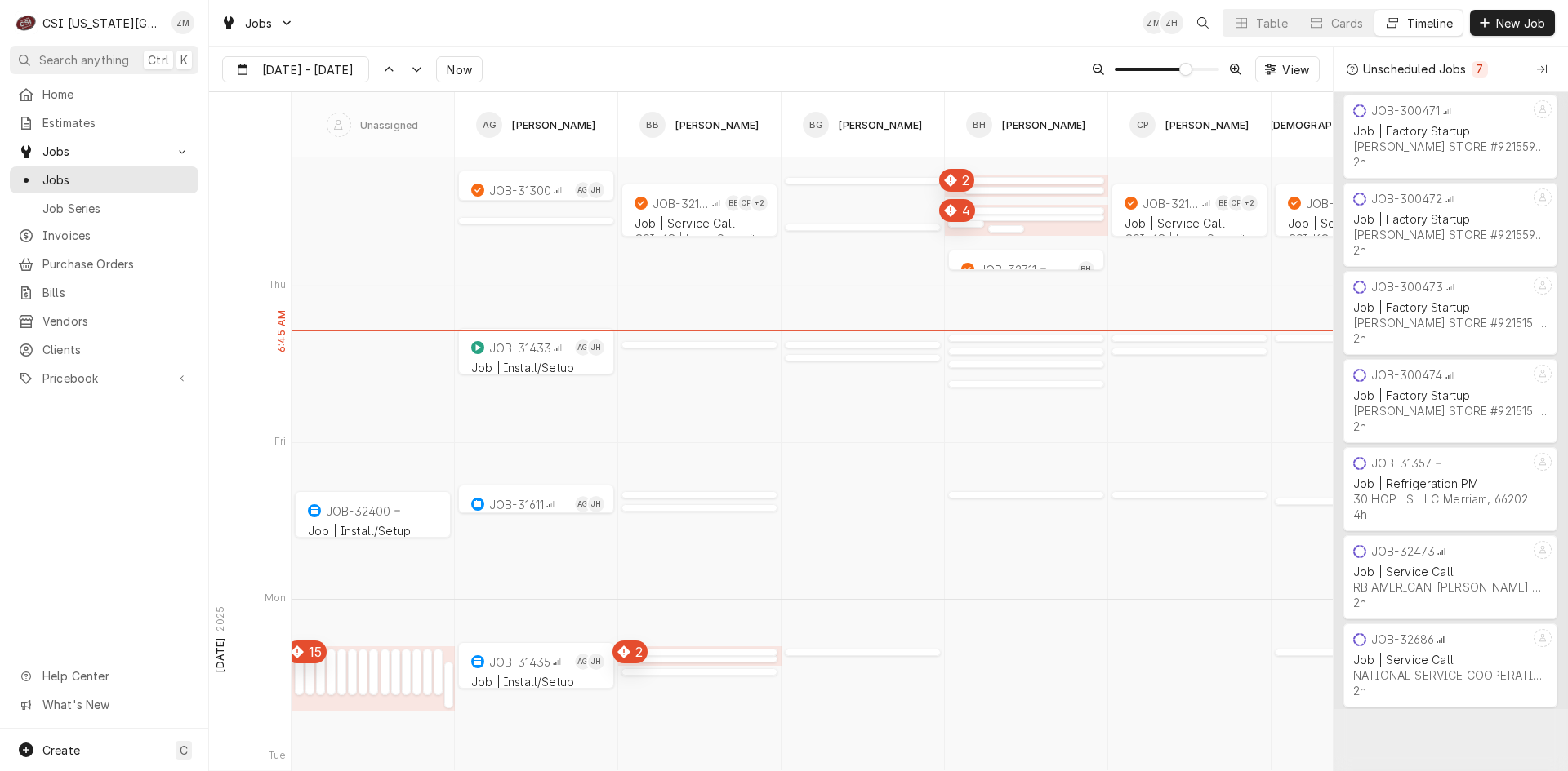
drag, startPoint x: 363, startPoint y: 682, endPoint x: 362, endPoint y: 699, distance: 17.0
click at [364, 690] on div "Dynamic Content Wrapper" at bounding box center [362, 689] width 9 height 20
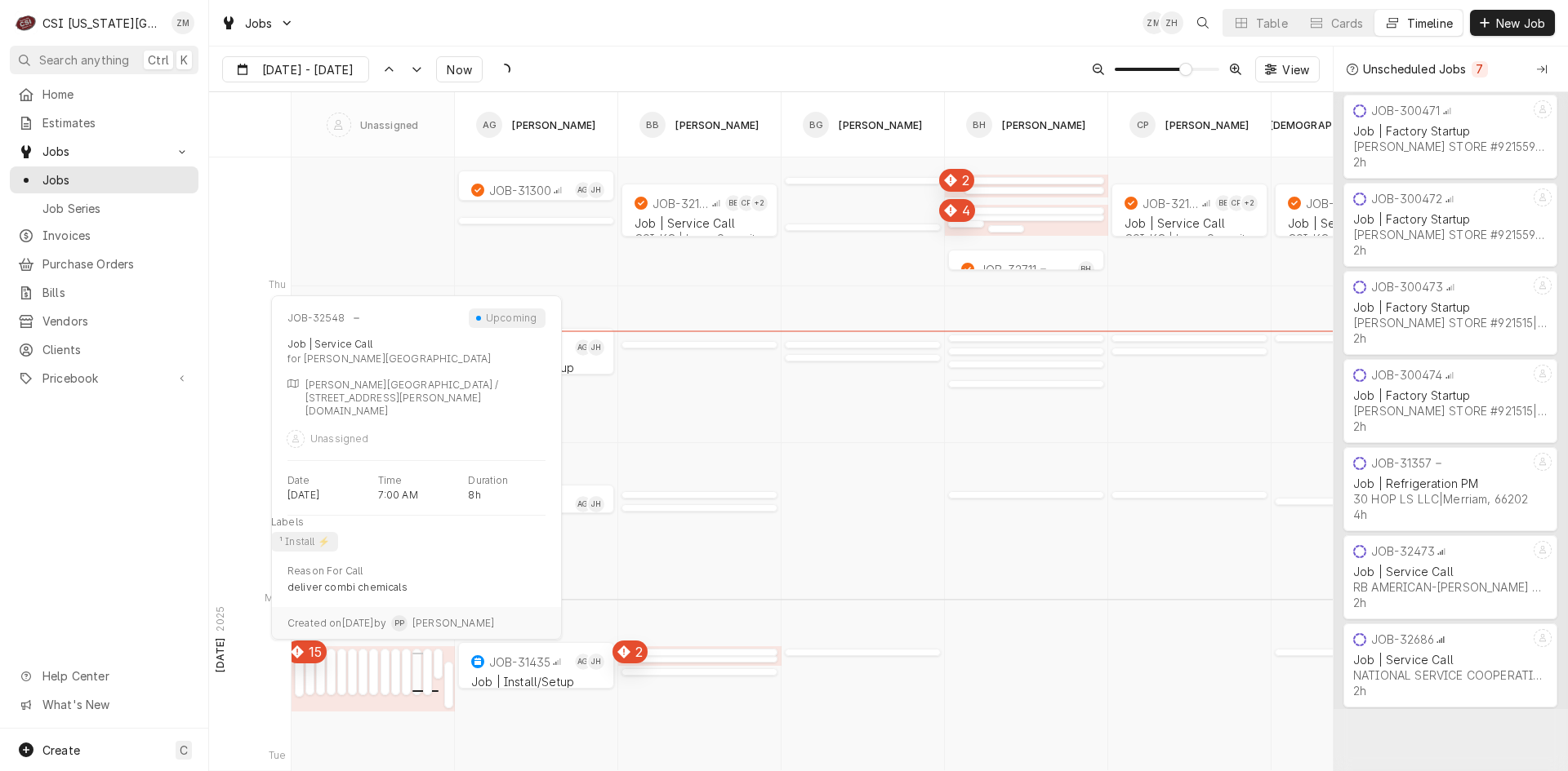
type input "Sep 10"
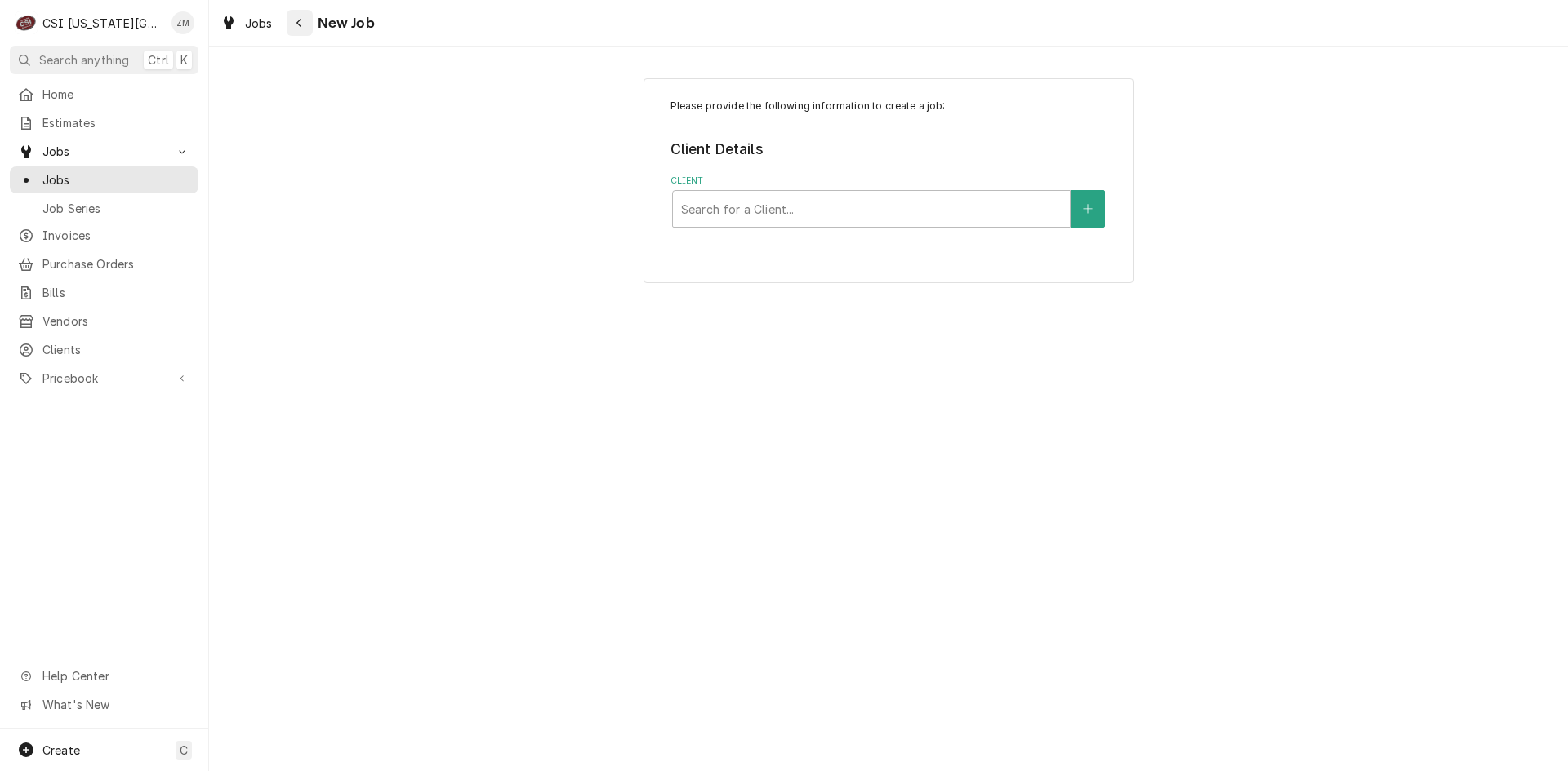
click at [301, 27] on icon "Navigate back" at bounding box center [299, 23] width 8 height 11
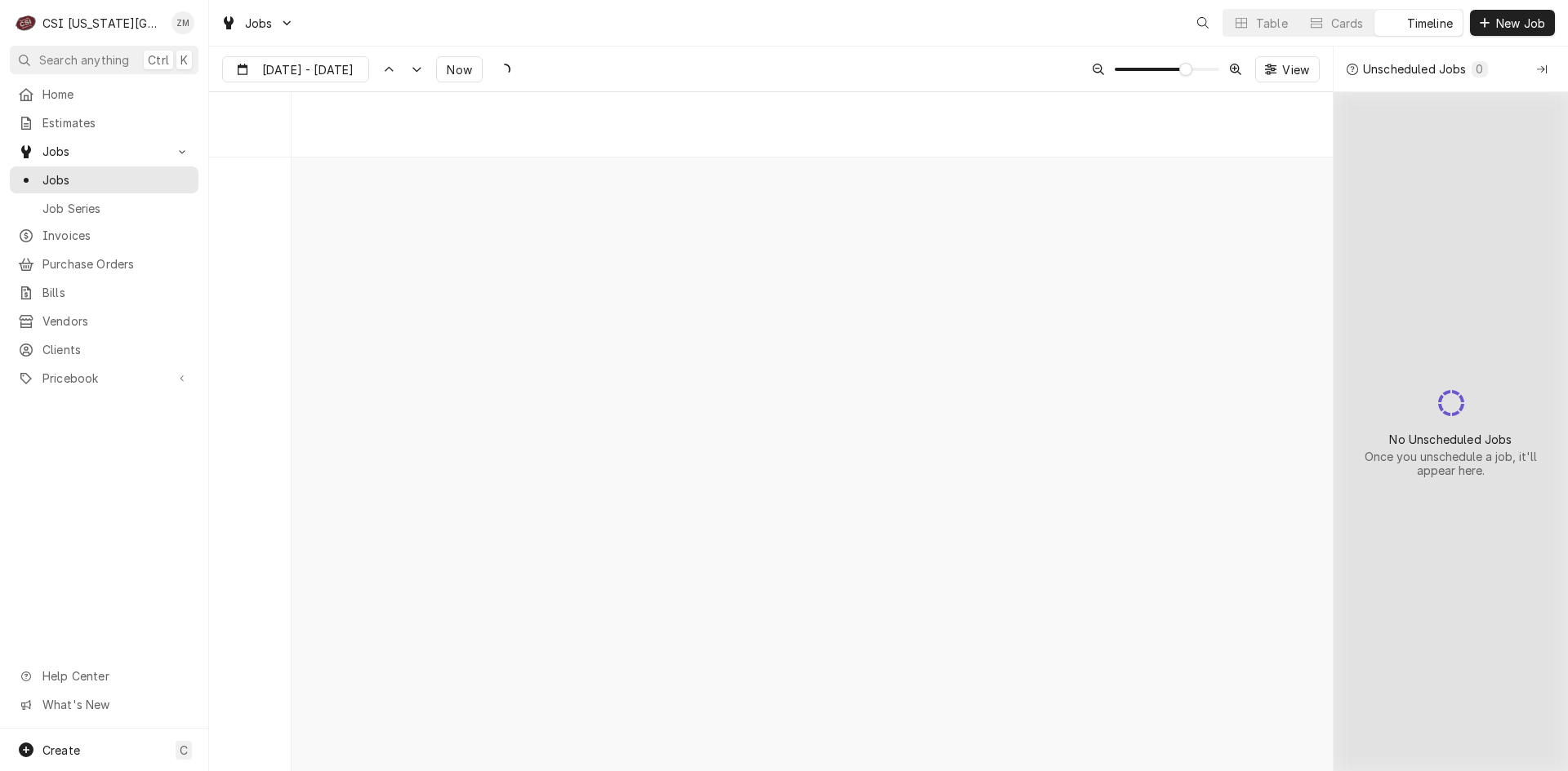
scroll to position [10708, 0]
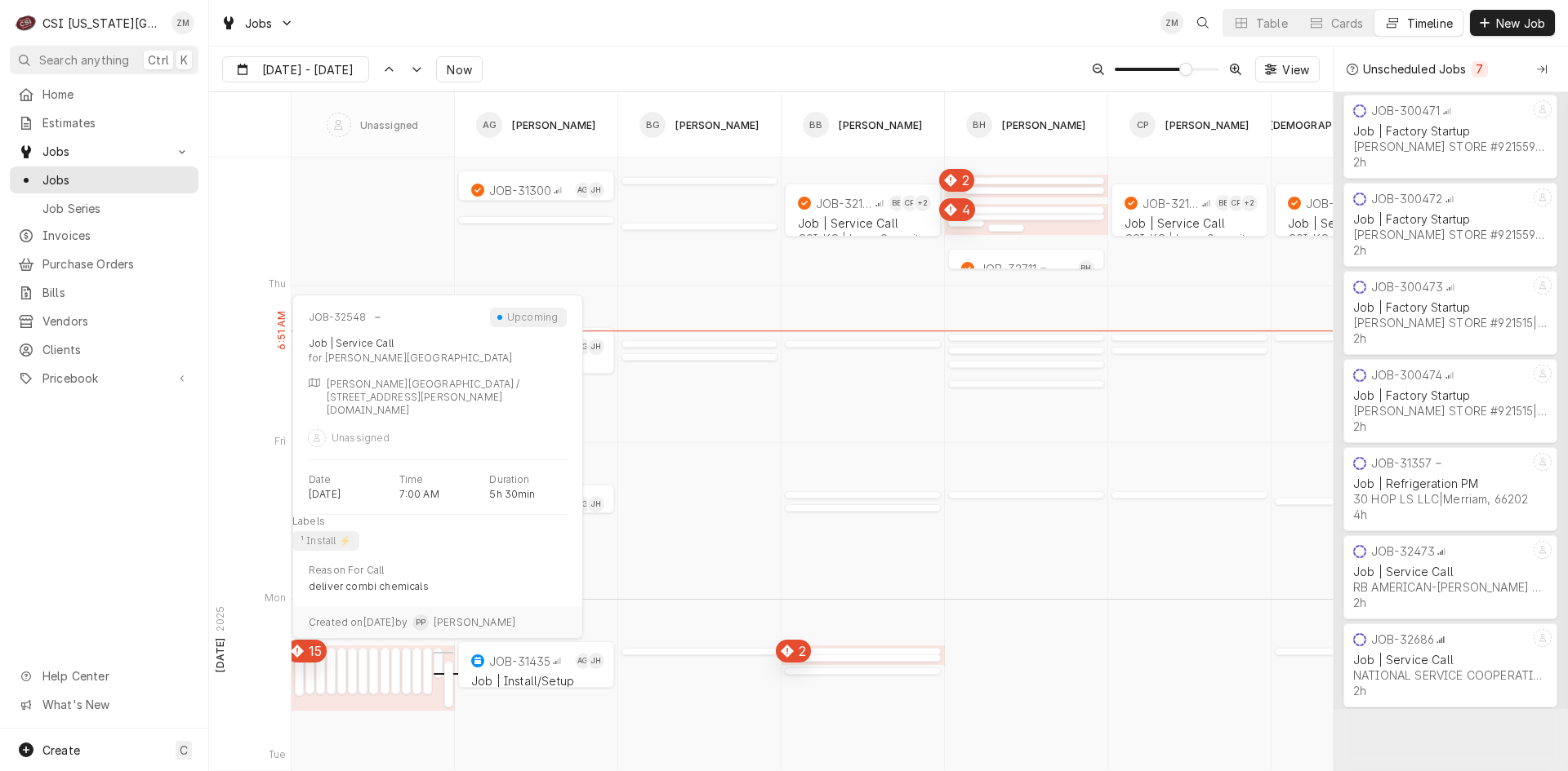
click at [442, 665] on div "normal" at bounding box center [438, 672] width 9 height 20
type input "Sep 10"
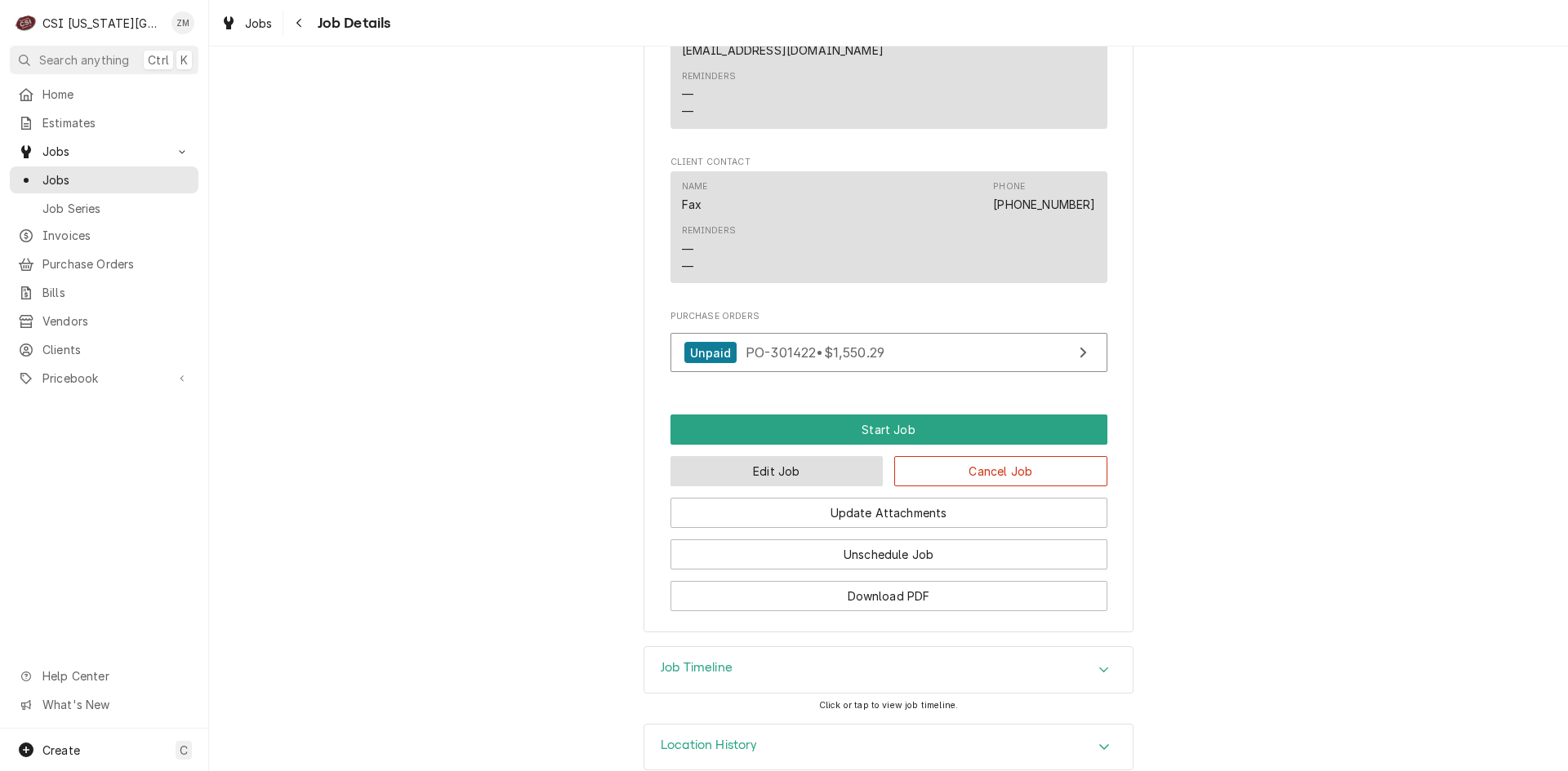
scroll to position [1209, 0]
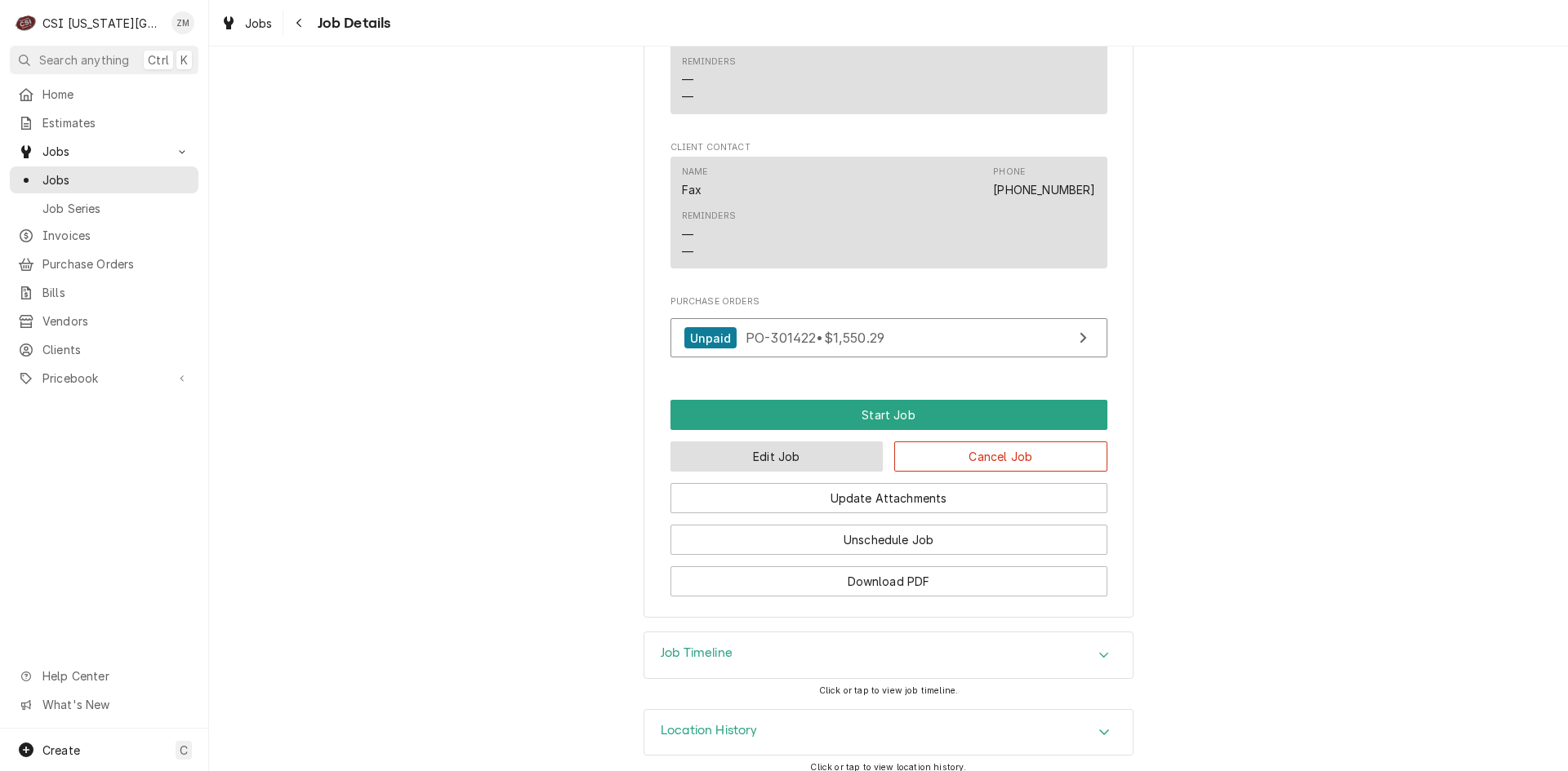
click at [748, 441] on button "Edit Job" at bounding box center [777, 457] width 213 height 30
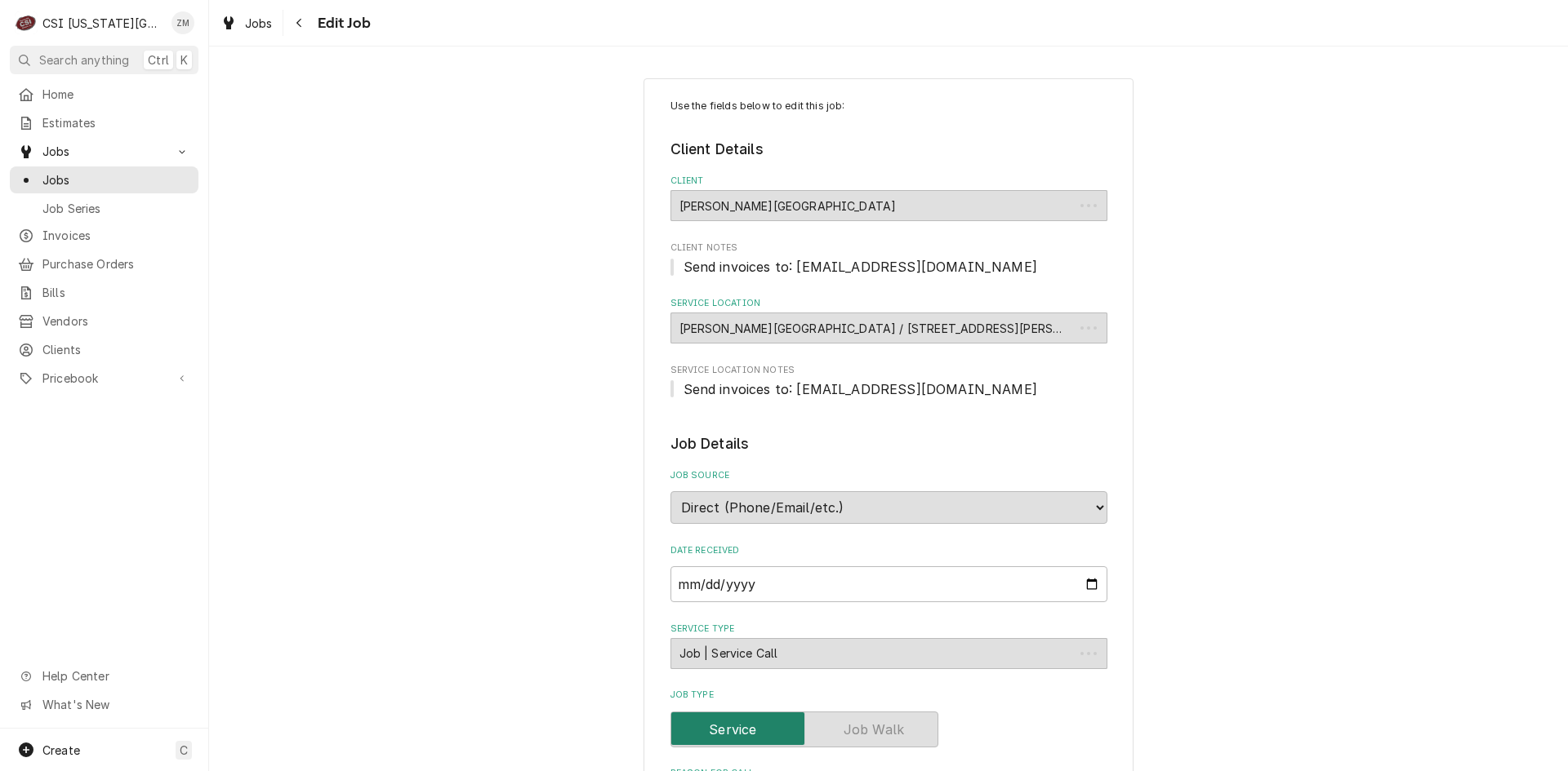
type textarea "x"
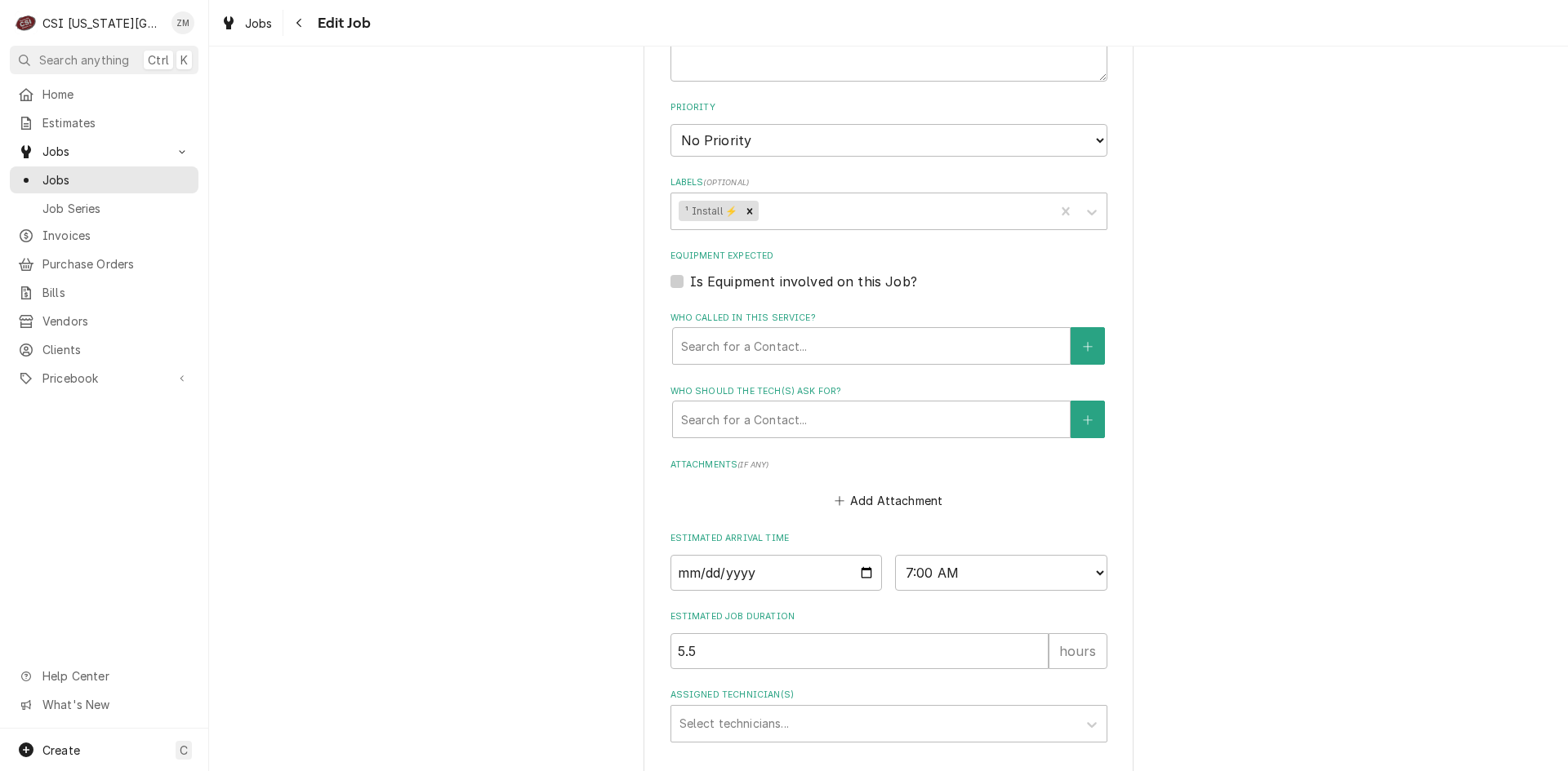
scroll to position [969, 0]
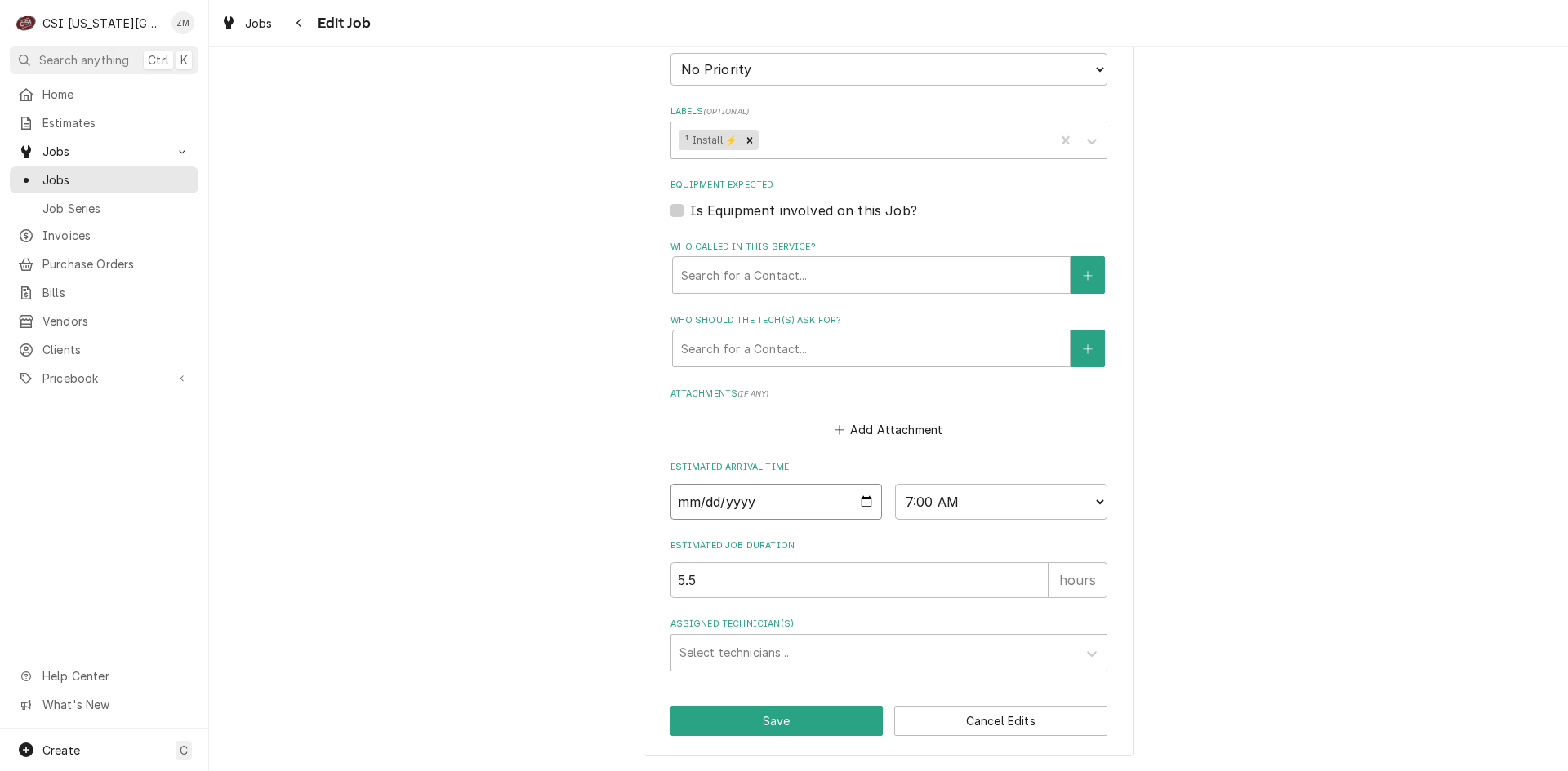
click at [870, 504] on input "2025-09-15" at bounding box center [777, 502] width 212 height 36
click at [860, 505] on input "2025-09-15" at bounding box center [777, 502] width 212 height 36
type input "2025-09-11"
type textarea "x"
click at [1090, 506] on select "AM / PM 6:00 AM 6:15 AM 6:30 AM 6:45 AM 7:00 AM 7:15 AM 7:30 AM 7:45 AM 8:00 AM…" at bounding box center [1001, 502] width 212 height 36
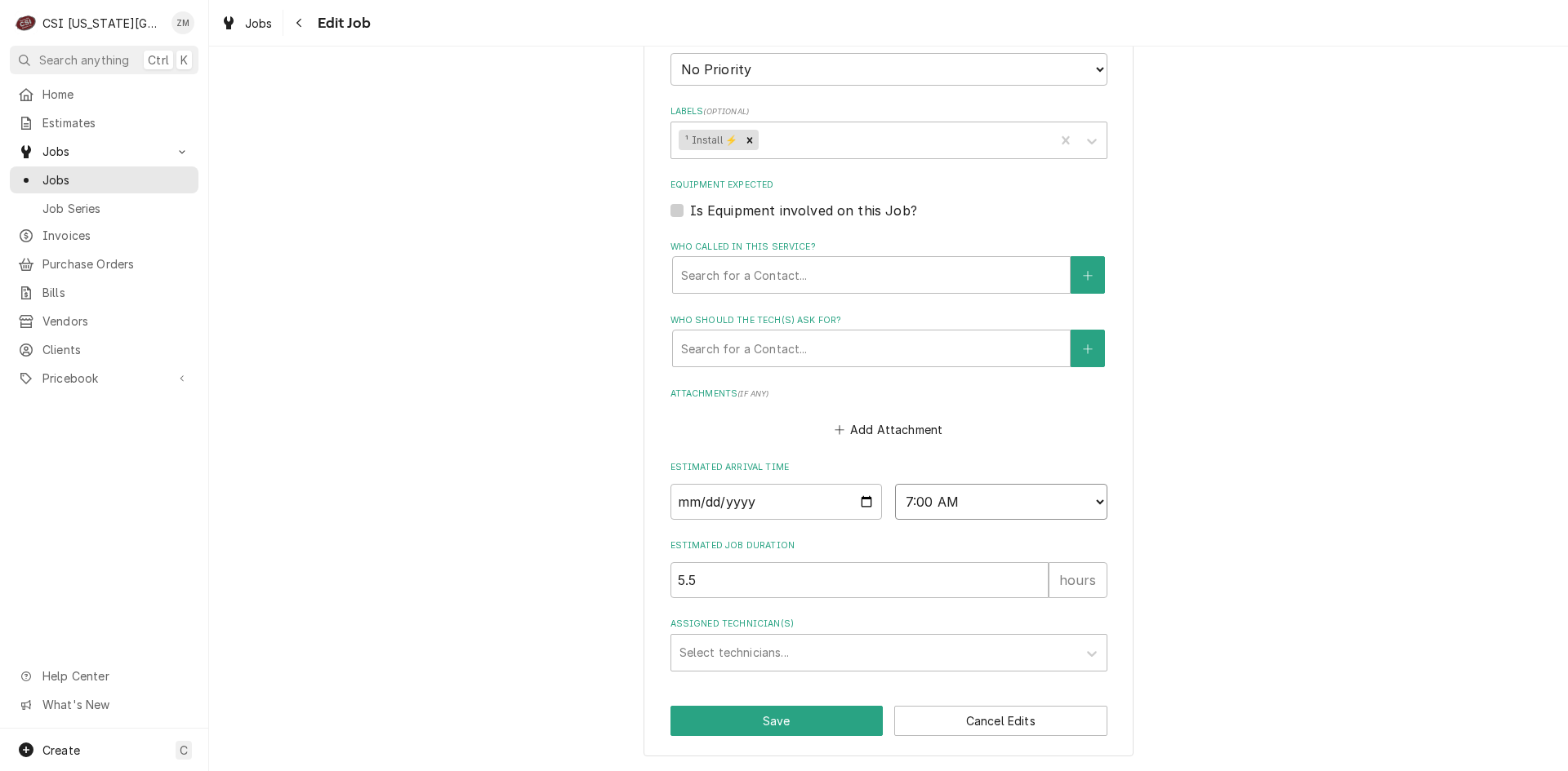
select select "10:00:00"
click at [895, 484] on select "AM / PM 6:00 AM 6:15 AM 6:30 AM 6:45 AM 7:00 AM 7:15 AM 7:30 AM 7:45 AM 8:00 AM…" at bounding box center [1001, 502] width 212 height 36
type textarea "x"
click at [766, 657] on div "Assigned Technician(s)" at bounding box center [874, 653] width 389 height 29
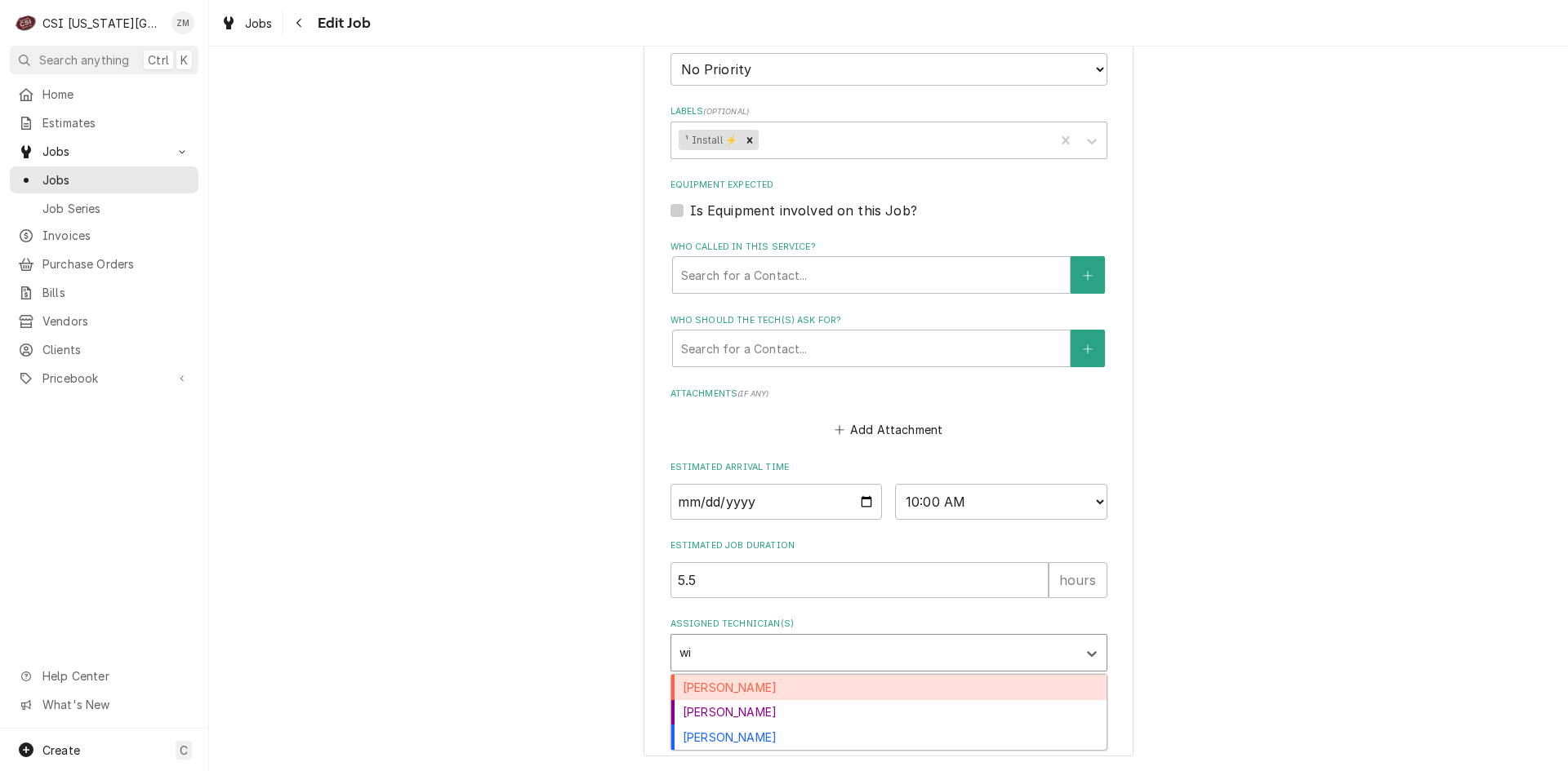
type input "wil"
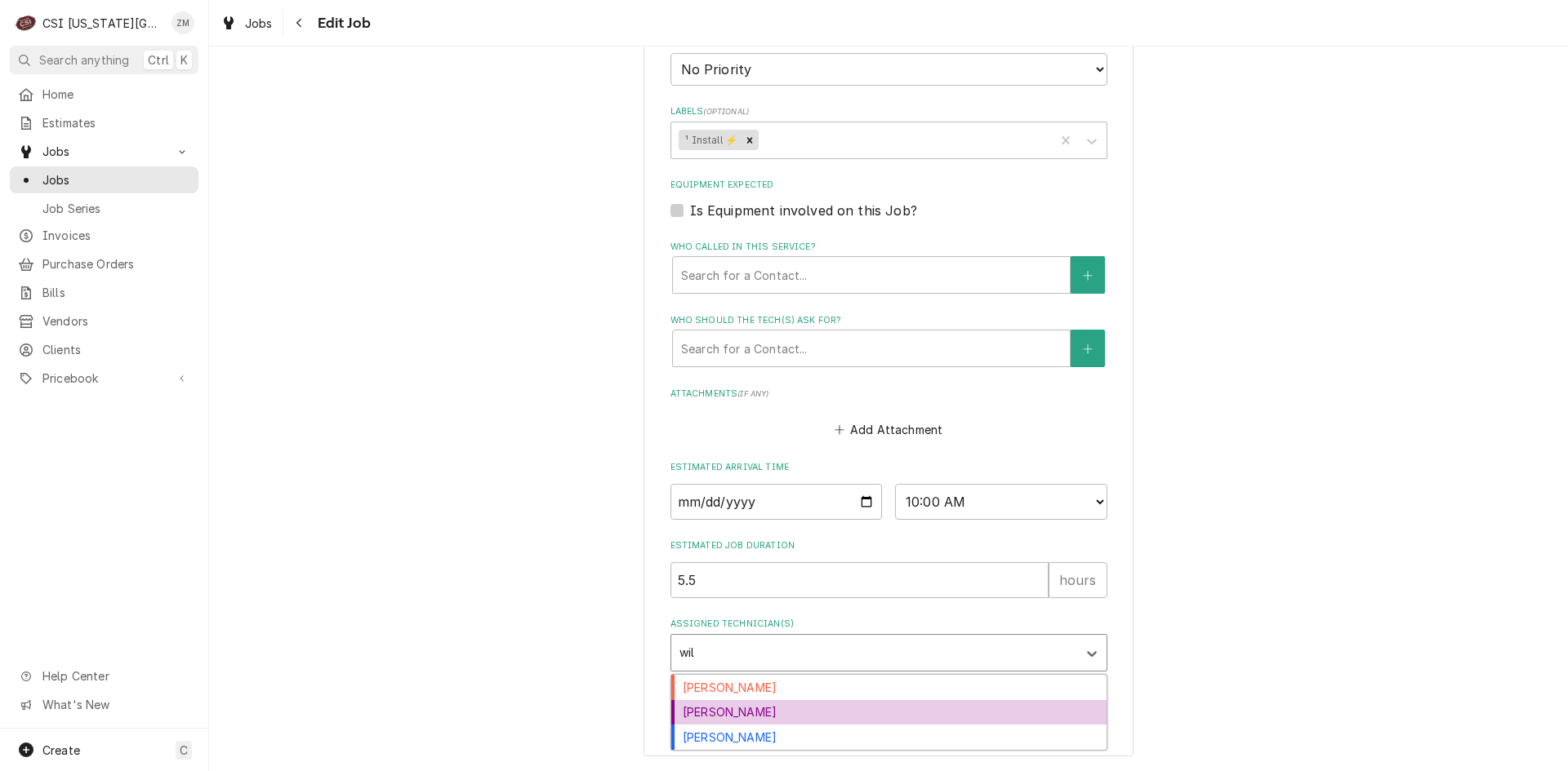
click at [735, 721] on div "[PERSON_NAME]" at bounding box center [888, 712] width 435 height 26
type textarea "x"
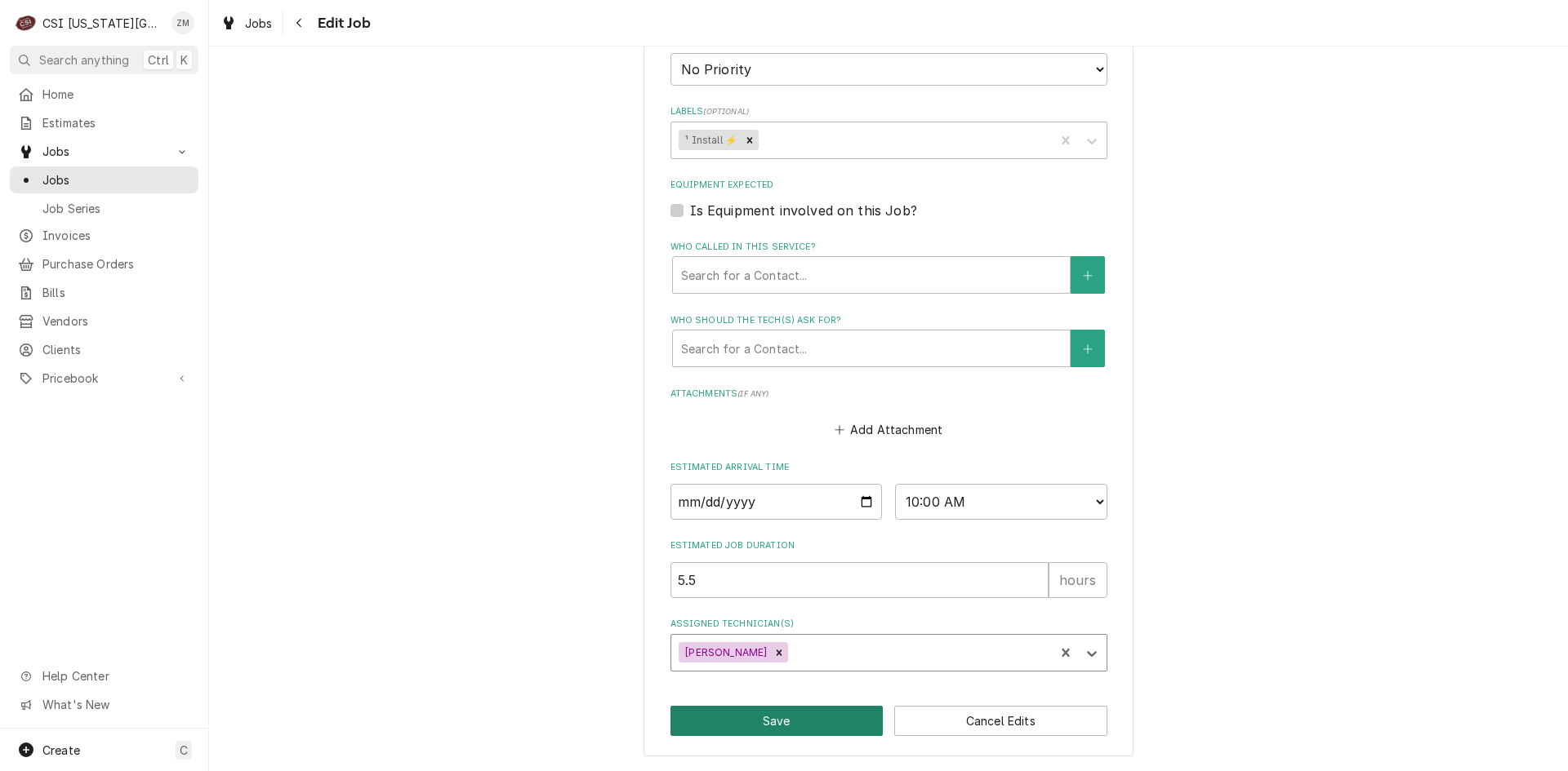
click at [721, 724] on button "Save" at bounding box center [777, 722] width 213 height 30
type textarea "x"
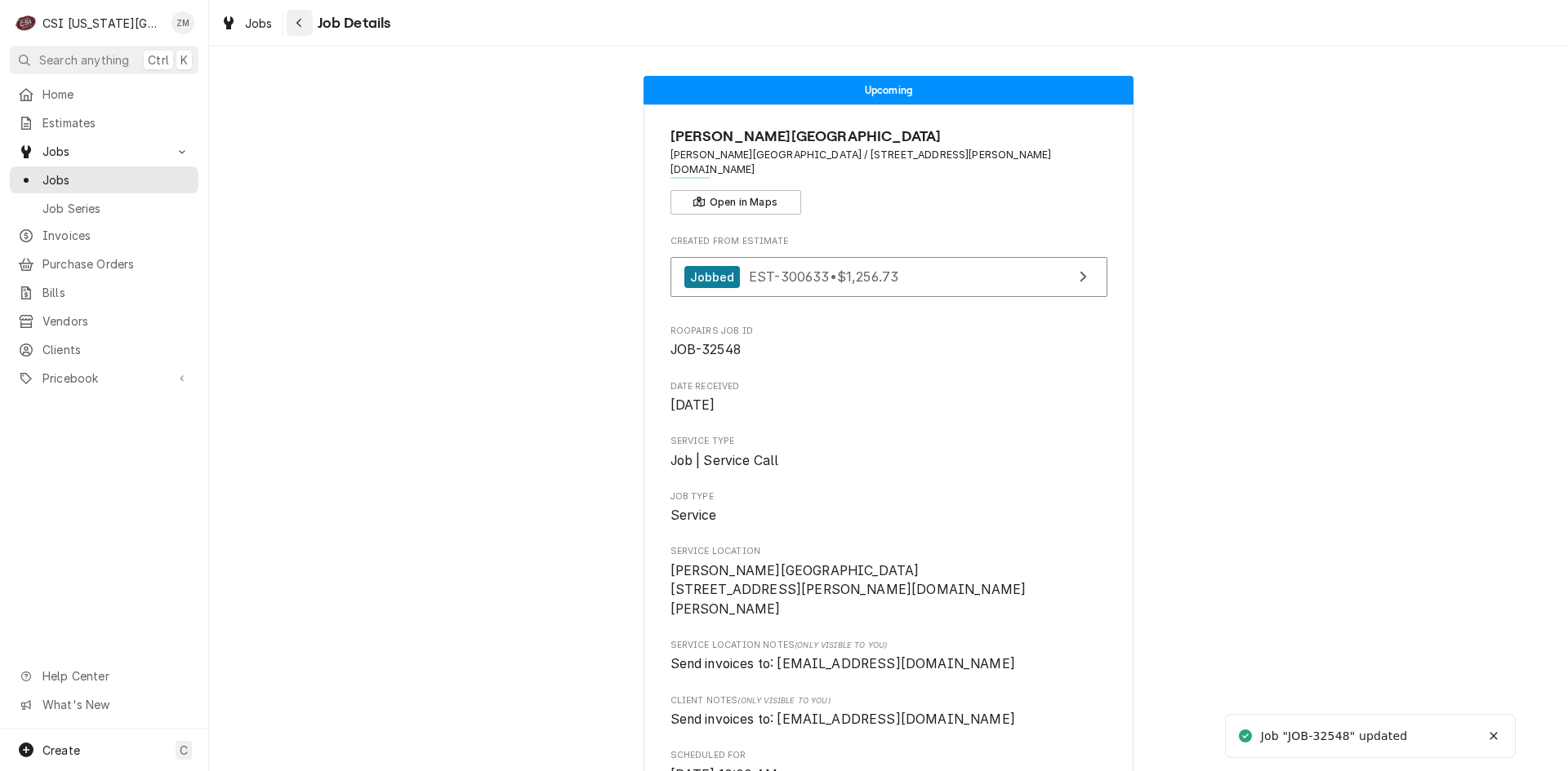
click at [294, 16] on div "Navigate back" at bounding box center [299, 23] width 16 height 16
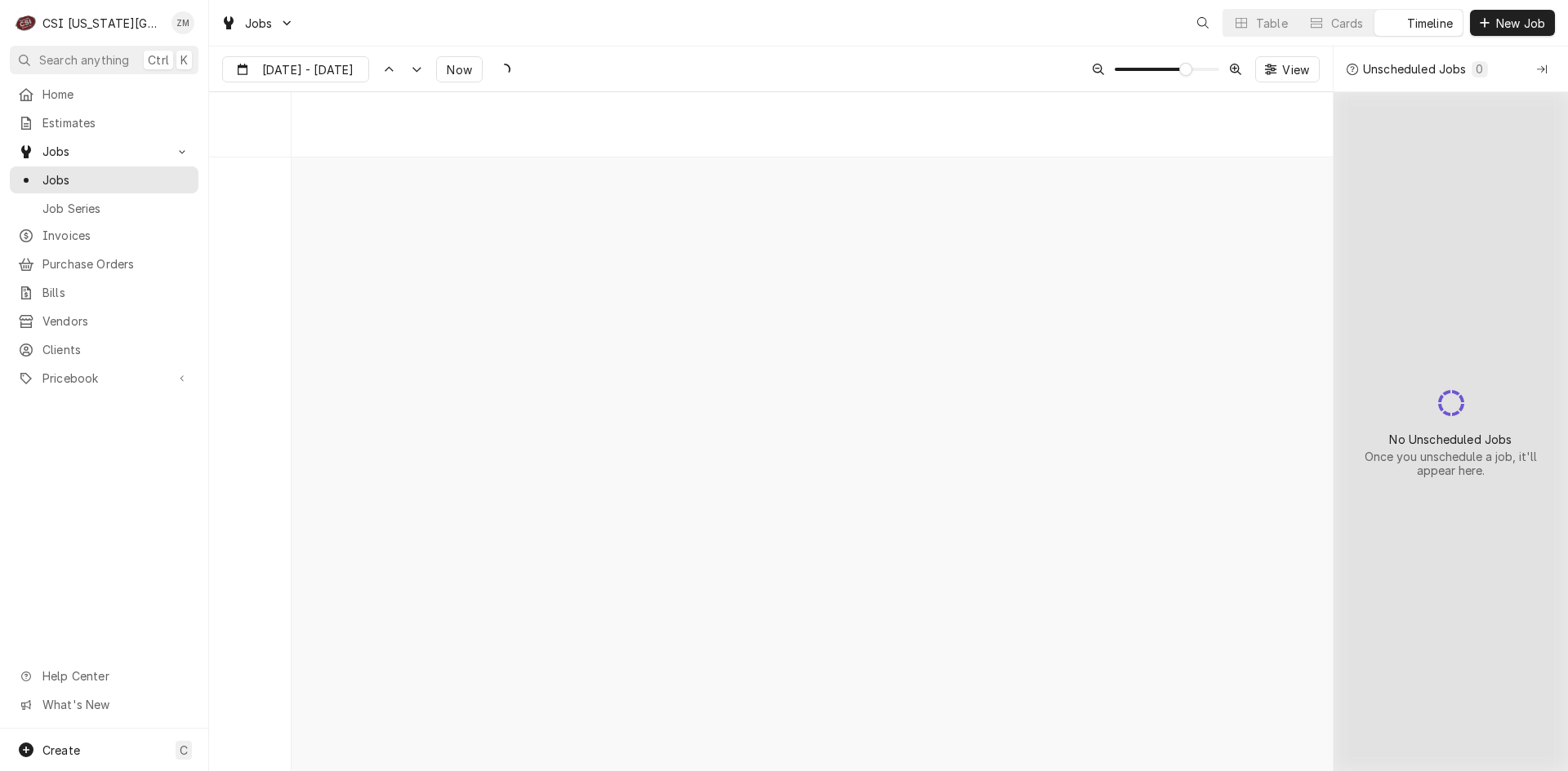
scroll to position [10708, 0]
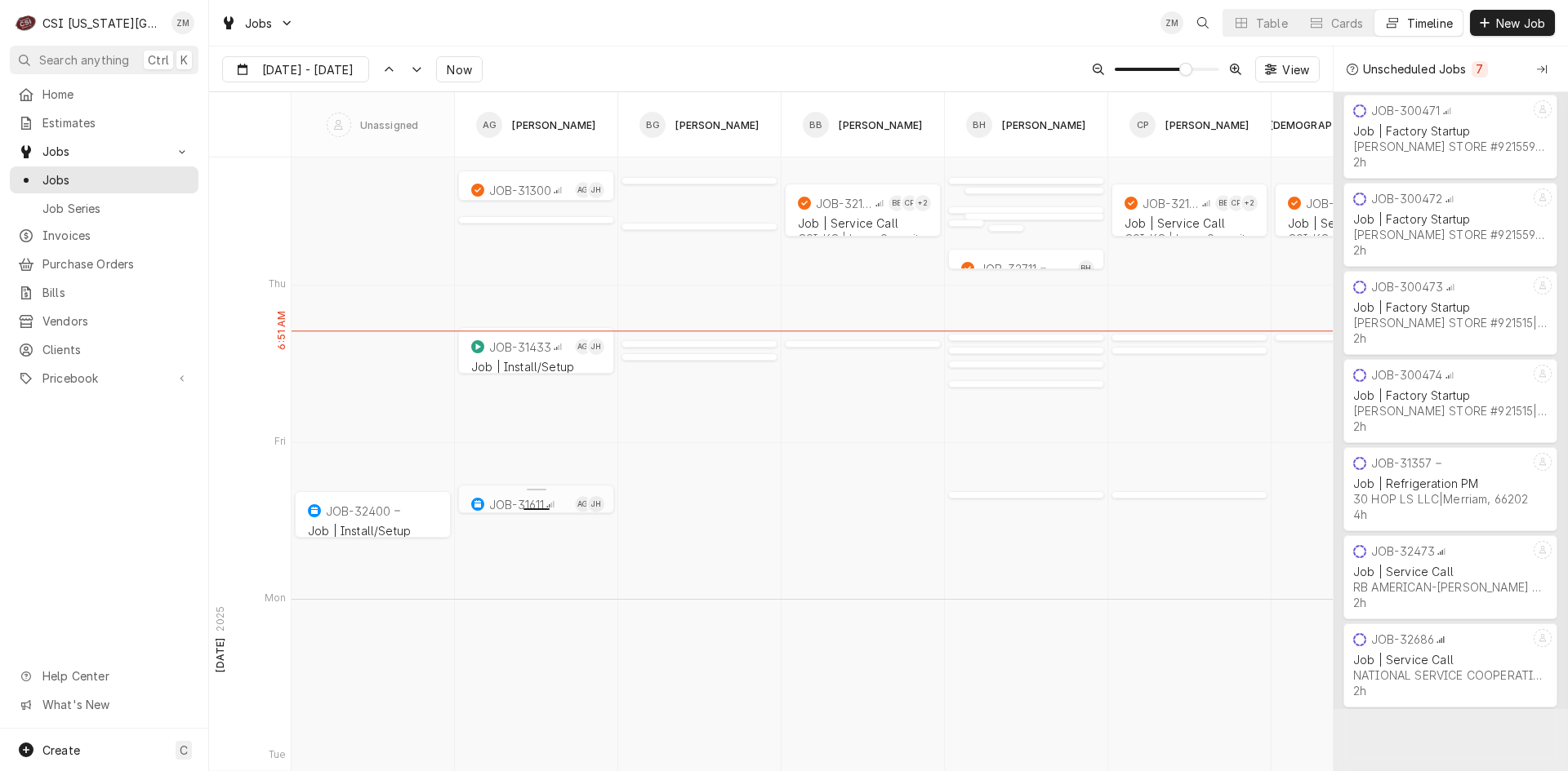
type input "Sep 9"
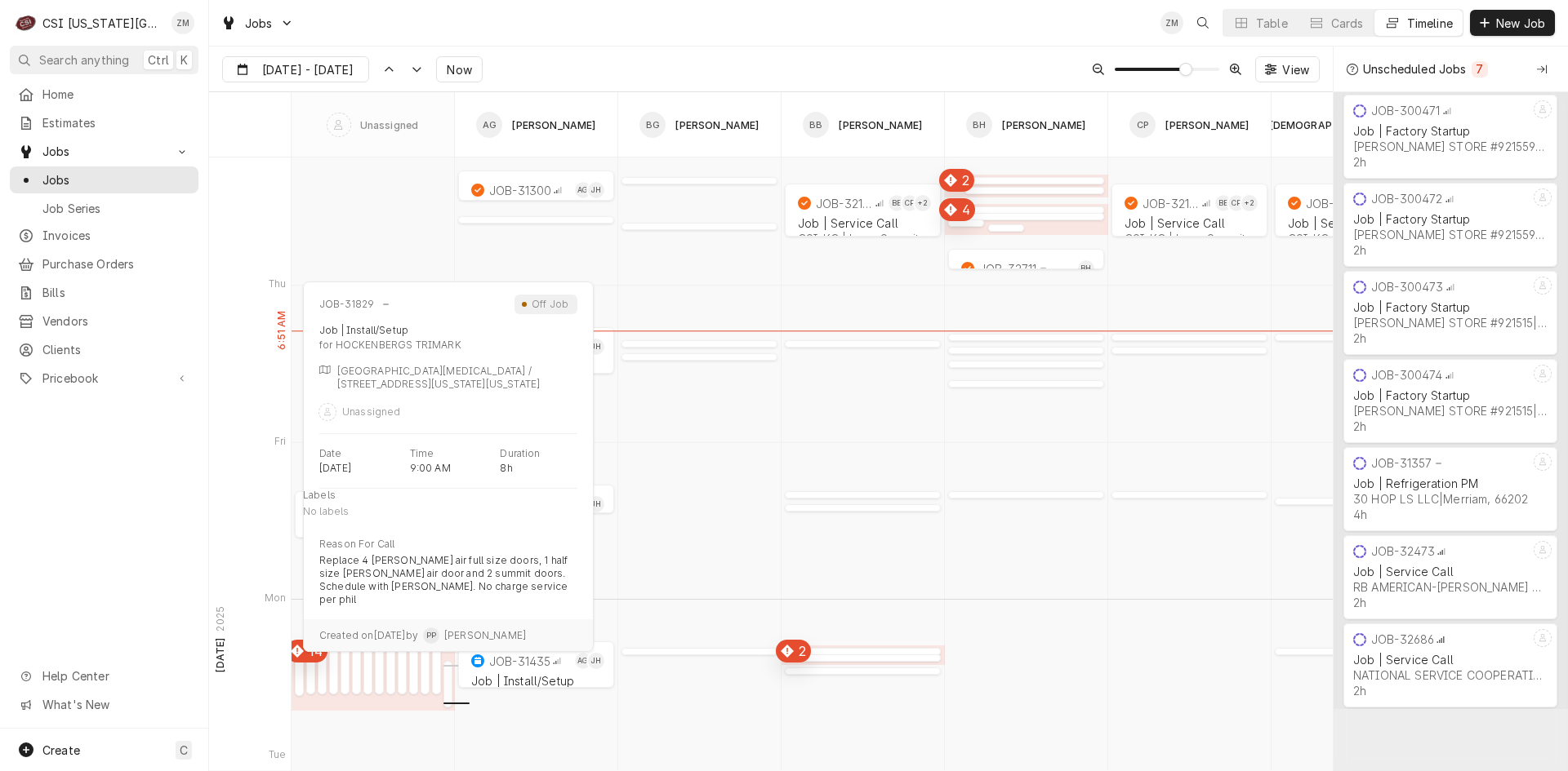
click at [451, 694] on div "normal" at bounding box center [447, 701] width 9 height 20
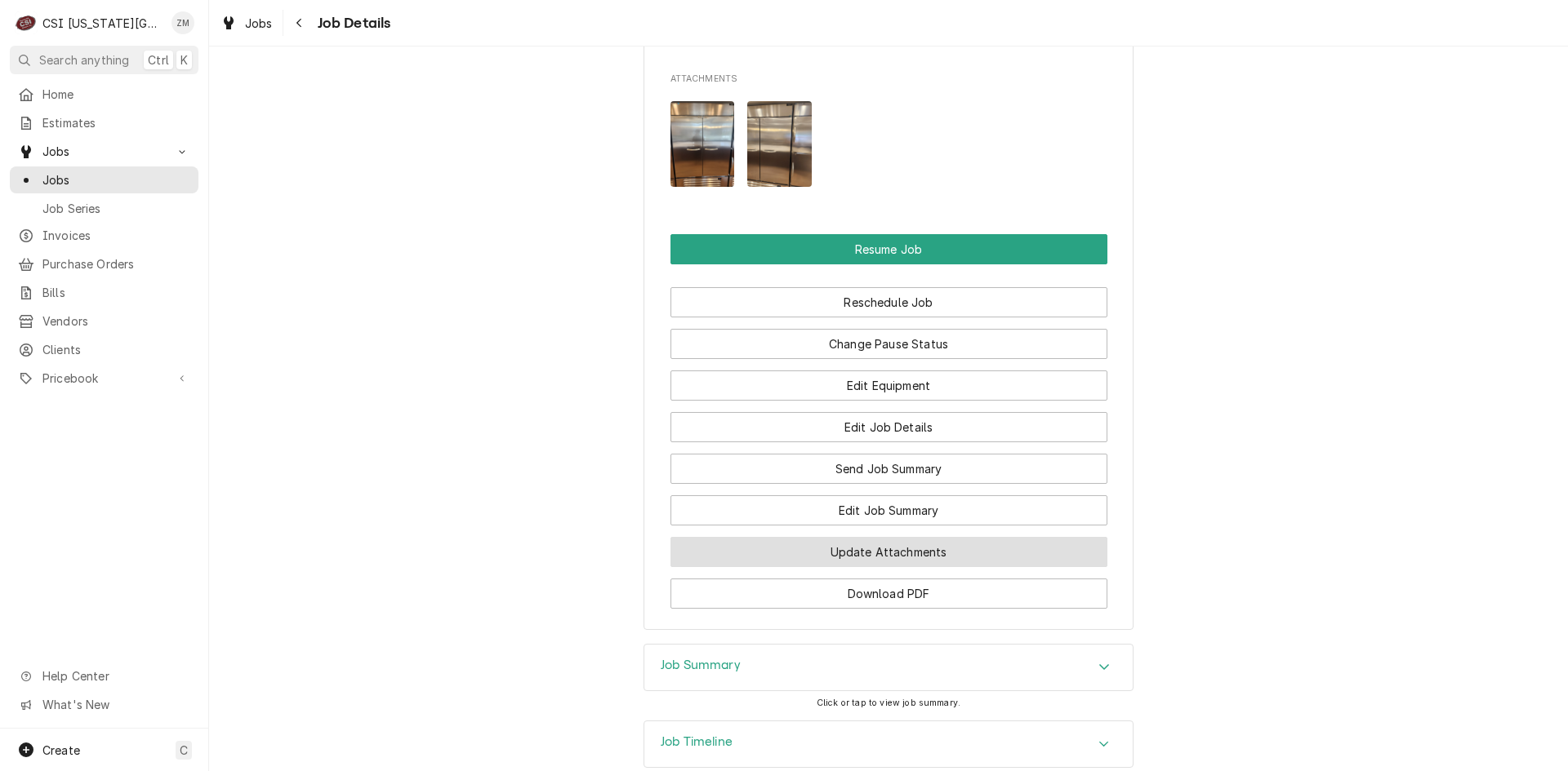
scroll to position [1510, 0]
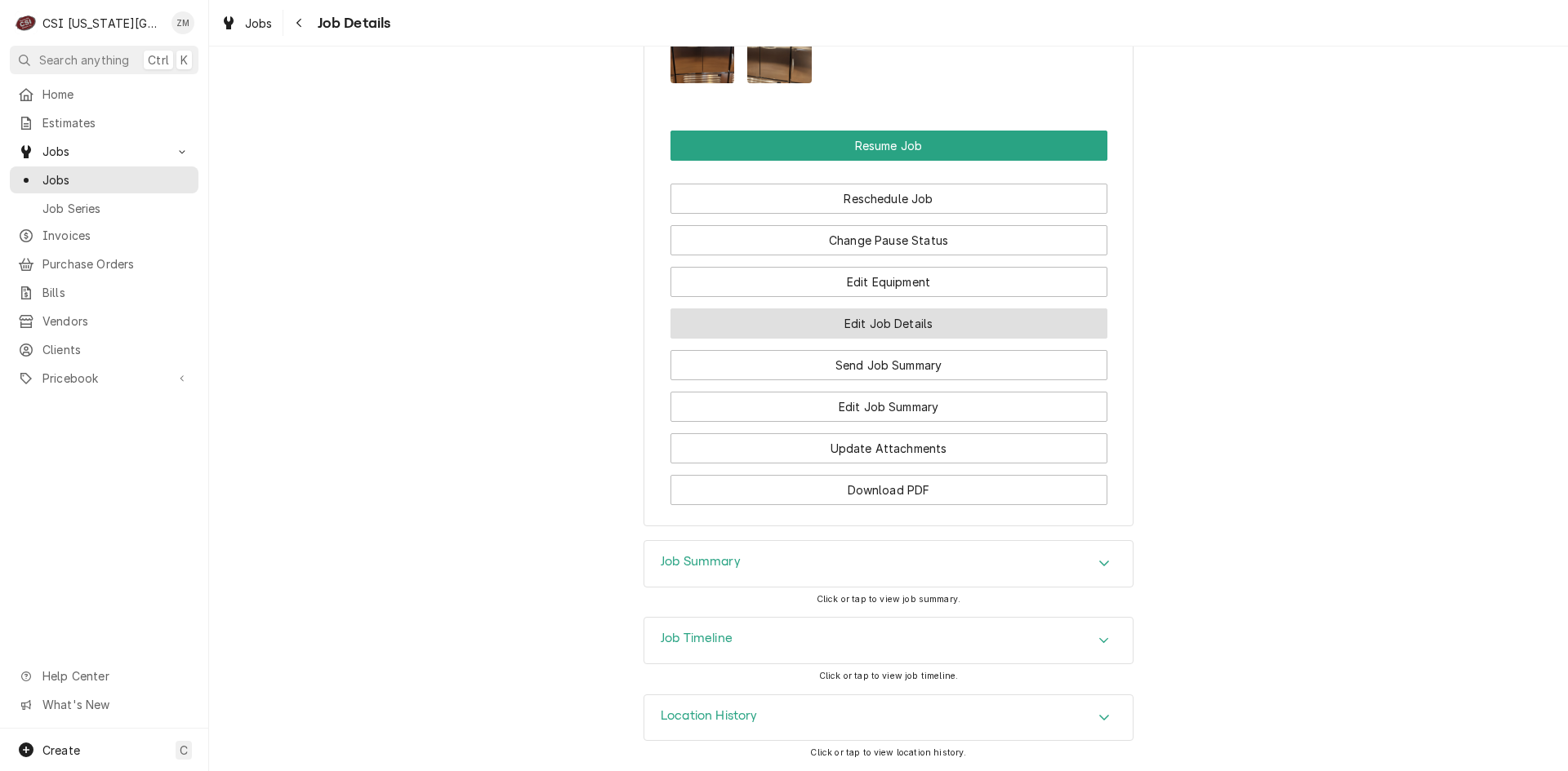
click at [908, 328] on button "Edit Job Details" at bounding box center [889, 324] width 437 height 30
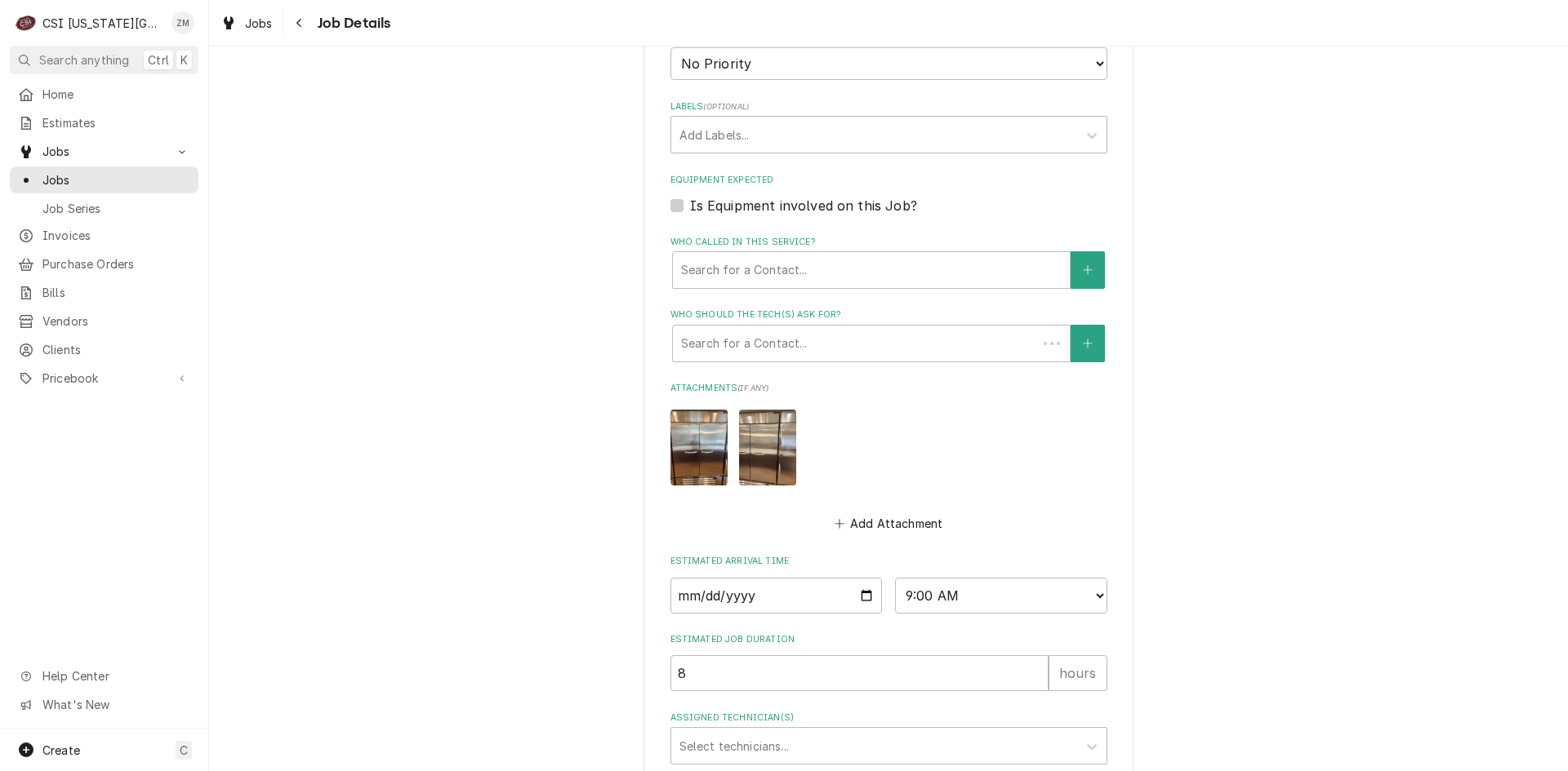
type textarea "x"
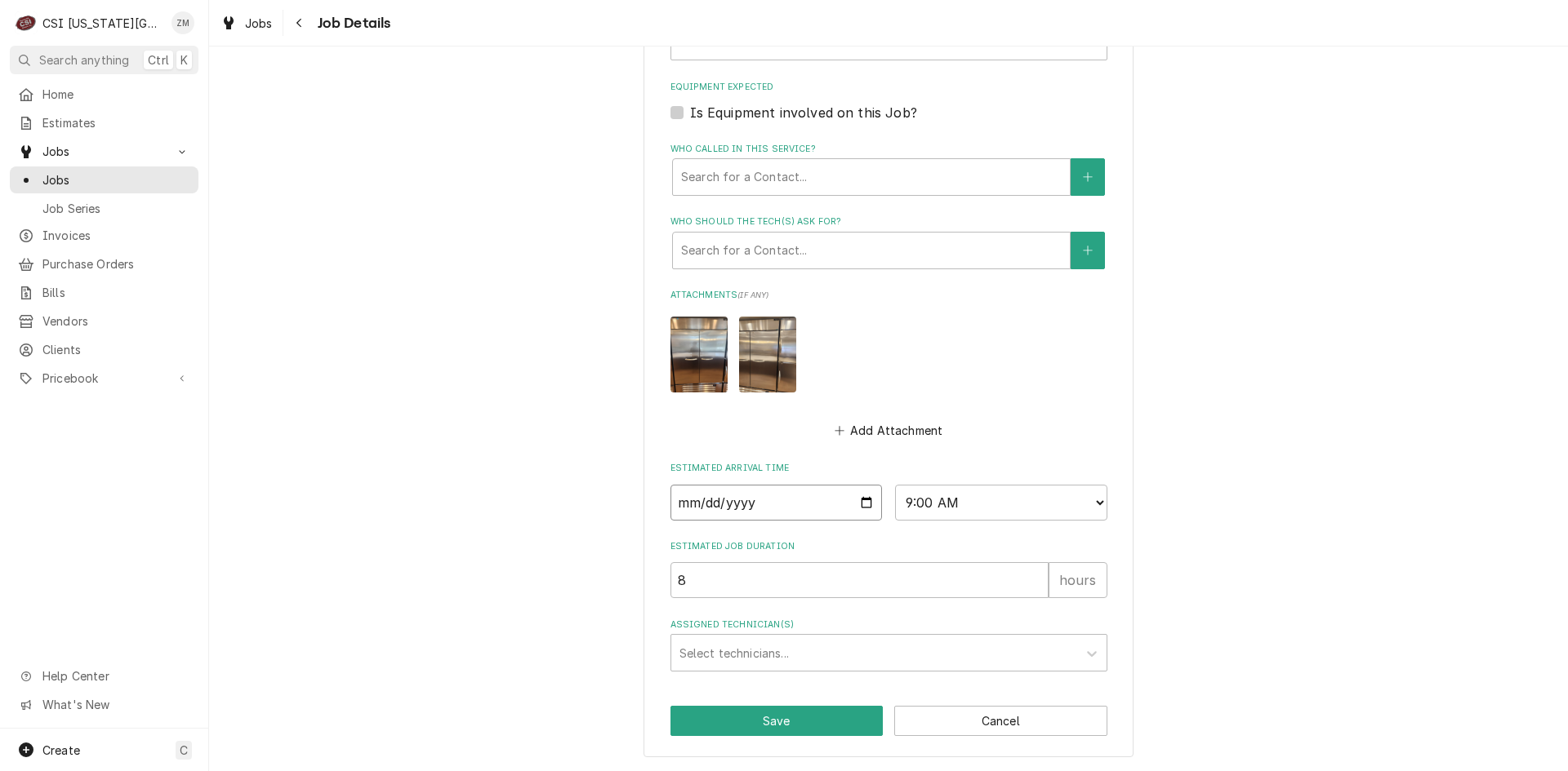
click at [863, 503] on input "[DATE]" at bounding box center [777, 503] width 212 height 36
type input "[DATE]"
click at [776, 715] on button "Save" at bounding box center [777, 722] width 213 height 30
type textarea "x"
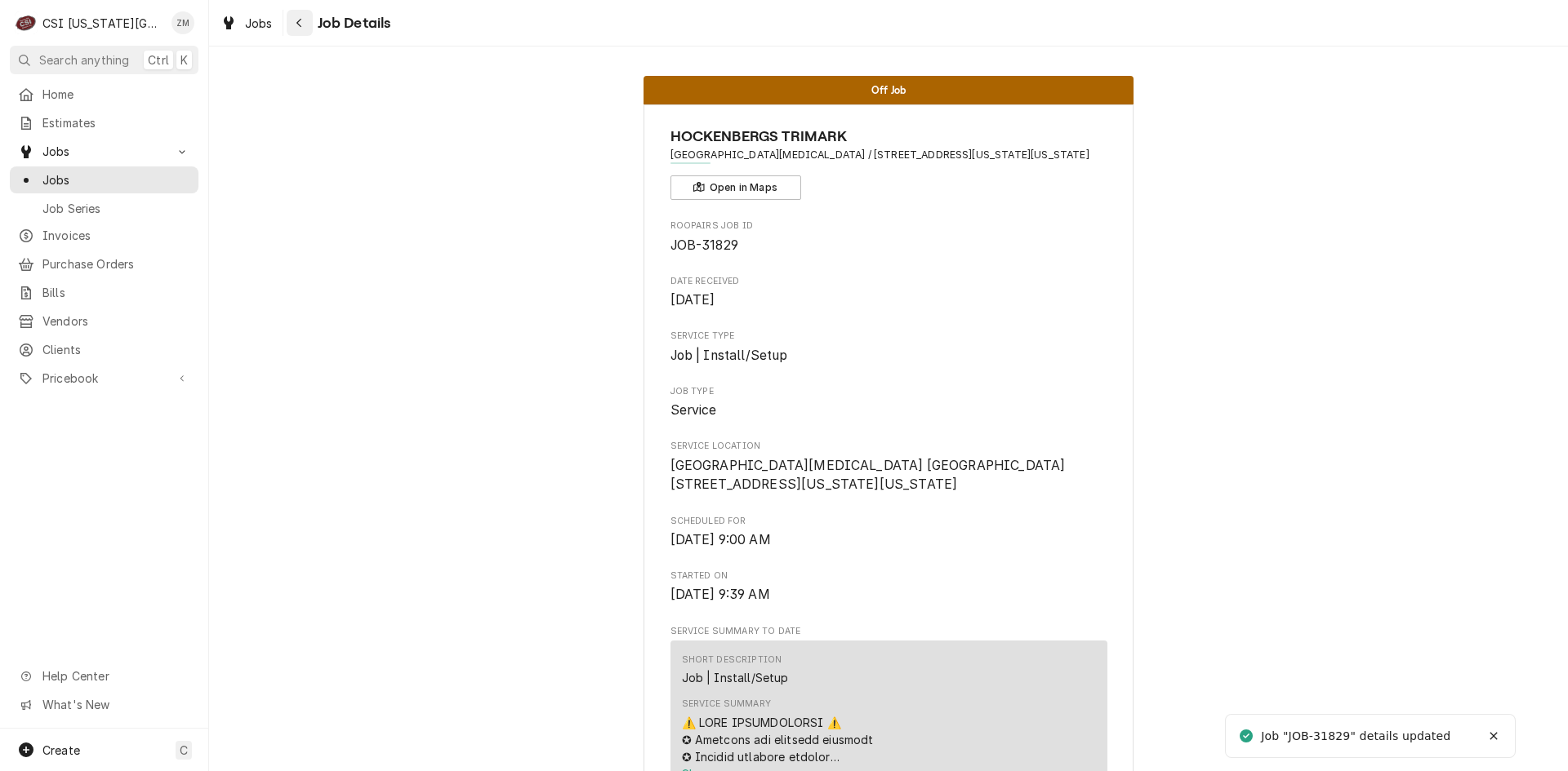
click at [307, 21] on div "Navigate back" at bounding box center [299, 23] width 16 height 16
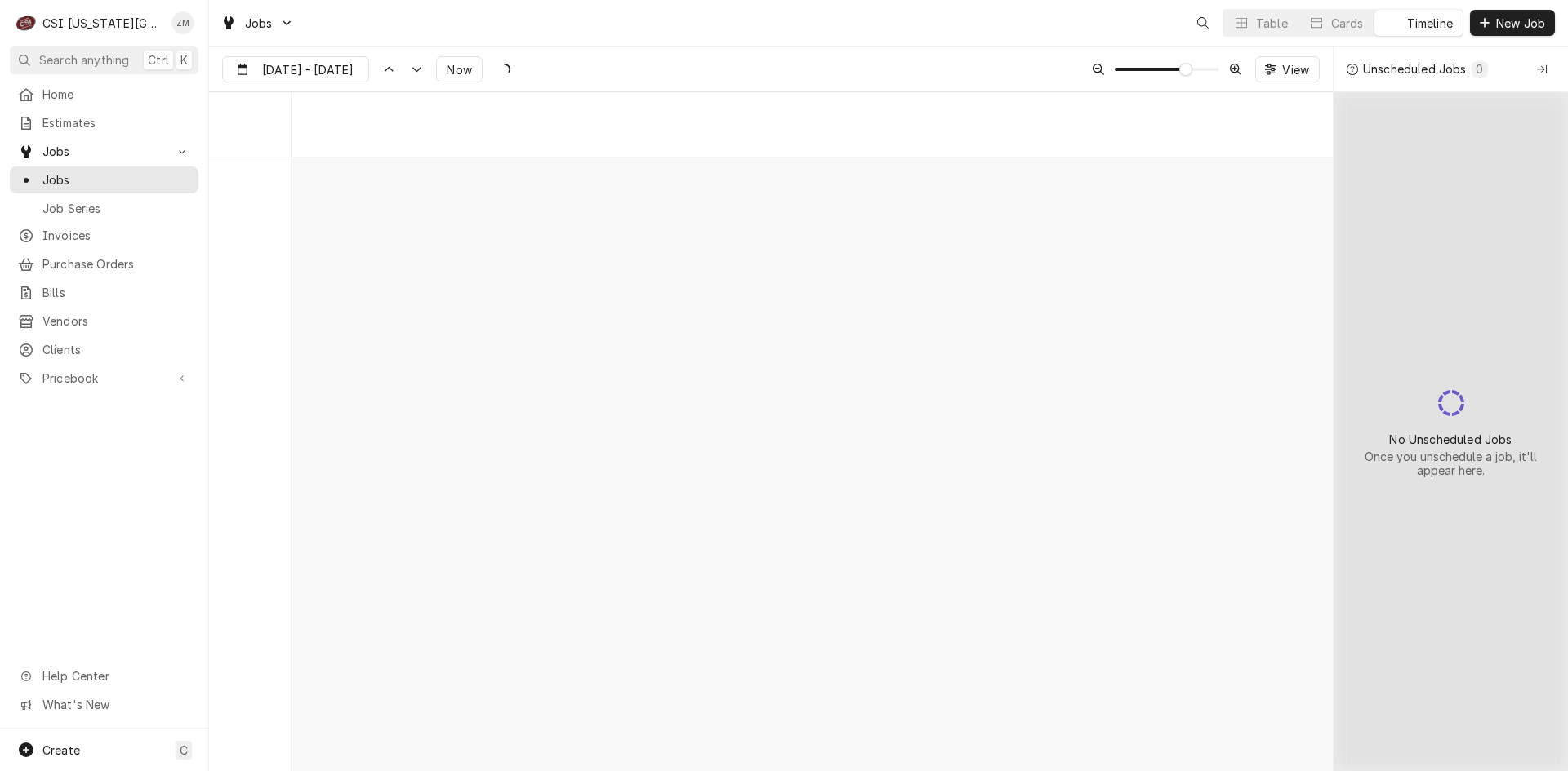
scroll to position [10708, 0]
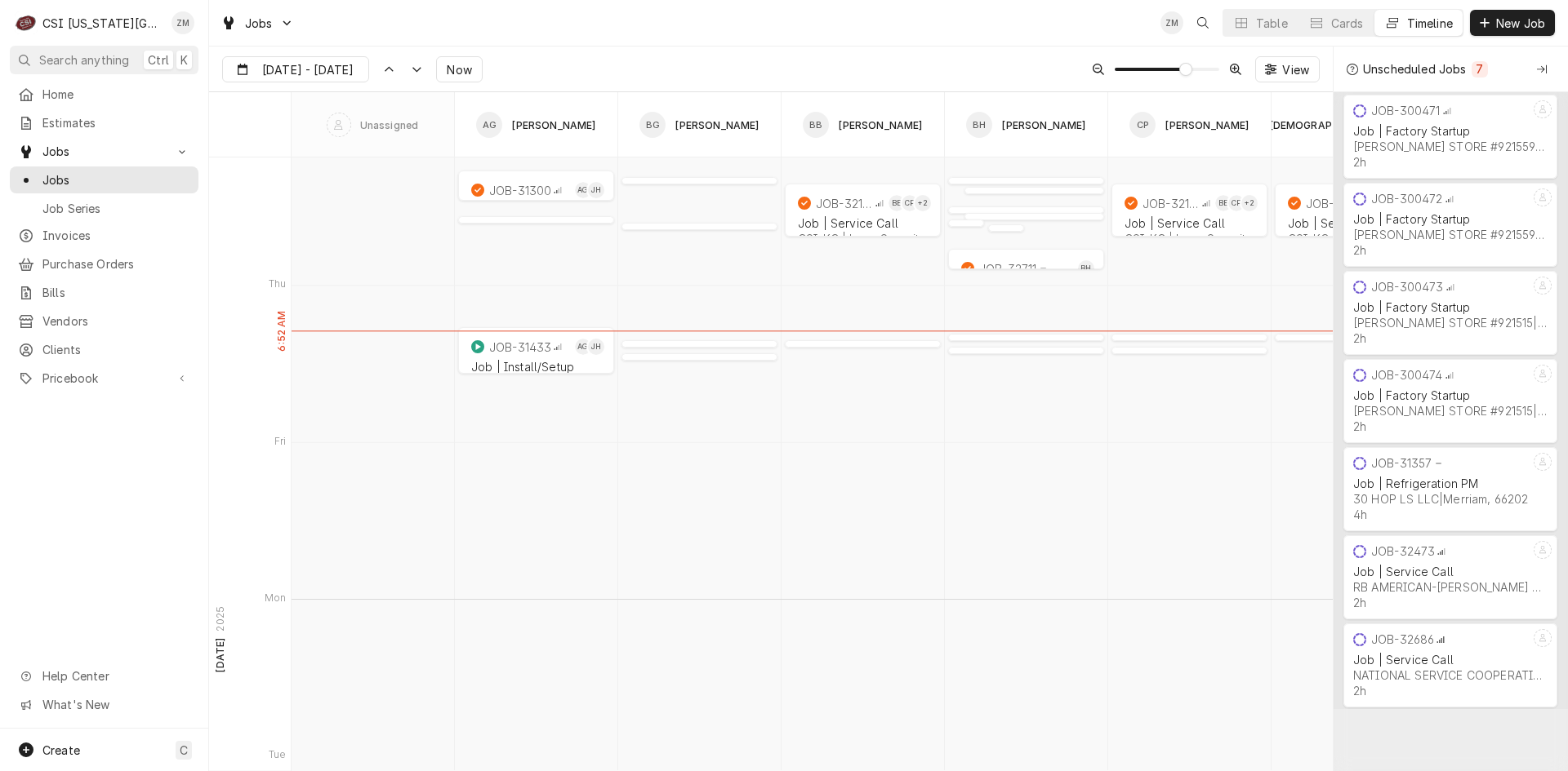
type input "[DATE]"
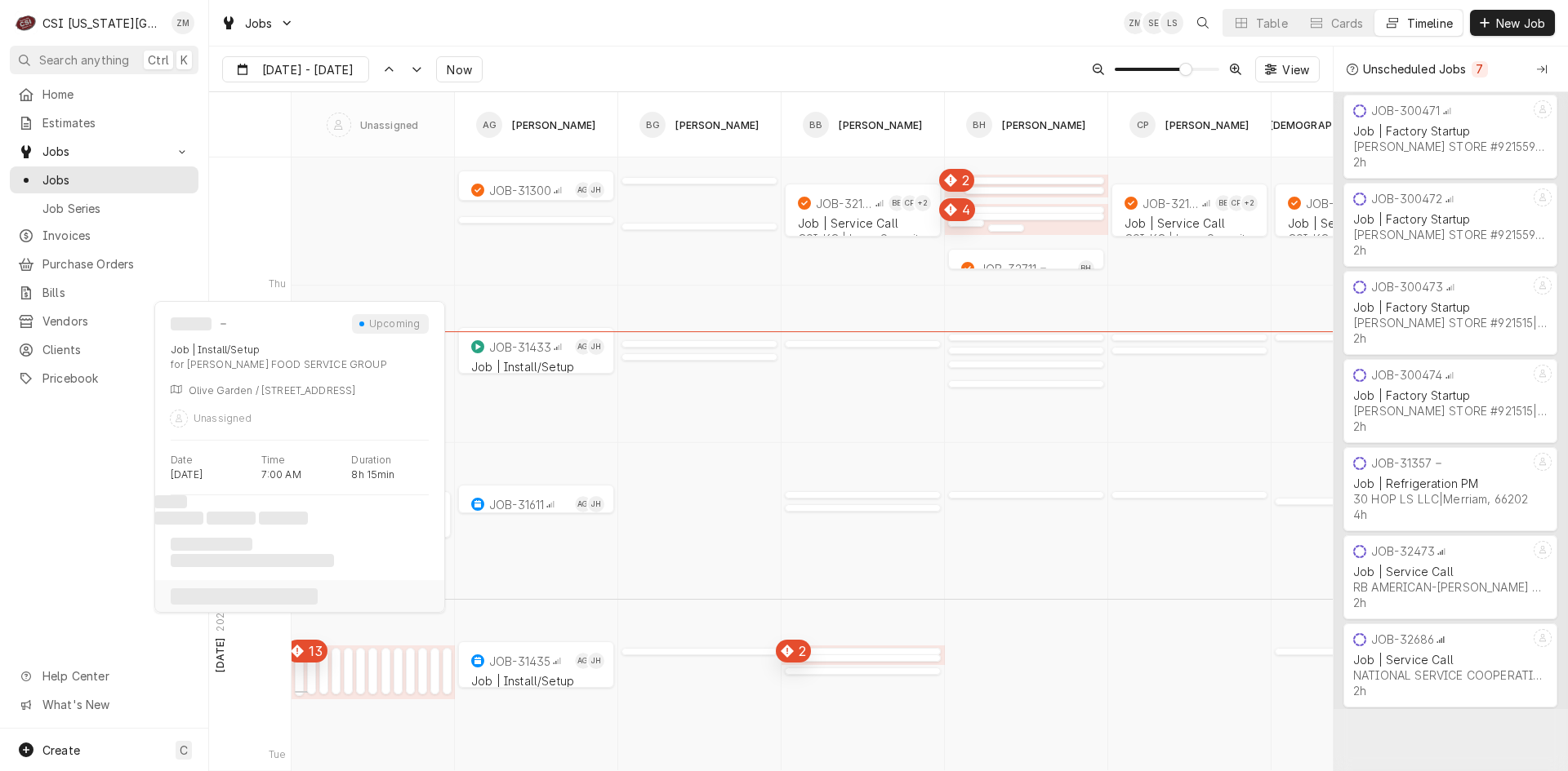
click at [300, 665] on div "JOB-31781 Job | Install/Setup [PERSON_NAME] FOOD SERVICE GROUP | [GEOGRAPHIC_DA…" at bounding box center [304, 672] width 20 height 48
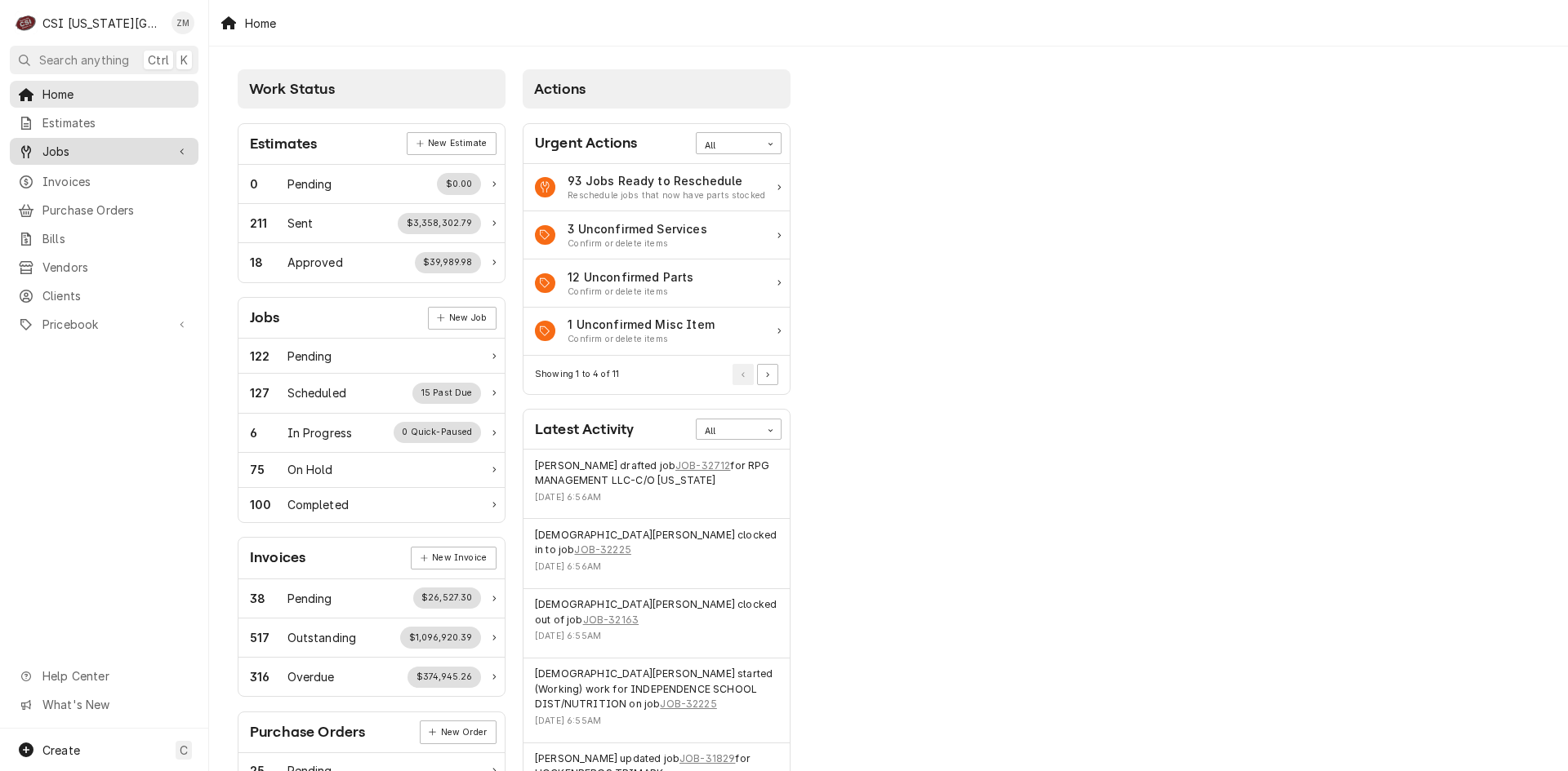
click at [87, 138] on link "Jobs" at bounding box center [103, 152] width 189 height 27
click at [52, 171] on span "Jobs" at bounding box center [117, 180] width 148 height 17
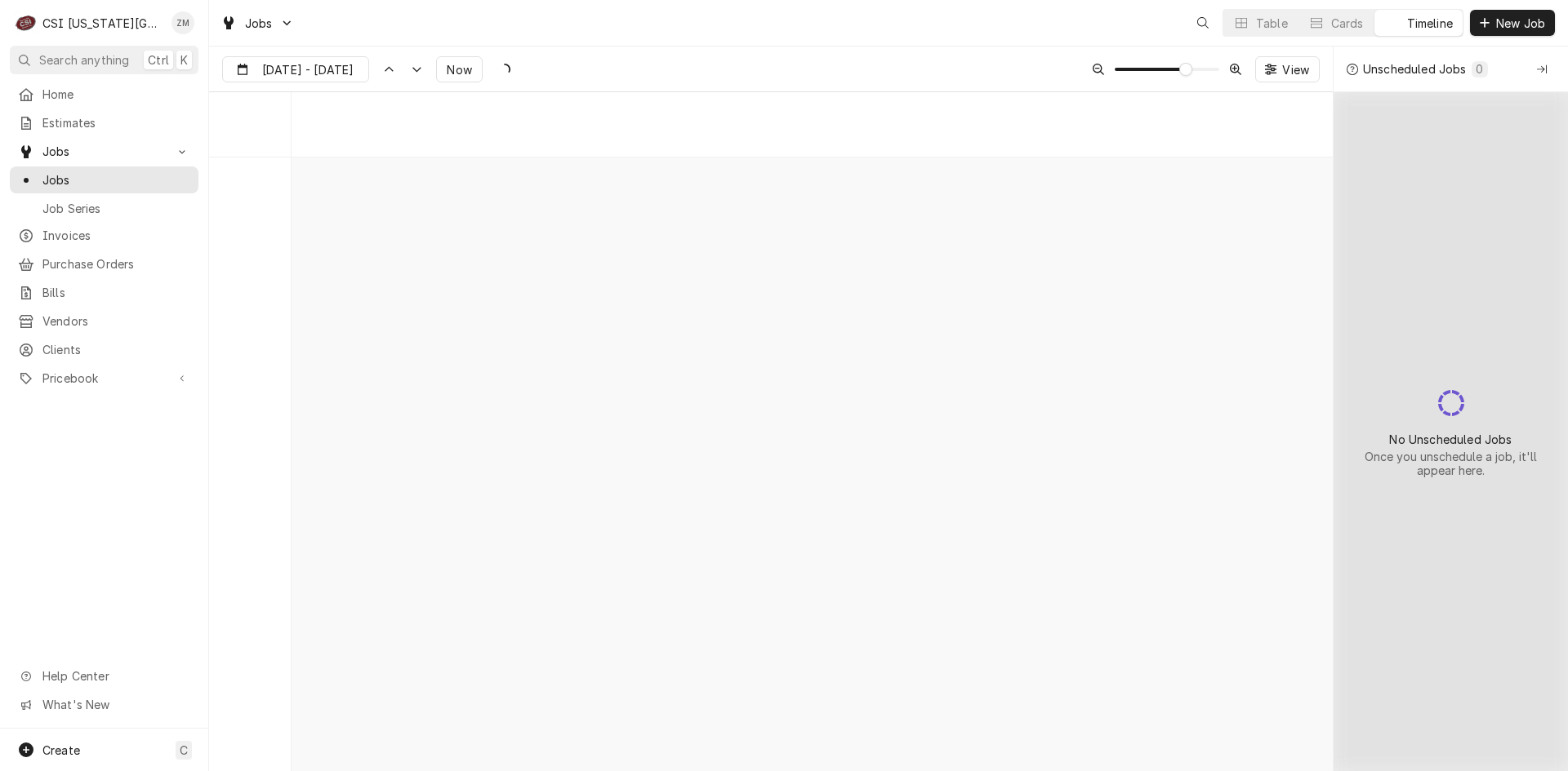
scroll to position [10708, 0]
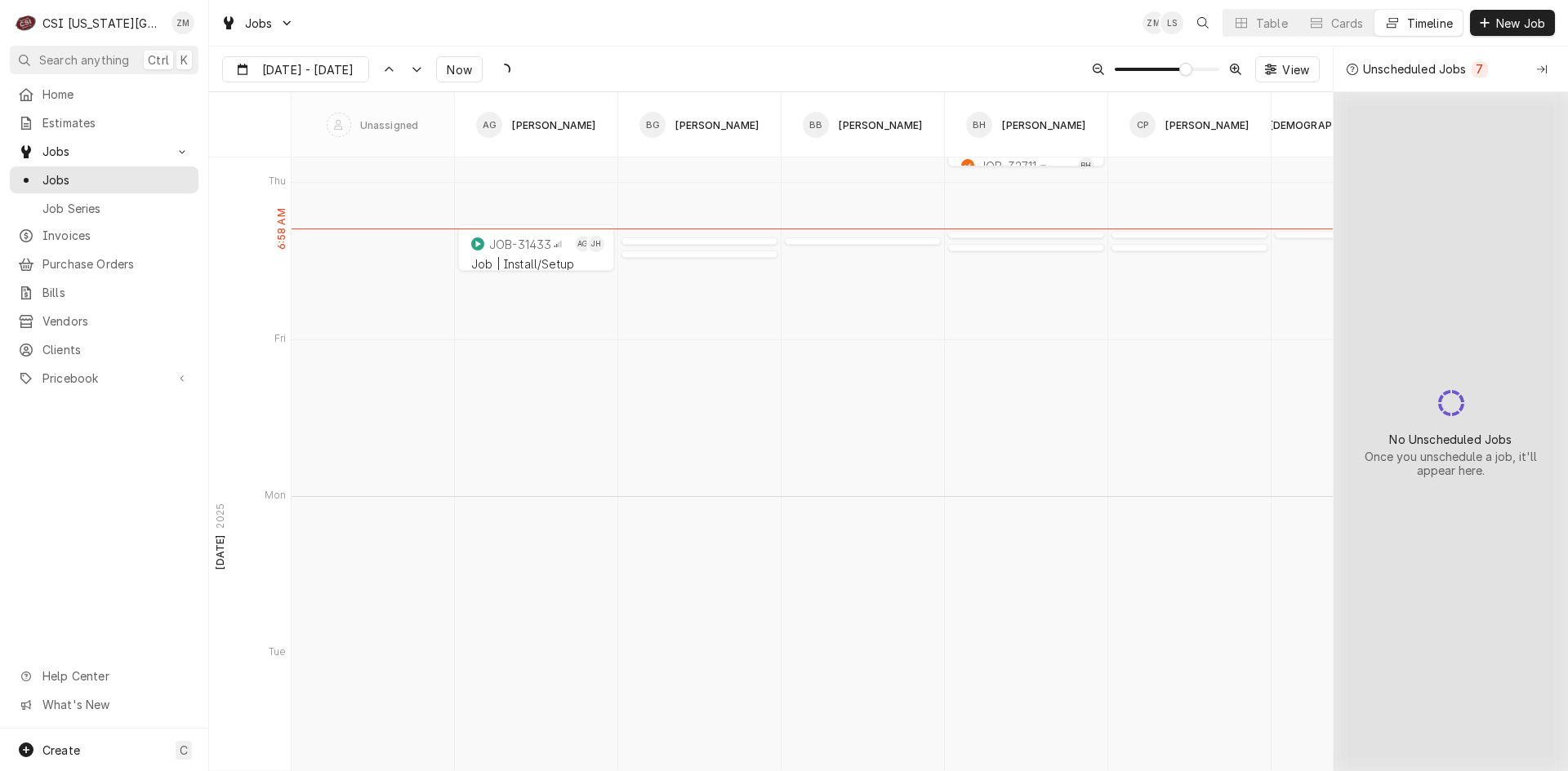
type input "[DATE]"
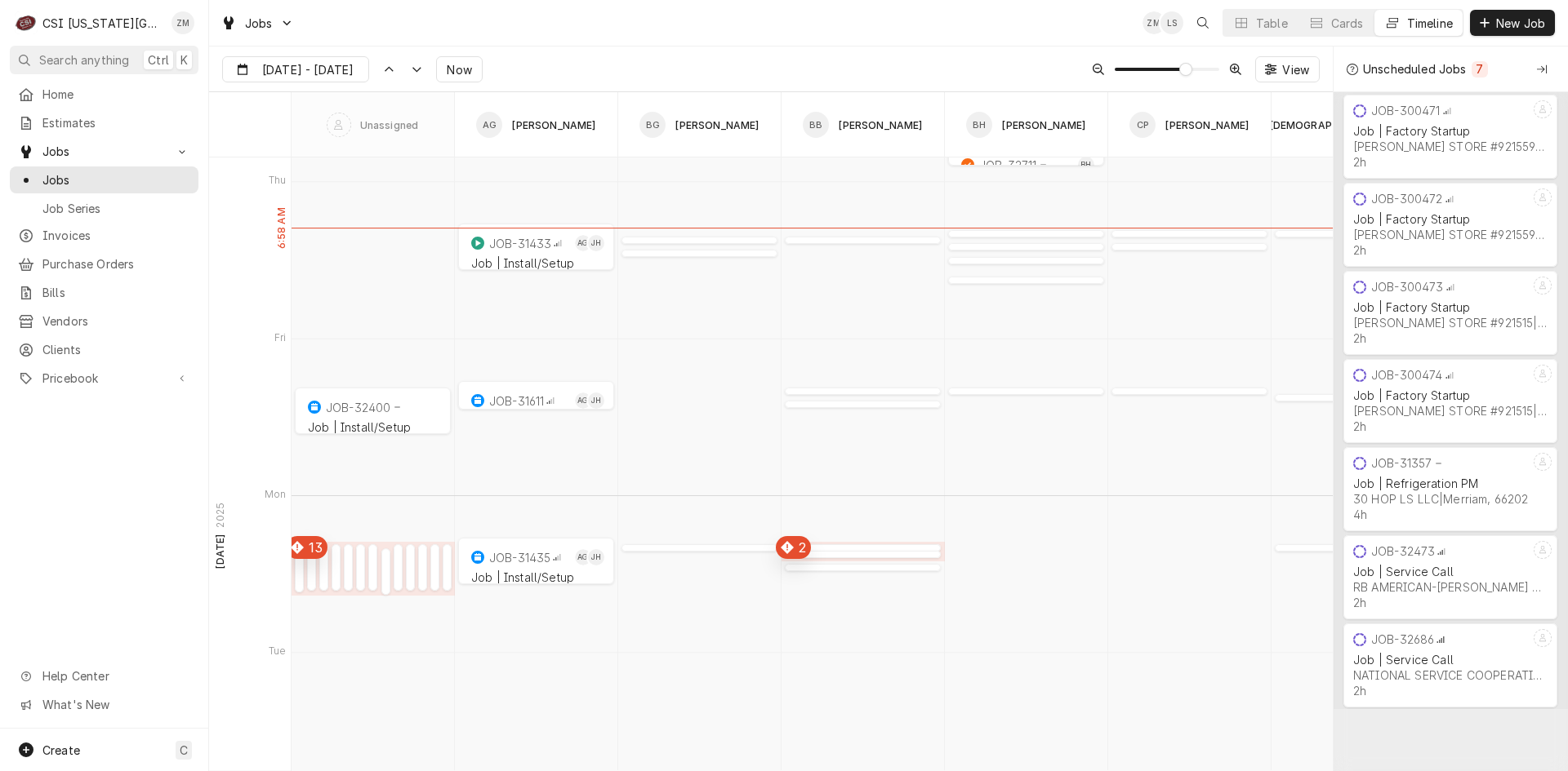
scroll to position [10831, 0]
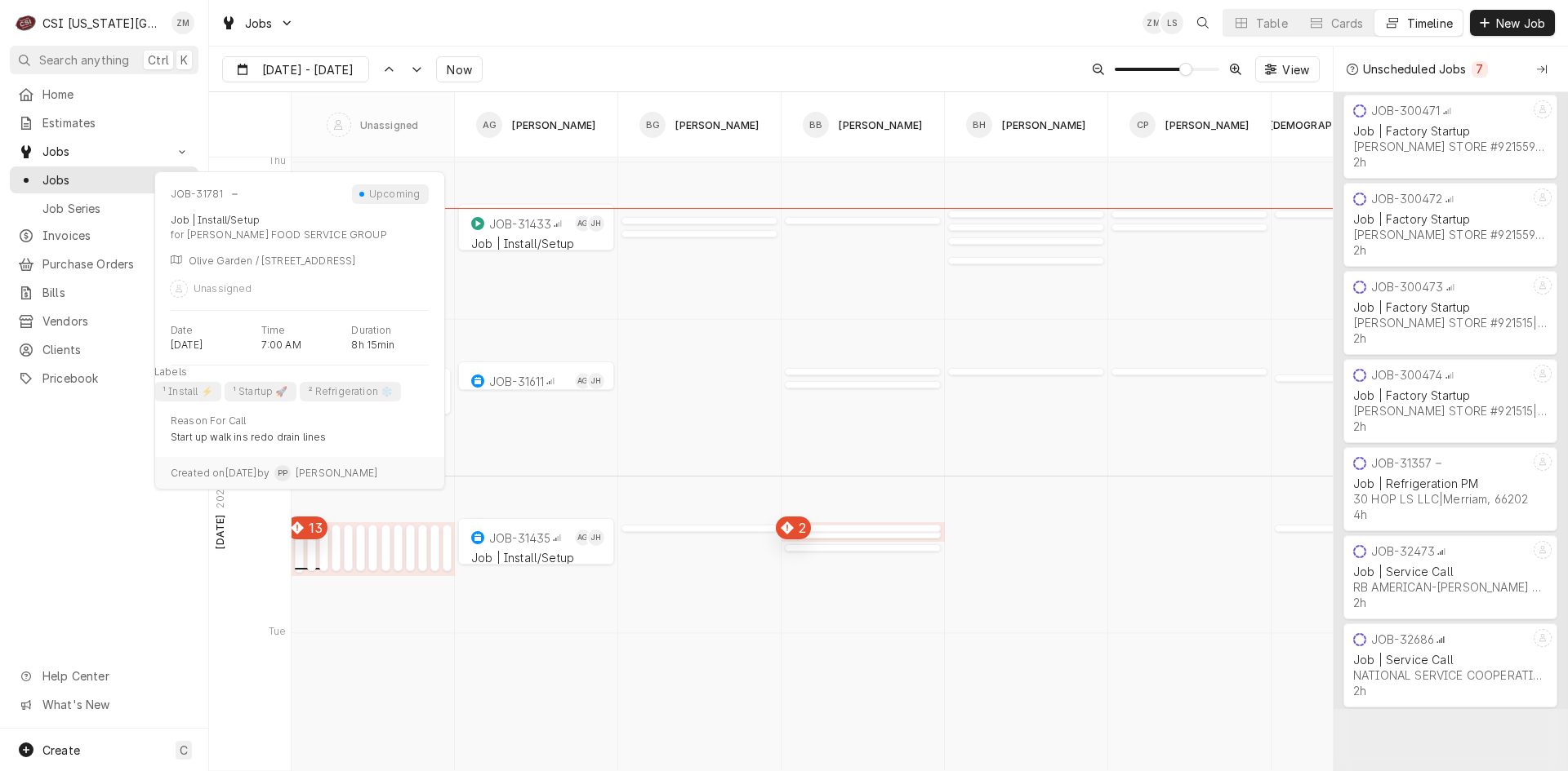
click at [299, 559] on div "normal" at bounding box center [298, 566] width 9 height 20
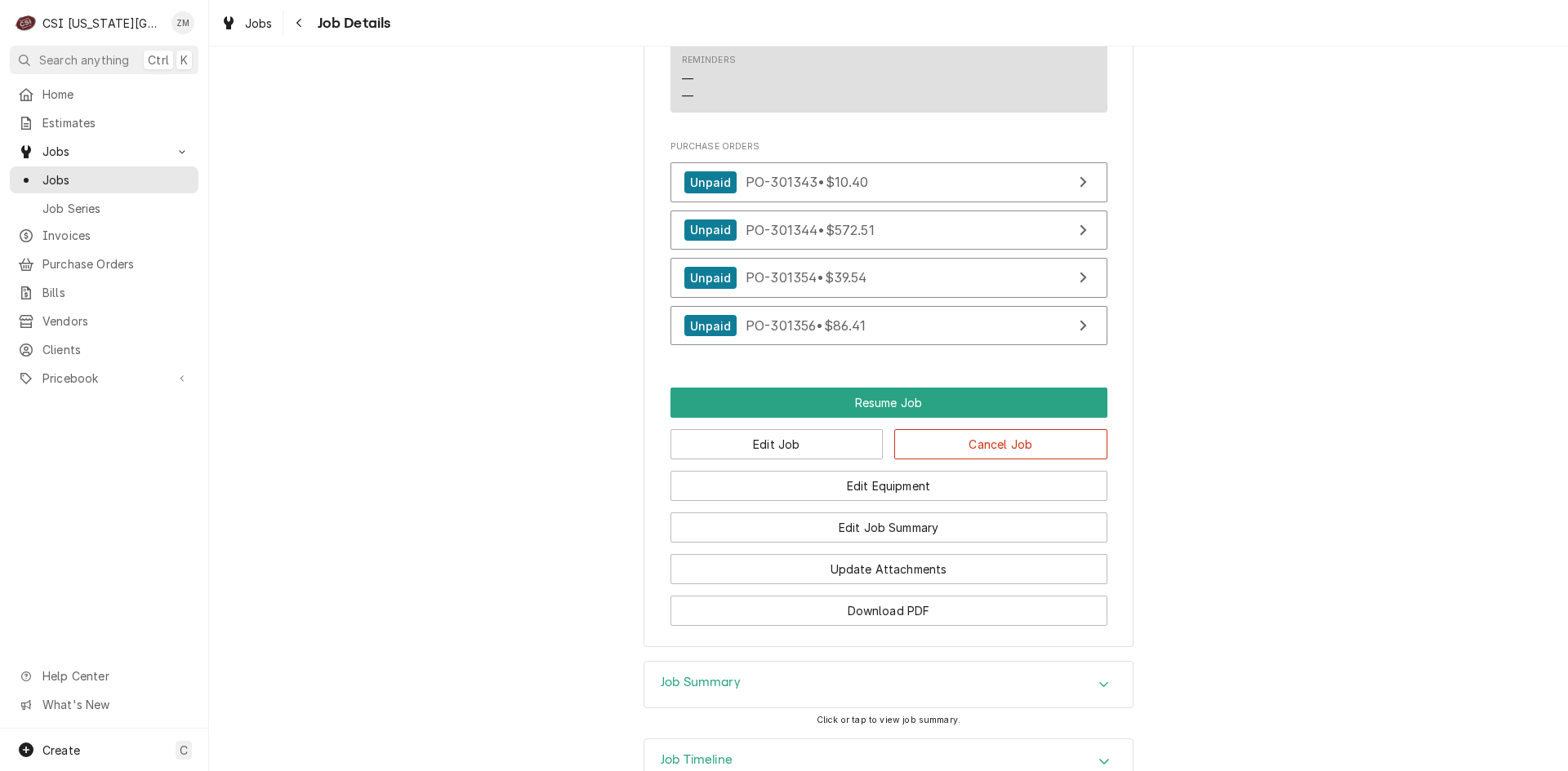
scroll to position [1388, 0]
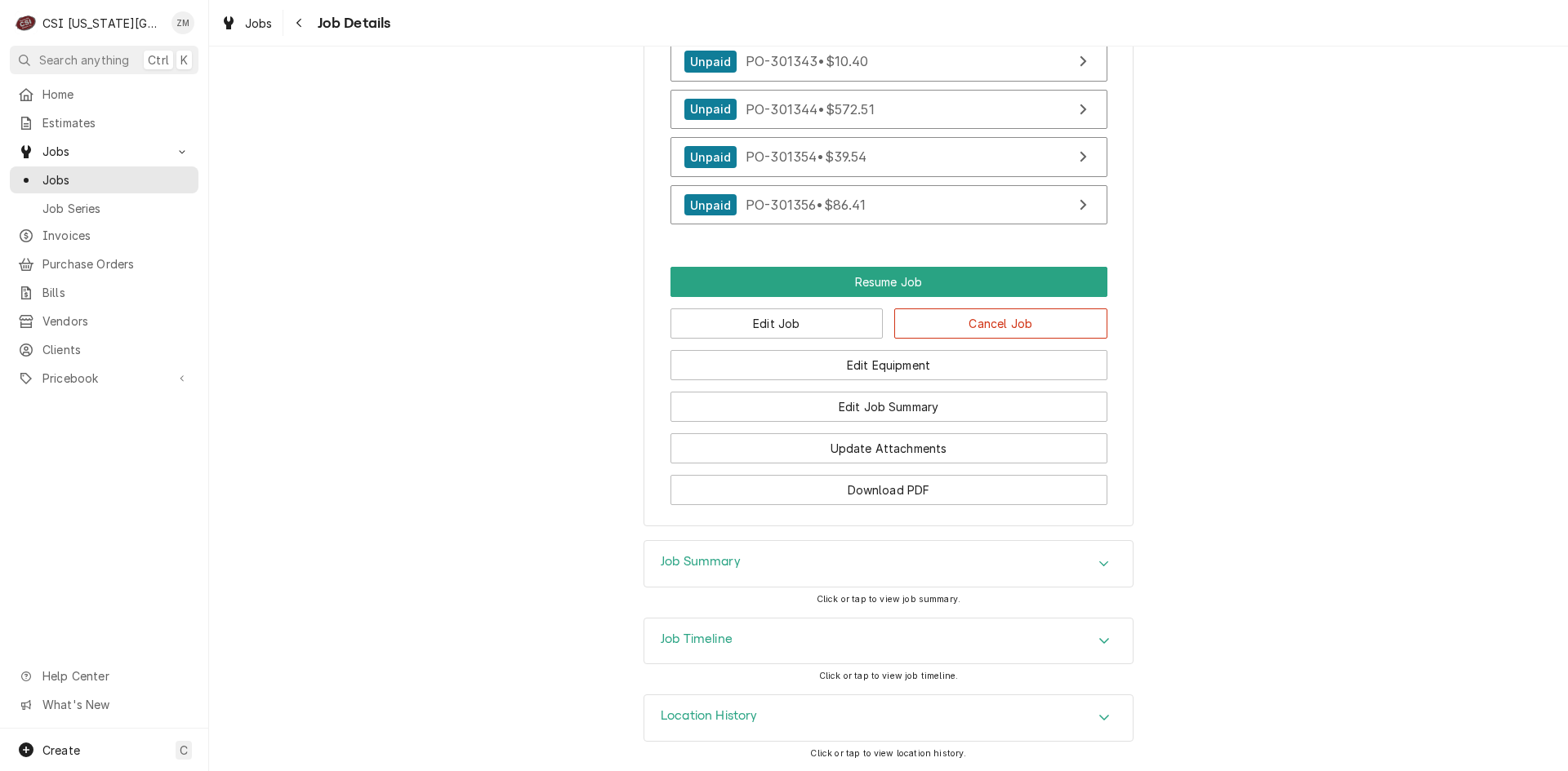
click at [856, 588] on div "Job Summary Click or tap to view job summary." at bounding box center [888, 579] width 490 height 77
click at [866, 576] on div "Job Summary" at bounding box center [888, 564] width 488 height 45
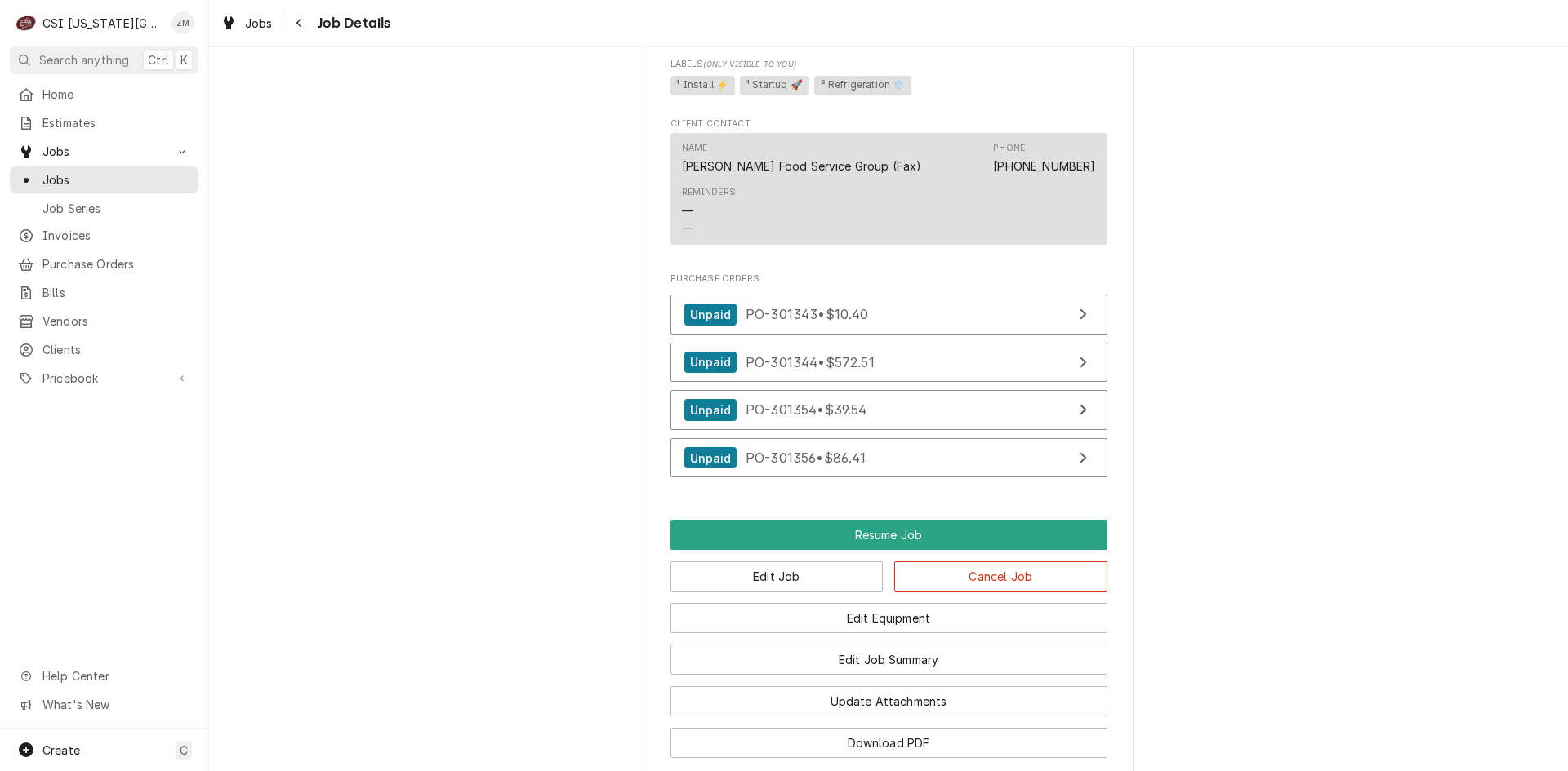
scroll to position [1116, 0]
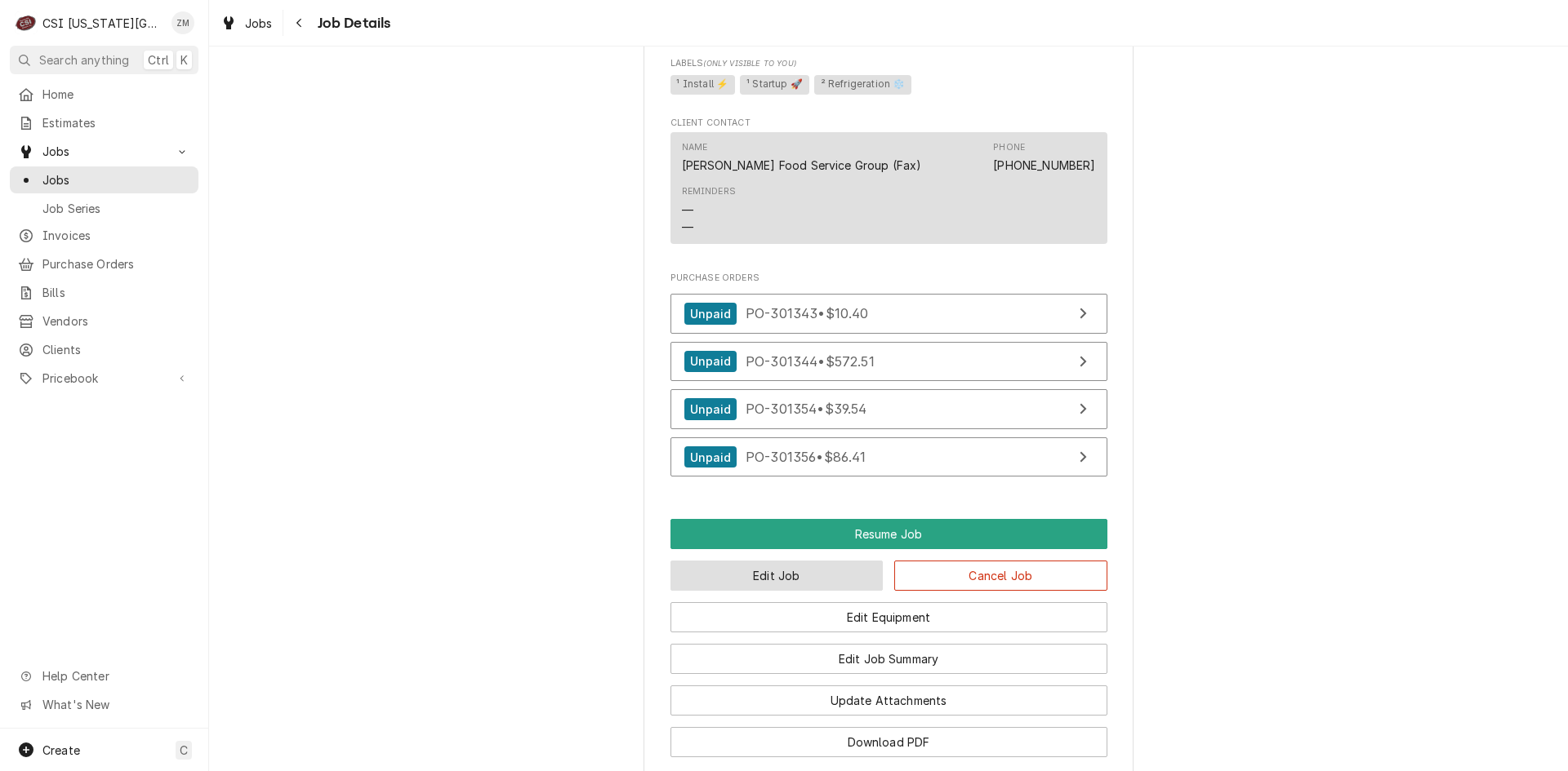
click at [807, 591] on button "Edit Job" at bounding box center [777, 576] width 213 height 30
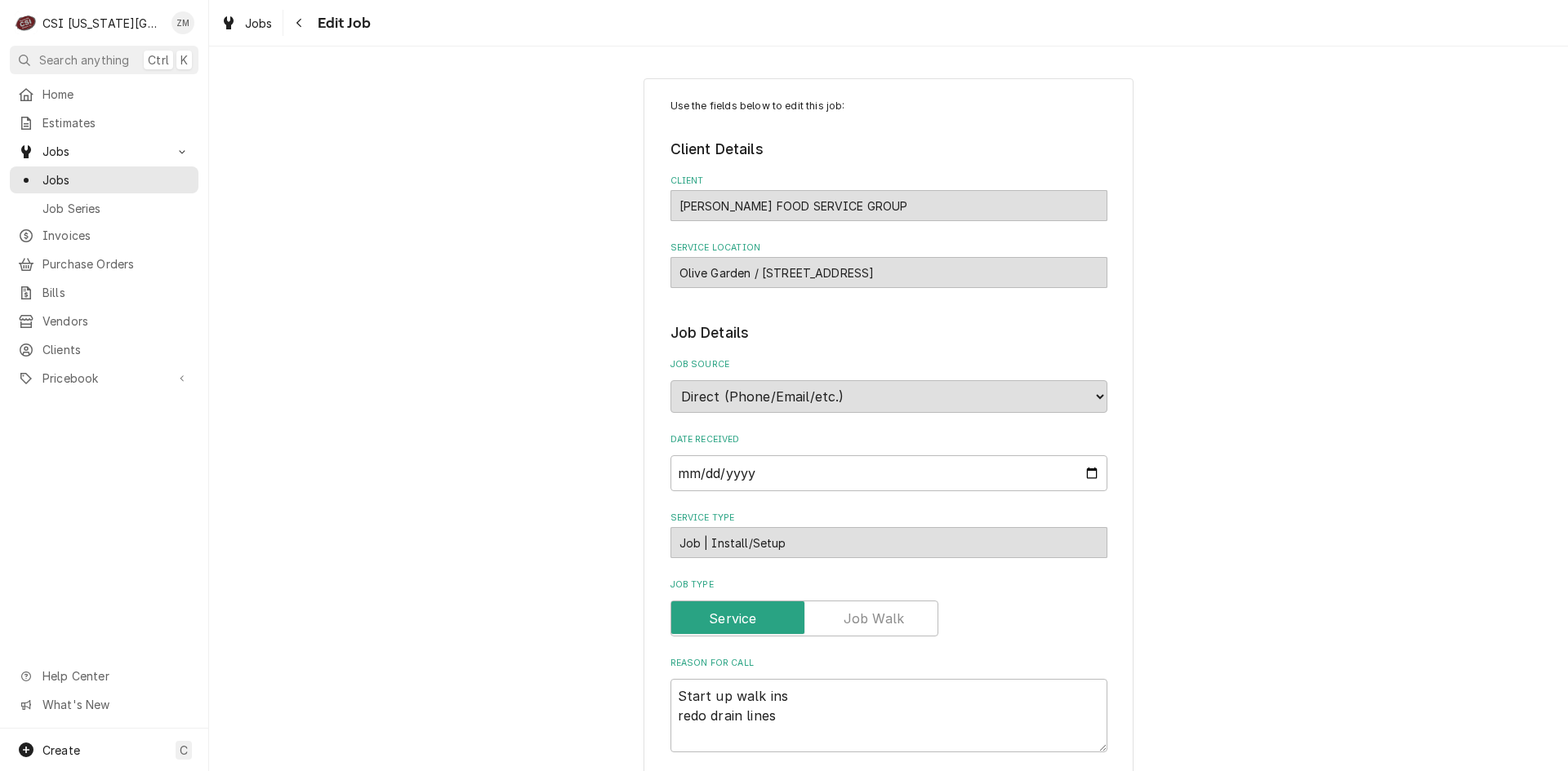
type textarea "x"
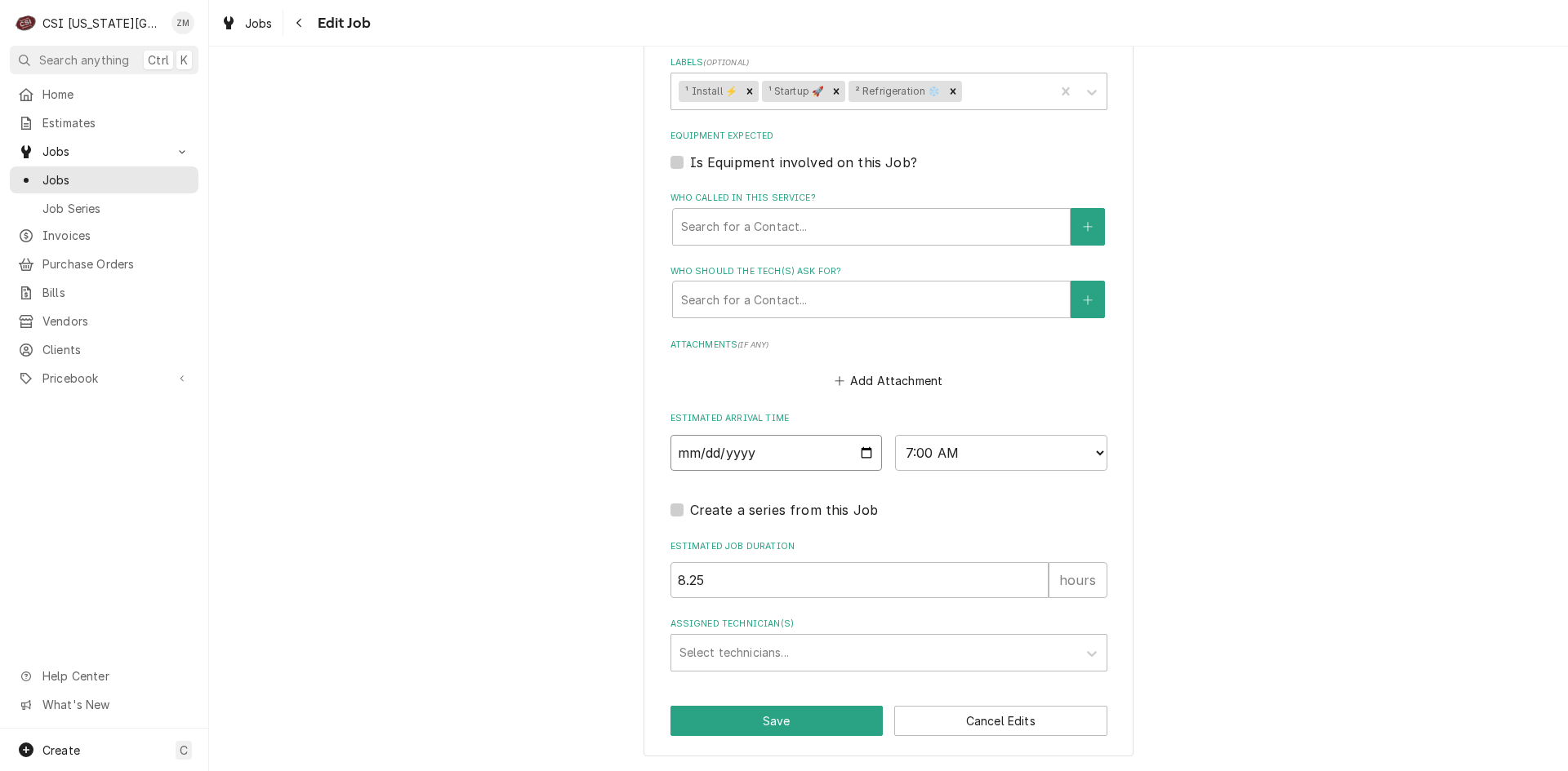
click at [858, 452] on input "[DATE]" at bounding box center [777, 453] width 212 height 36
click at [869, 456] on input "[DATE]" at bounding box center [777, 453] width 212 height 36
click at [866, 453] on input "[DATE]" at bounding box center [777, 453] width 212 height 36
type input "[DATE]"
click at [715, 719] on button "Save" at bounding box center [777, 722] width 213 height 30
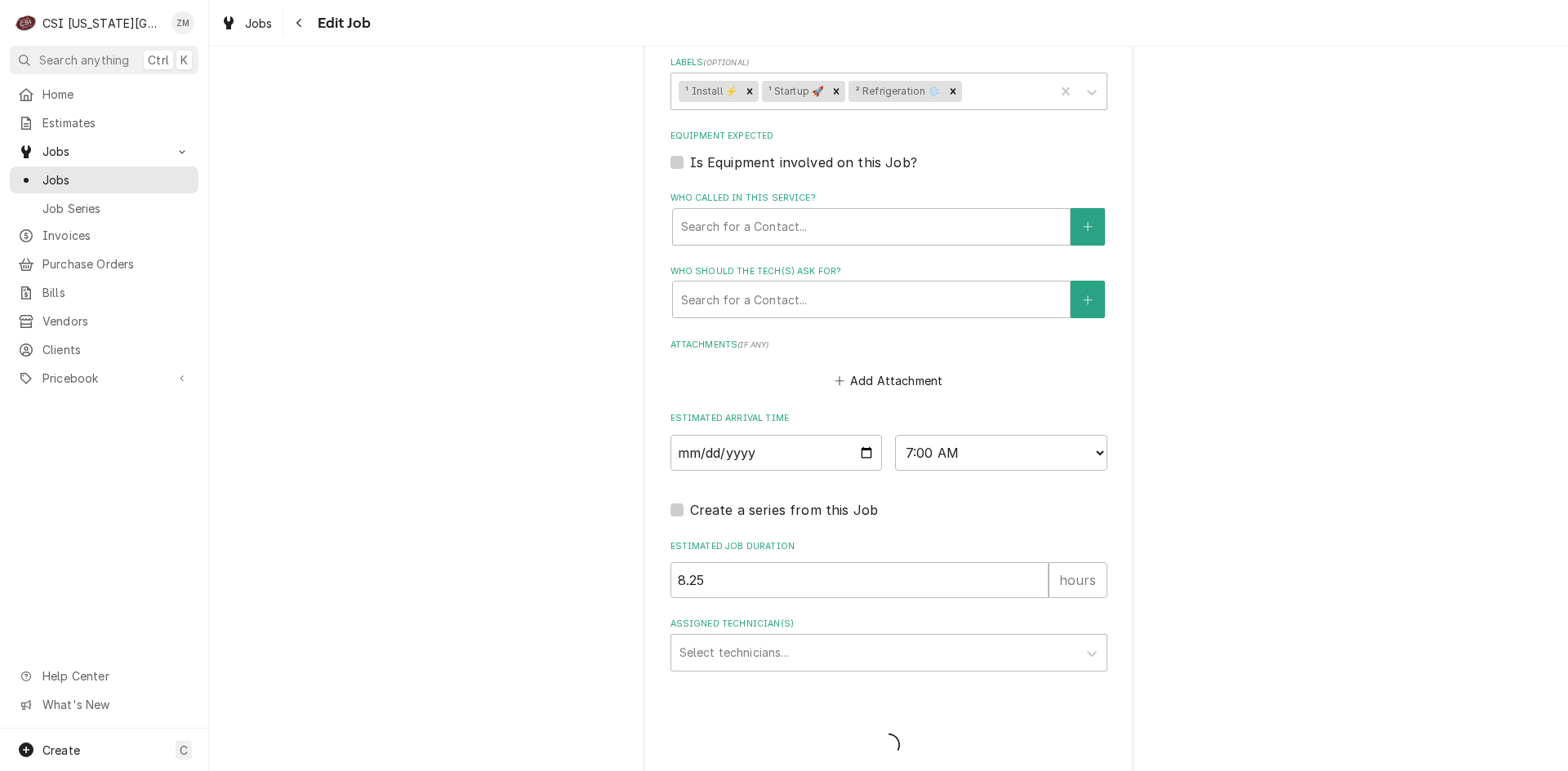
type textarea "x"
